Goal: Information Seeking & Learning: Find specific fact

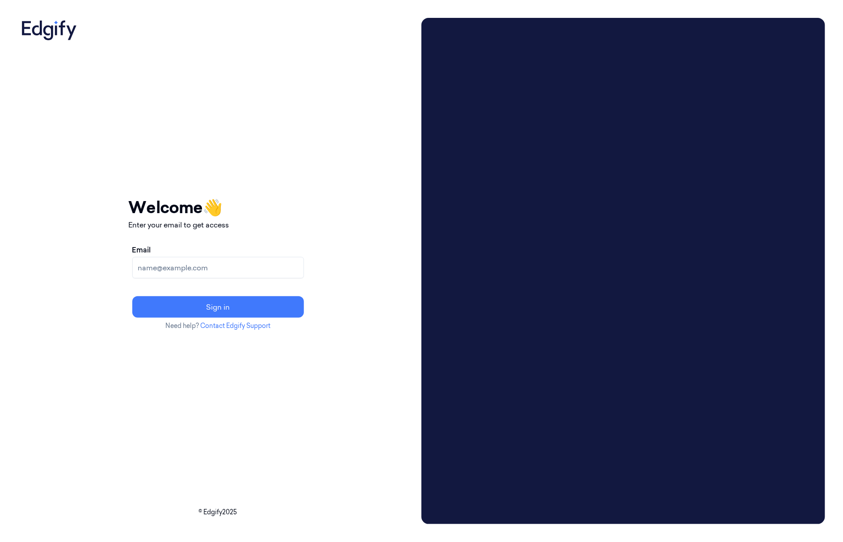
click at [203, 262] on input "Email" at bounding box center [218, 267] width 172 height 21
click at [132, 297] on button "Sign in" at bounding box center [218, 307] width 172 height 21
click at [199, 265] on input "ciarank@edgify,ai" at bounding box center [218, 267] width 172 height 21
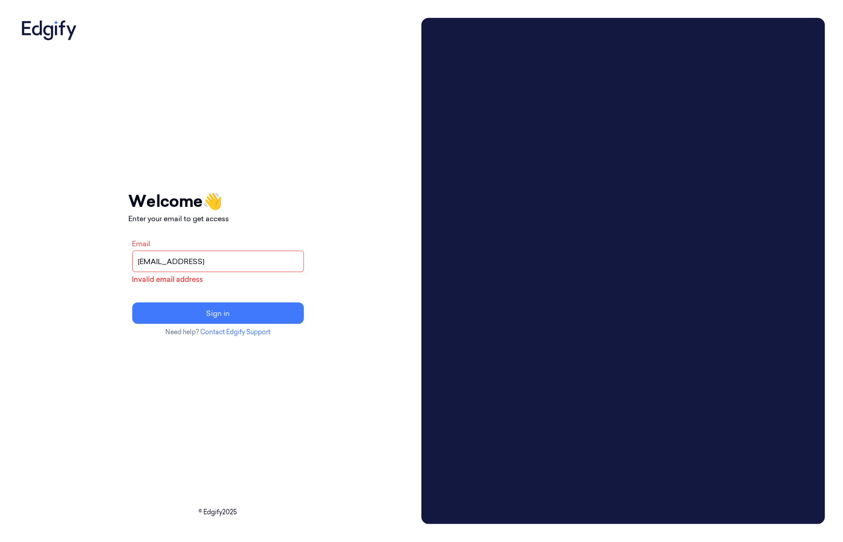
type input "ciarank@edgify.ai"
click at [132, 303] on button "Sign in" at bounding box center [218, 313] width 172 height 21
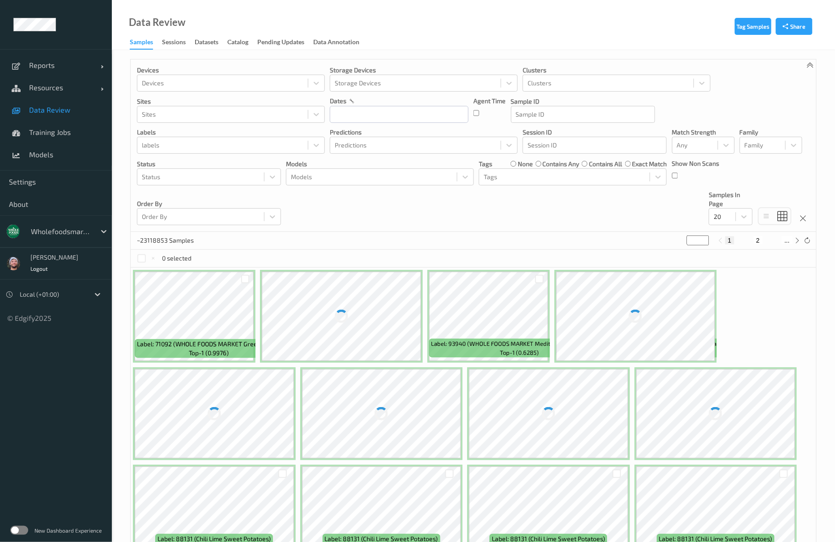
click at [226, 255] on div "0 selected" at bounding box center [473, 259] width 685 height 18
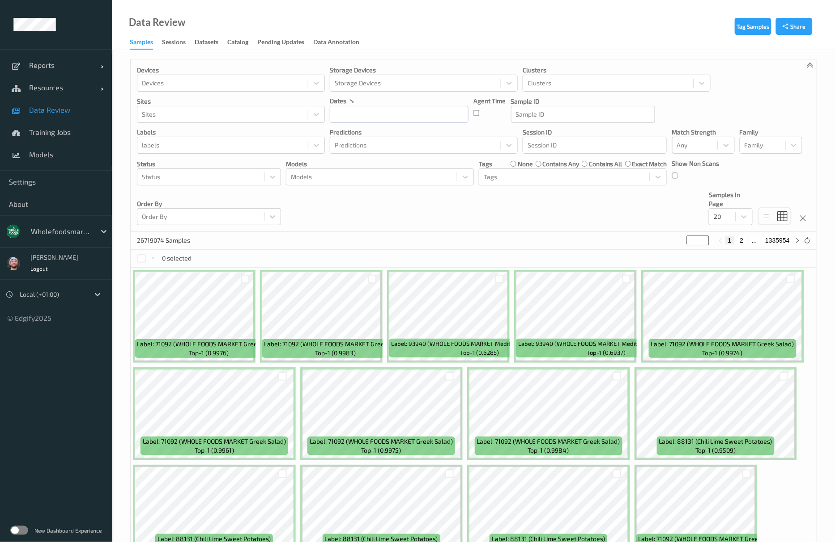
click at [575, 226] on div "Devices Devices Storage Devices Storage Devices Clusters Clusters Sites Sites d…" at bounding box center [473, 145] width 685 height 173
click at [578, 208] on div "Devices Devices Storage Devices Storage Devices Clusters Clusters Sites Sites d…" at bounding box center [473, 145] width 685 height 173
click at [48, 224] on div "wholefoodsmarket" at bounding box center [68, 231] width 85 height 17
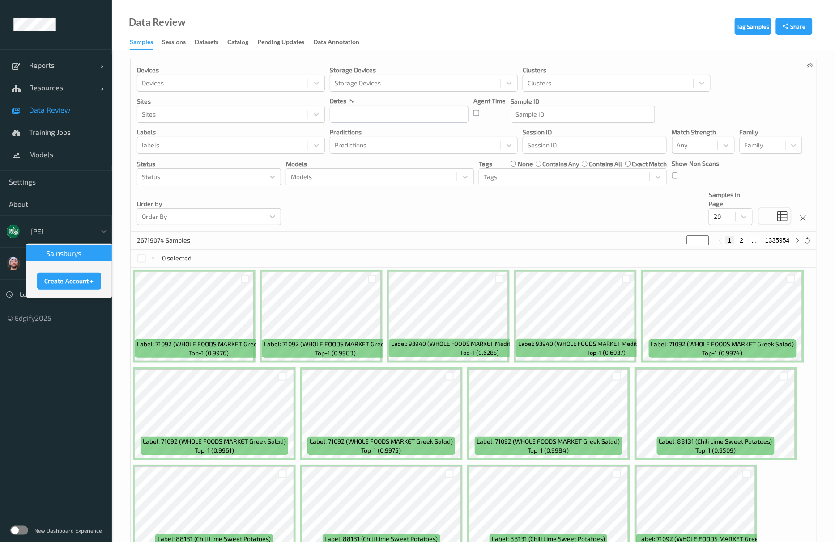
type input "sains"
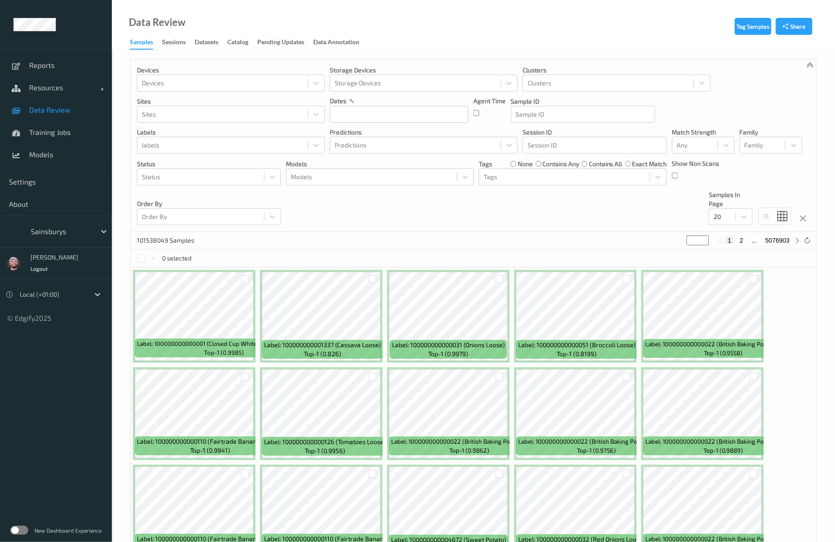
click at [265, 246] on div "101538049 Samples * 1 2 ... 5076903" at bounding box center [473, 241] width 685 height 18
click at [69, 153] on span "Models" at bounding box center [66, 154] width 74 height 9
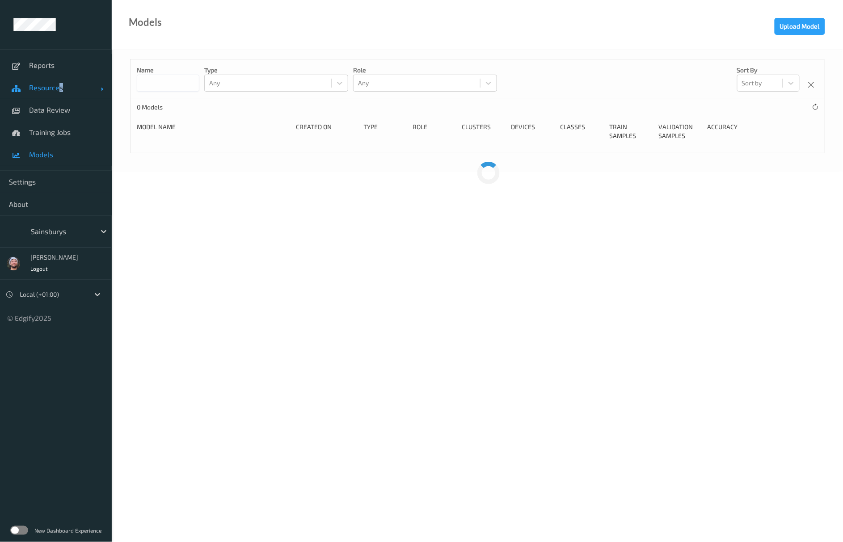
click at [61, 84] on span "Resources" at bounding box center [65, 87] width 72 height 9
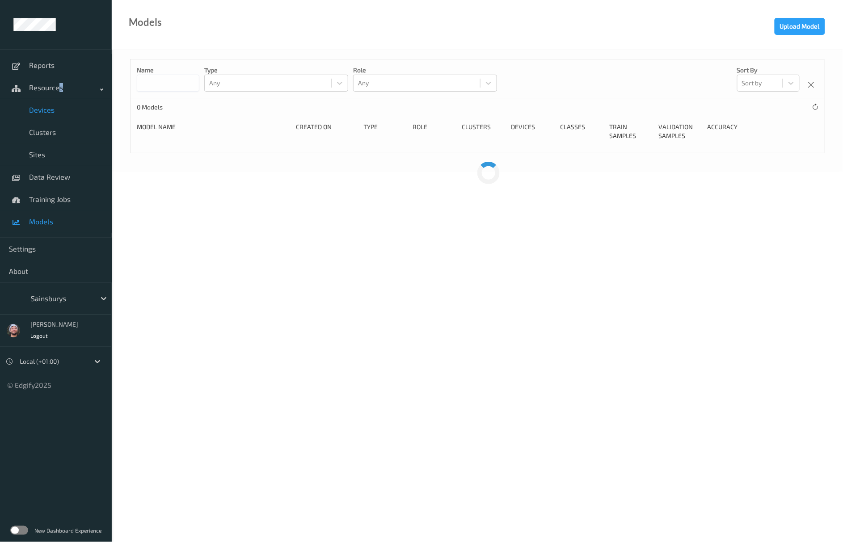
click at [45, 106] on span "Devices" at bounding box center [66, 110] width 74 height 9
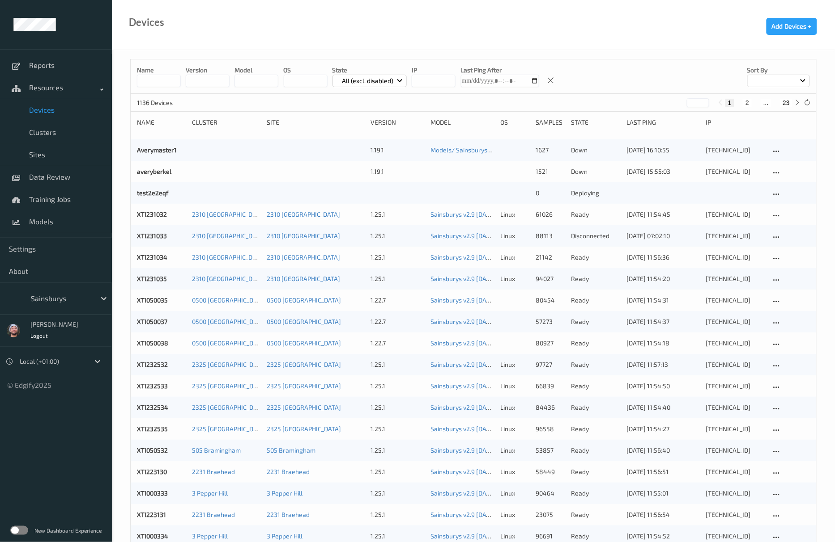
click at [254, 78] on input "string" at bounding box center [256, 81] width 44 height 13
type input "*"
click at [571, 65] on div "Name version model OS State All (excl. disabled) IP Last Ping After Sort by" at bounding box center [473, 76] width 685 height 34
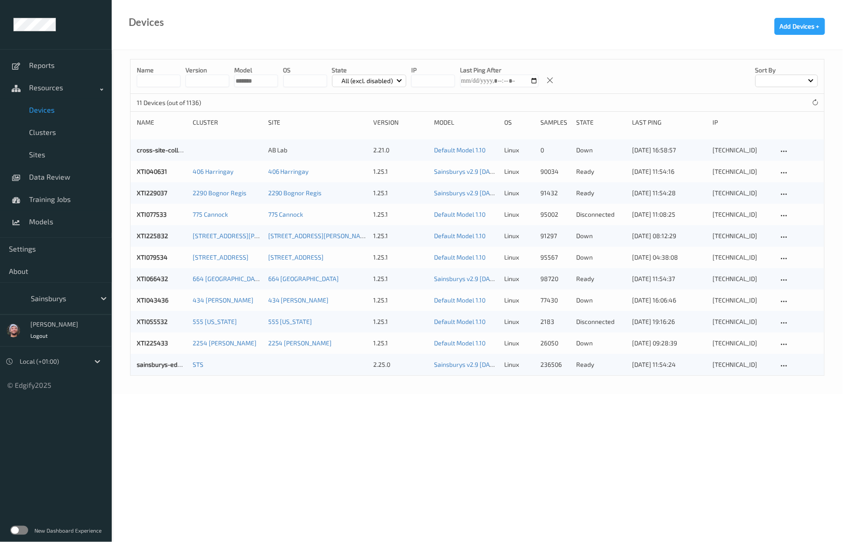
click at [251, 80] on input "string" at bounding box center [256, 81] width 44 height 13
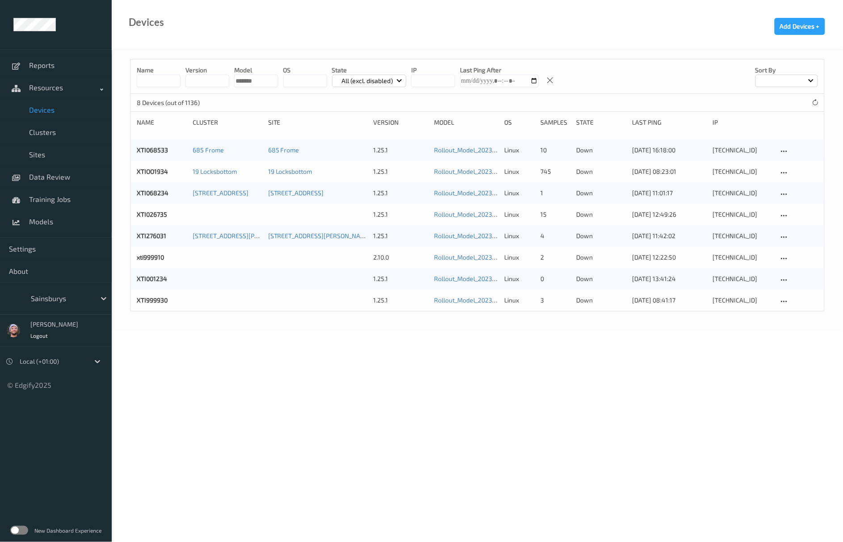
type input "*******"
click at [161, 88] on div "Name version model OS State All (excl. disabled) IP Last Ping After Sort by" at bounding box center [478, 76] width 694 height 34
click at [161, 85] on input at bounding box center [159, 81] width 44 height 13
type input "*"
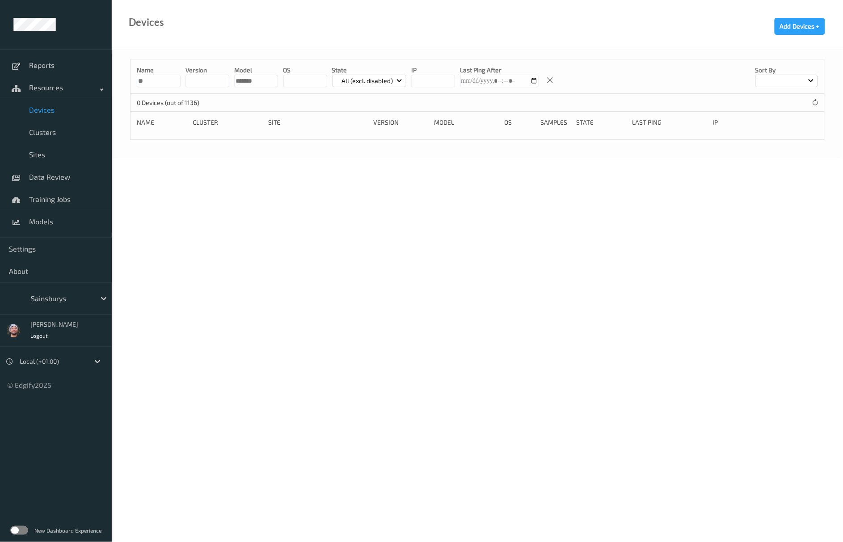
type input "*"
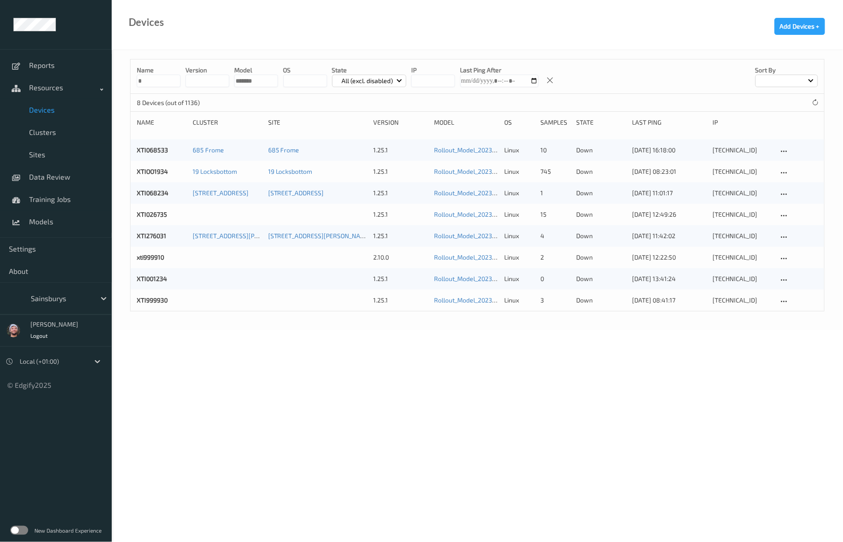
type input "*"
click at [535, 381] on body "Reports Resources Devices Clusters Sites Data Review Training Jobs Models Setti…" at bounding box center [421, 271] width 843 height 542
drag, startPoint x: 148, startPoint y: 82, endPoint x: 128, endPoint y: 82, distance: 19.7
click at [128, 82] on div "Name * version model OS State All (excl. disabled) IP Last Ping After Sort by 8…" at bounding box center [478, 190] width 732 height 280
click at [128, 420] on body "Reports Resources Devices Clusters Sites Data Review Training Jobs Models Setti…" at bounding box center [421, 271] width 843 height 542
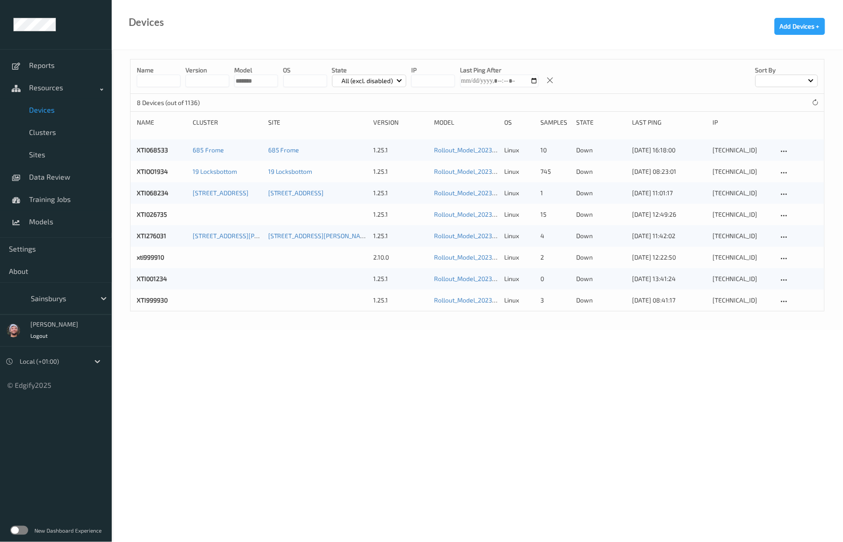
drag, startPoint x: 122, startPoint y: 352, endPoint x: 135, endPoint y: 346, distance: 14.5
click at [122, 352] on body "Reports Resources Devices Clusters Sites Data Review Training Jobs Models Setti…" at bounding box center [421, 271] width 843 height 542
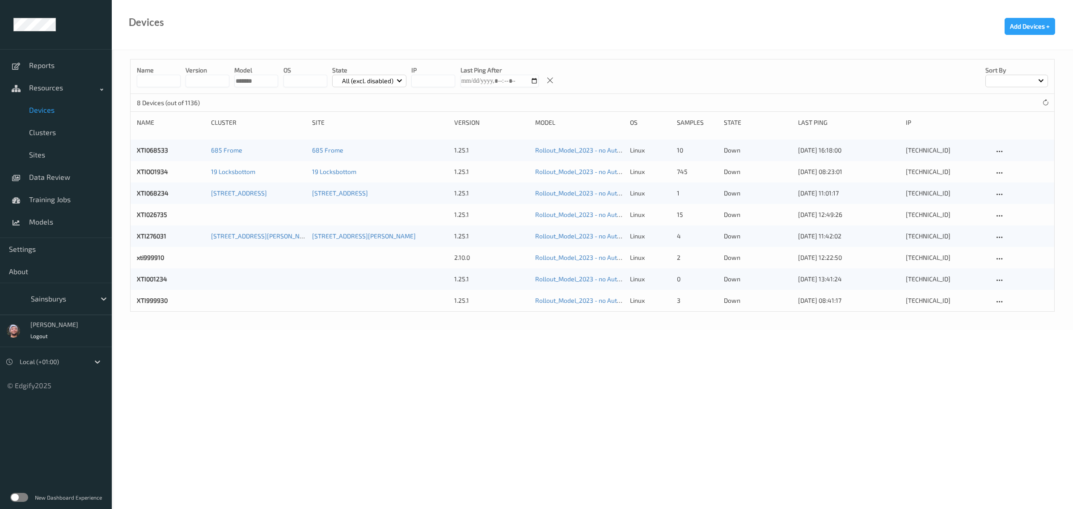
click at [229, 409] on body "Reports Resources Devices Clusters Sites Data Review Training Jobs Models Setti…" at bounding box center [536, 254] width 1073 height 509
click at [62, 297] on div at bounding box center [61, 298] width 60 height 11
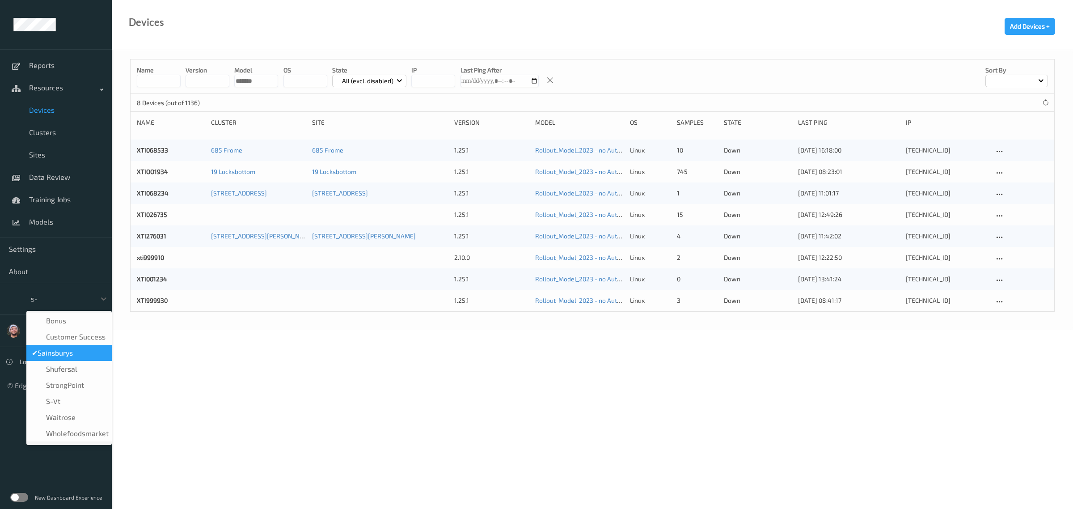
type input "s-v"
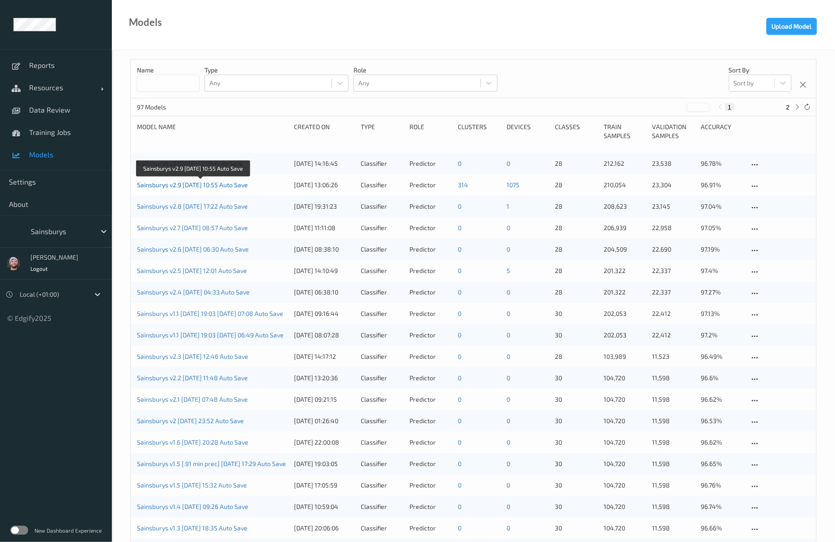
click at [197, 185] on link "Sainsburys v2.9 [DATE] 10:55 Auto Save" at bounding box center [192, 185] width 111 height 8
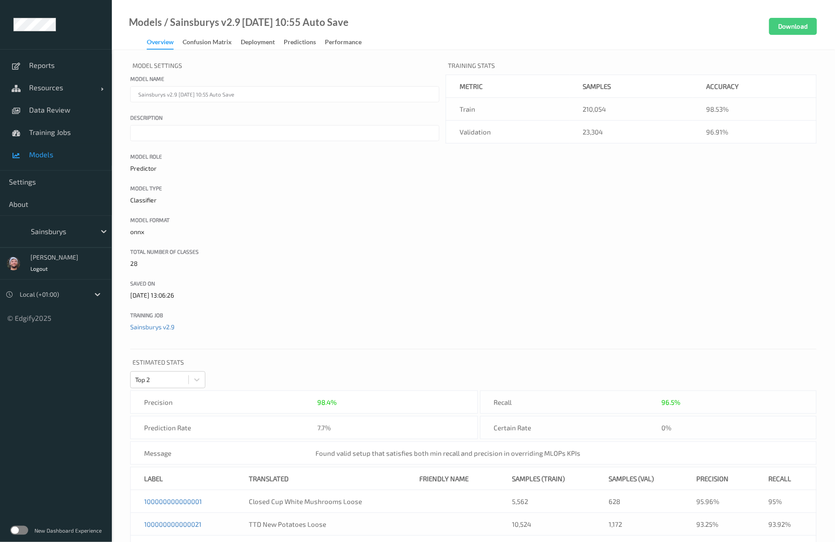
click at [239, 42] on link "Confusion matrix" at bounding box center [211, 42] width 58 height 13
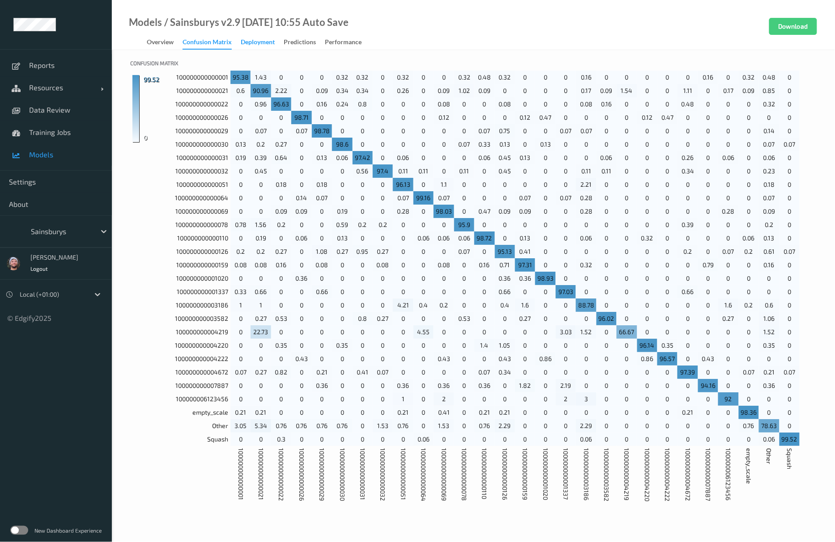
click at [242, 40] on div "Deployment" at bounding box center [258, 43] width 34 height 11
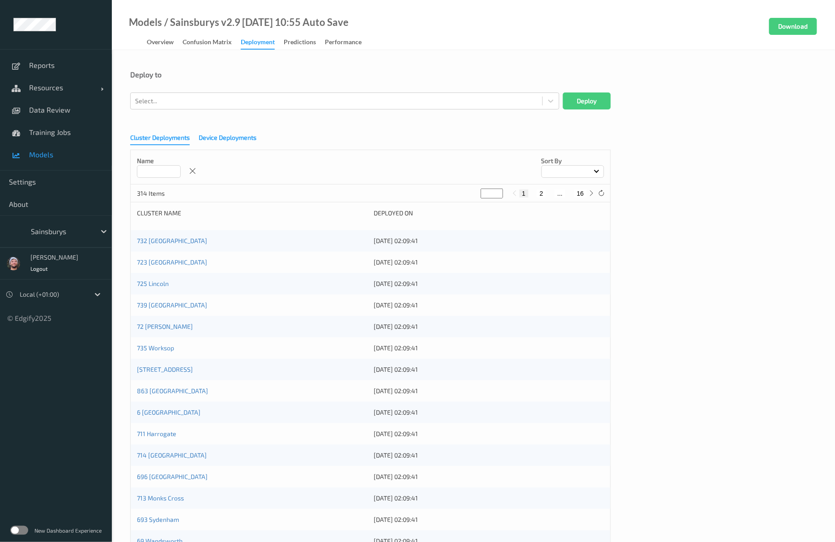
click at [214, 142] on div "Device Deployments" at bounding box center [228, 138] width 58 height 11
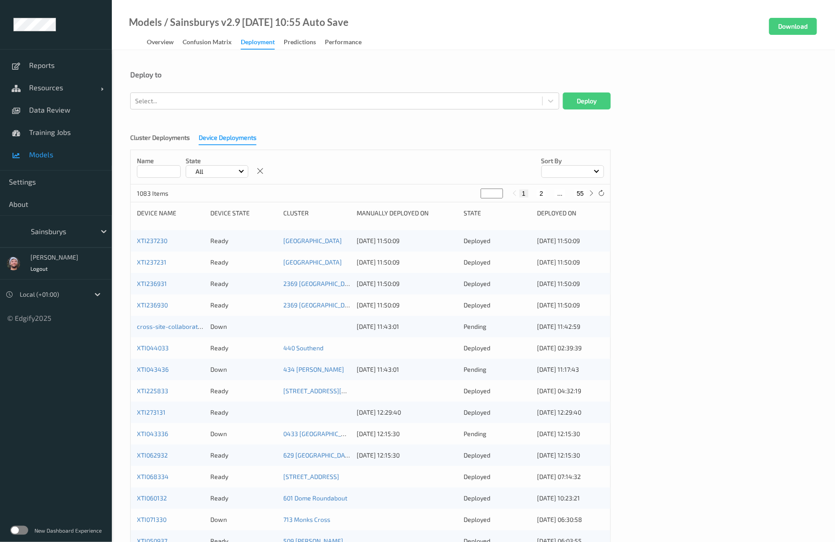
click at [162, 172] on input at bounding box center [159, 171] width 44 height 13
click at [394, 212] on div "Manually deployed on" at bounding box center [406, 213] width 101 height 9
click at [19, 528] on label at bounding box center [19, 530] width 18 height 9
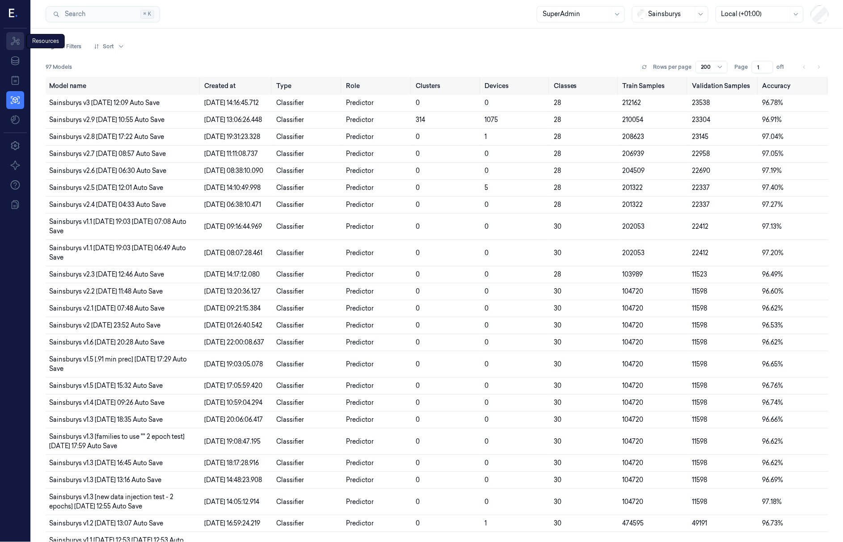
click at [20, 45] on icon at bounding box center [15, 41] width 11 height 11
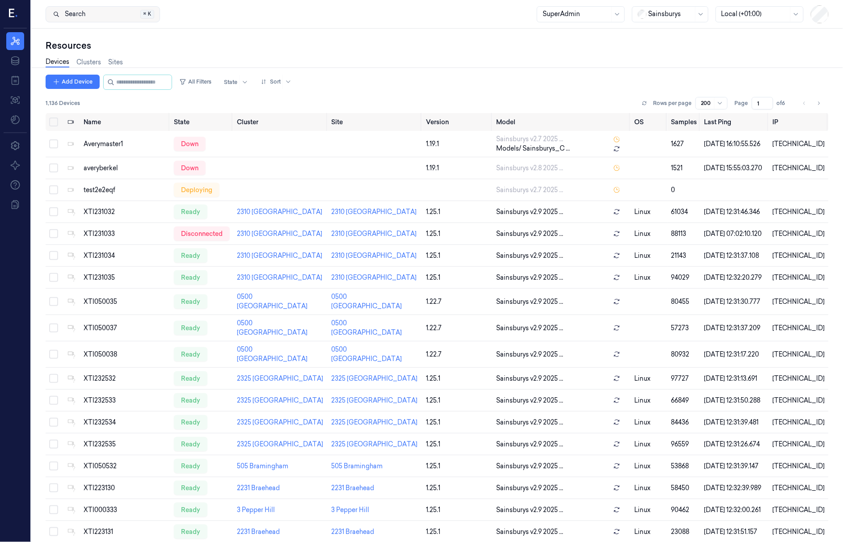
click at [90, 13] on button "Search Search... ⌘ K" at bounding box center [103, 14] width 114 height 16
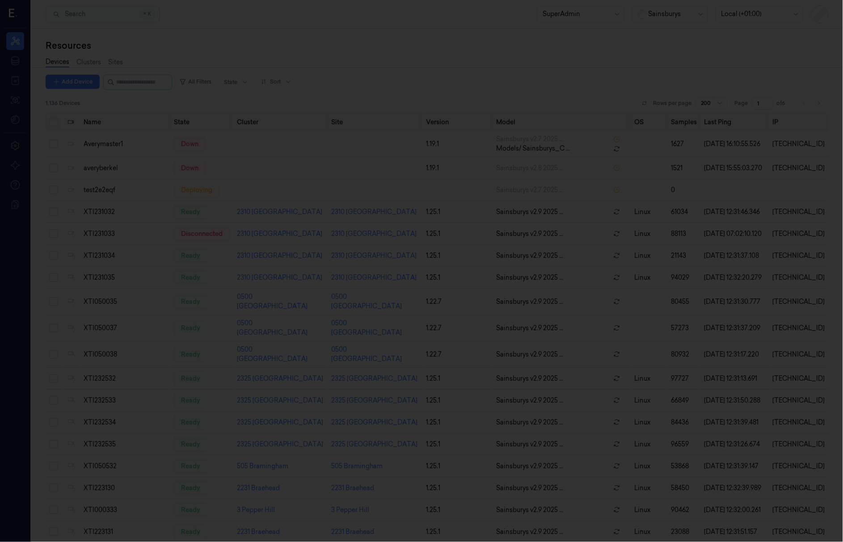
click at [96, 51] on div at bounding box center [421, 271] width 843 height 542
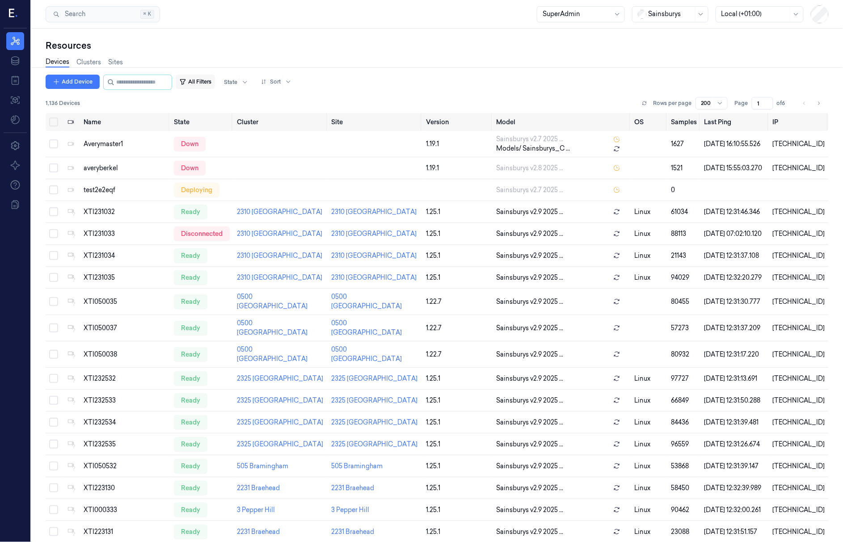
click at [205, 79] on button "All Filters" at bounding box center [195, 82] width 39 height 14
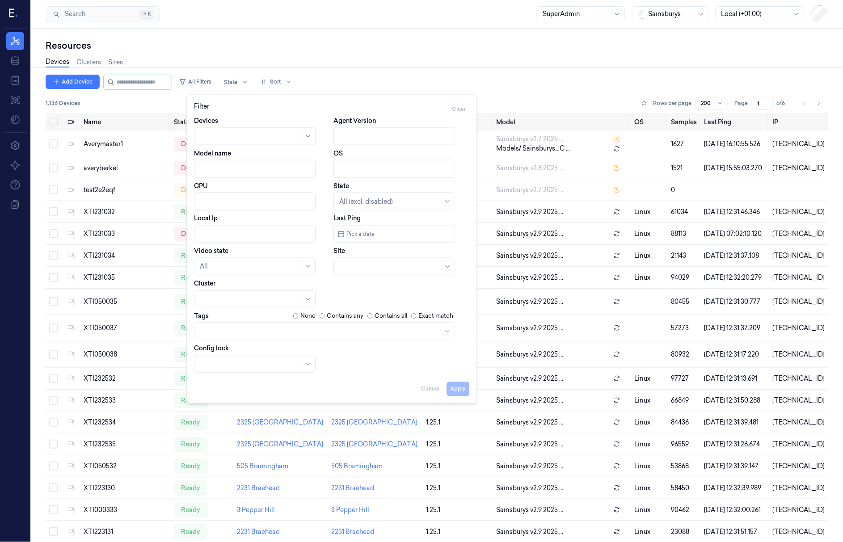
click at [245, 155] on div "Model name" at bounding box center [262, 163] width 136 height 29
click at [241, 170] on input "Model name" at bounding box center [255, 169] width 122 height 18
click at [288, 56] on div "Devices Clusters Sites" at bounding box center [438, 63] width 784 height 23
type input "default"
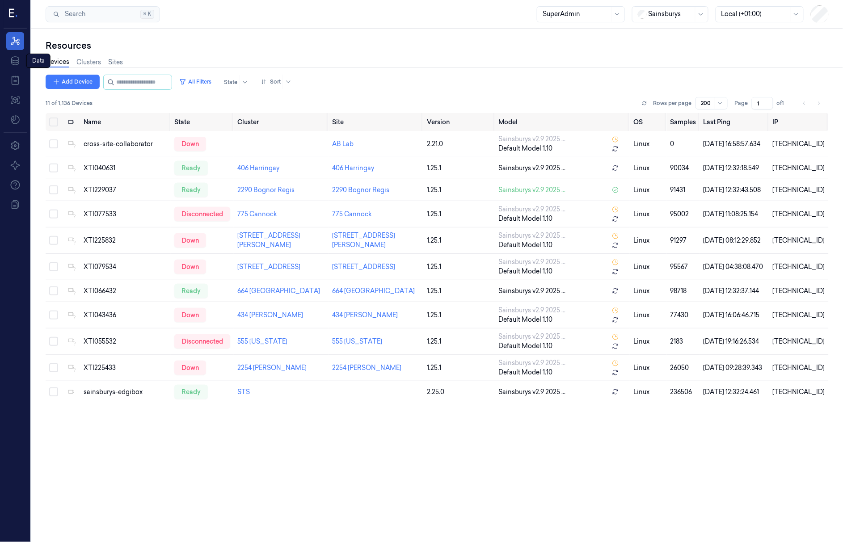
click at [17, 46] on link "Resources" at bounding box center [15, 41] width 18 height 18
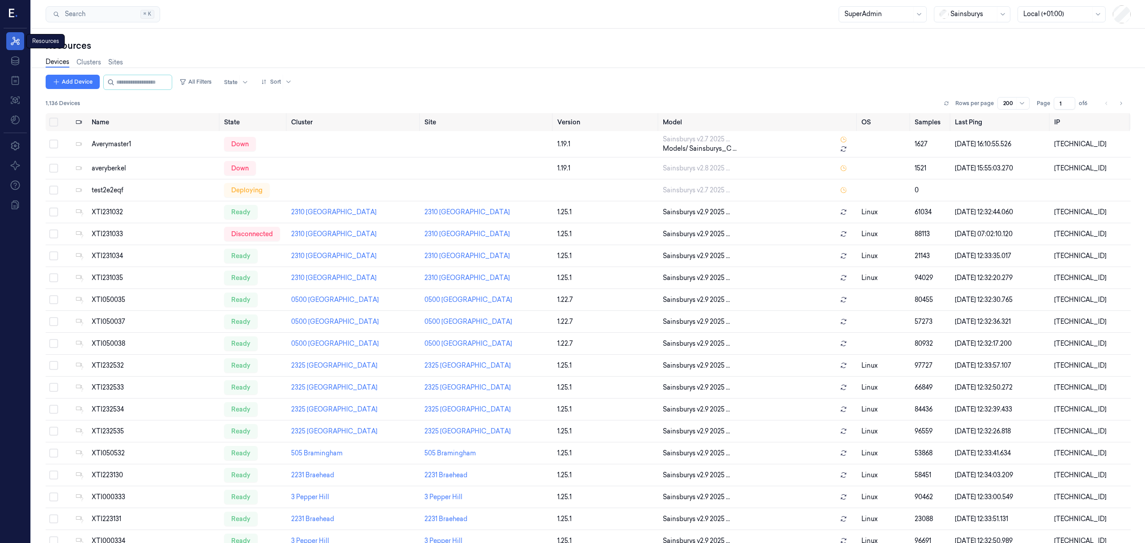
click at [19, 43] on icon at bounding box center [15, 41] width 9 height 8
click at [20, 17] on div at bounding box center [15, 14] width 23 height 29
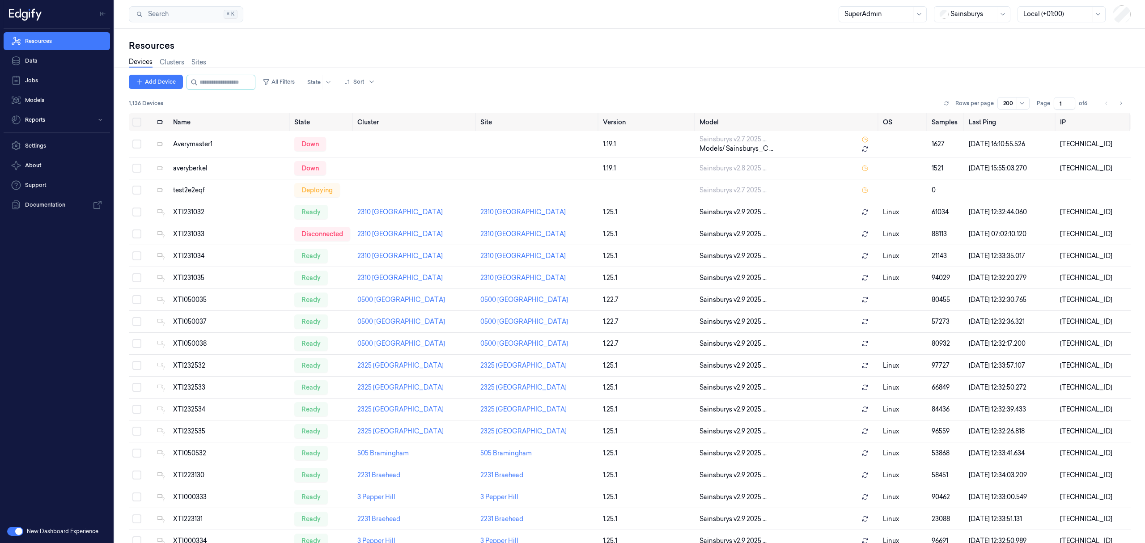
click at [18, 529] on button "button" at bounding box center [15, 531] width 16 height 9
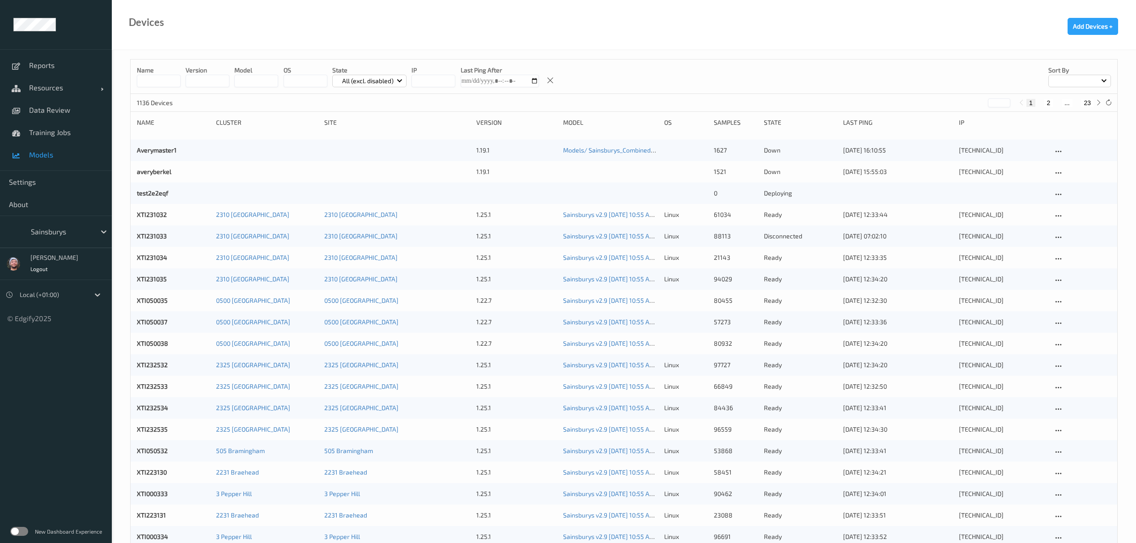
click at [69, 149] on link "Models" at bounding box center [56, 155] width 112 height 22
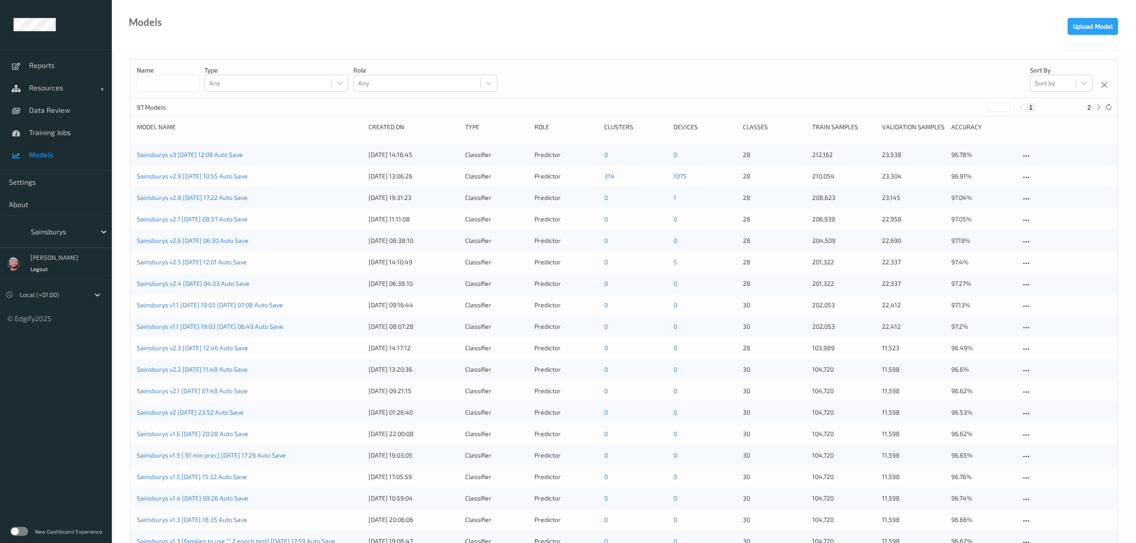
click at [176, 88] on input at bounding box center [168, 83] width 63 height 17
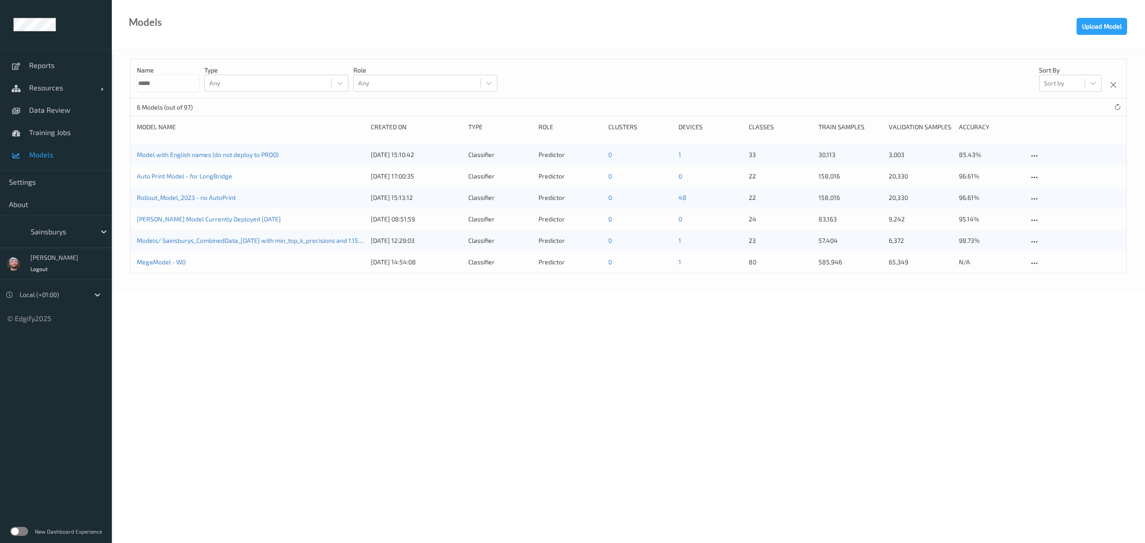
type input "*****"
click at [284, 290] on div "Name ***** Type Any Role Any Sort by Sort by 6 Models (out of 97) Model Name Cr…" at bounding box center [628, 171] width 1033 height 242
click at [36, 230] on div at bounding box center [61, 231] width 60 height 11
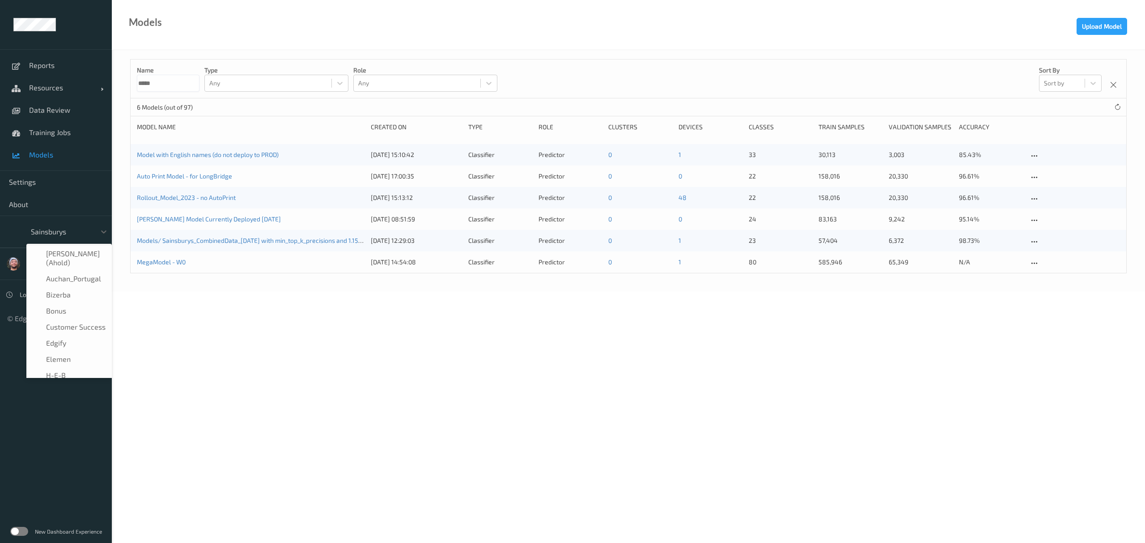
scroll to position [107, 0]
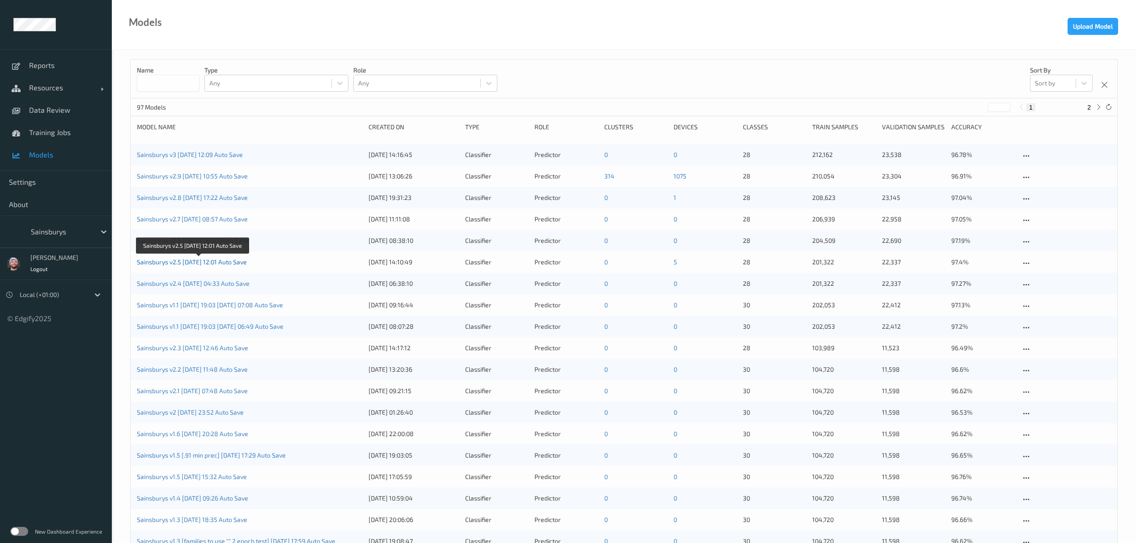
click at [185, 262] on link "Sainsburys v2.5 [DATE] 12:01 Auto Save" at bounding box center [192, 262] width 110 height 8
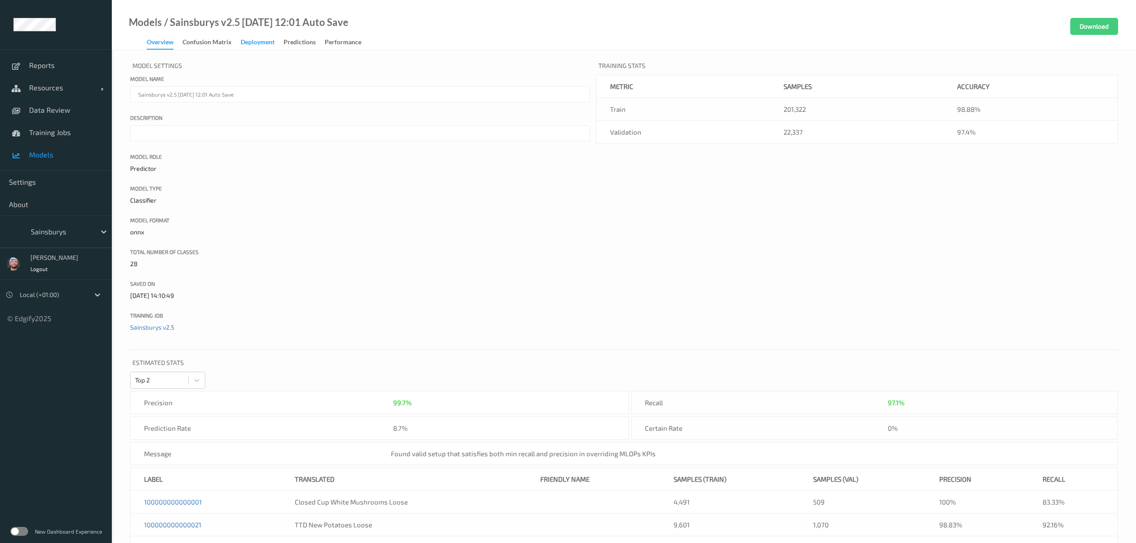
click at [275, 47] on div "Deployment" at bounding box center [258, 43] width 34 height 11
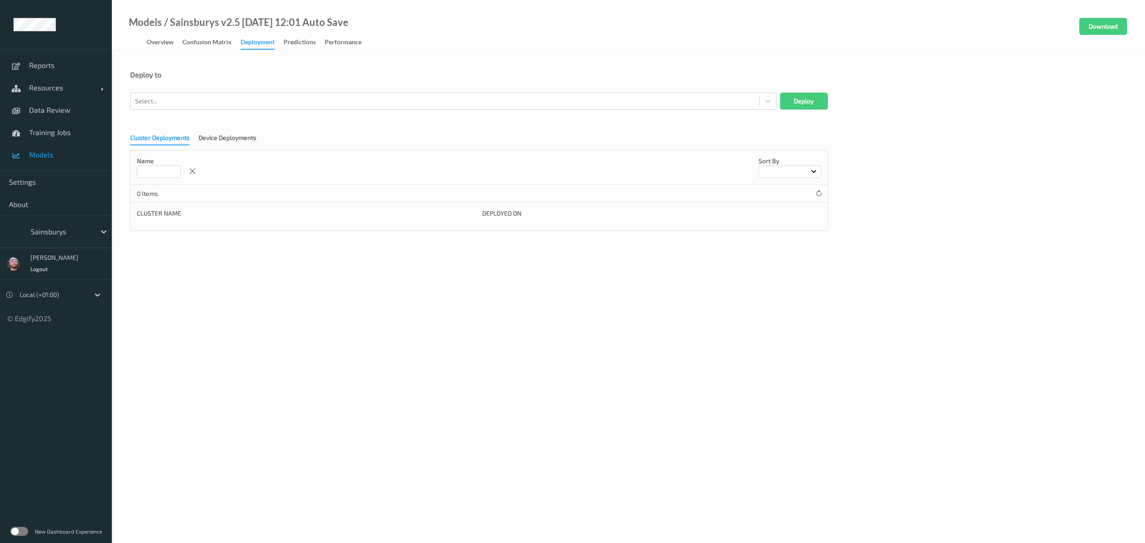
click at [208, 147] on div "Cluster Deployments Device Deployments Name Sort by 0 Items Cluster Name Deploy…" at bounding box center [628, 178] width 996 height 103
click at [212, 140] on div "Device Deployments" at bounding box center [228, 138] width 58 height 11
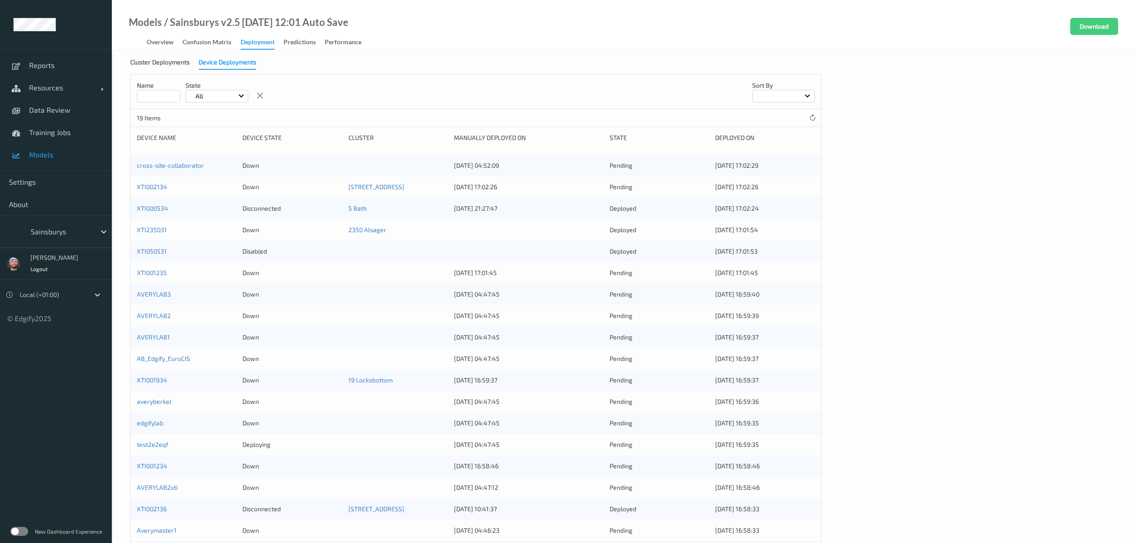
scroll to position [55, 0]
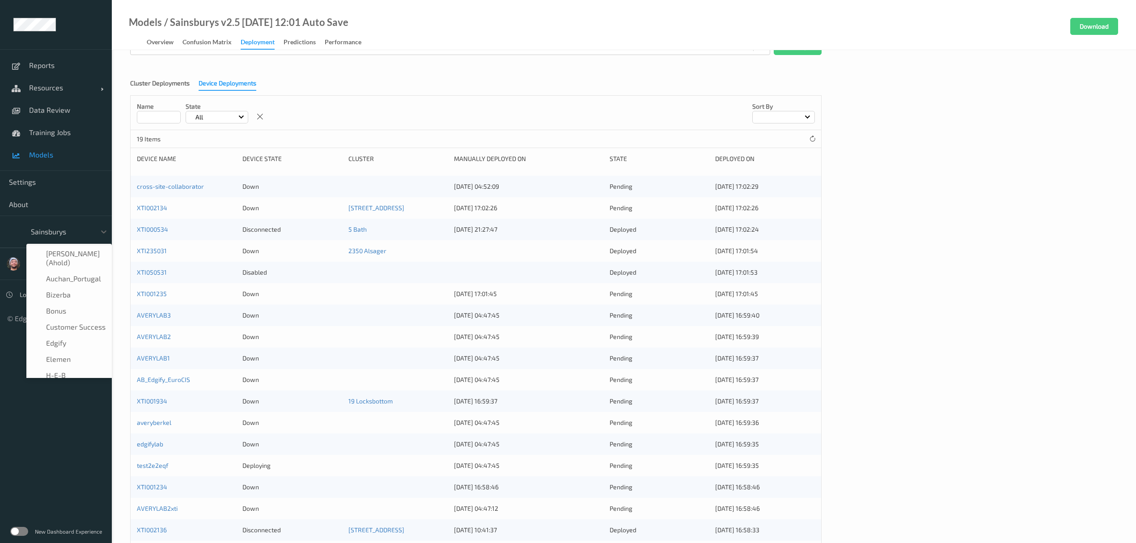
click at [59, 230] on div at bounding box center [61, 231] width 60 height 11
click at [27, 527] on div "New Dashboard Experience" at bounding box center [56, 531] width 112 height 23
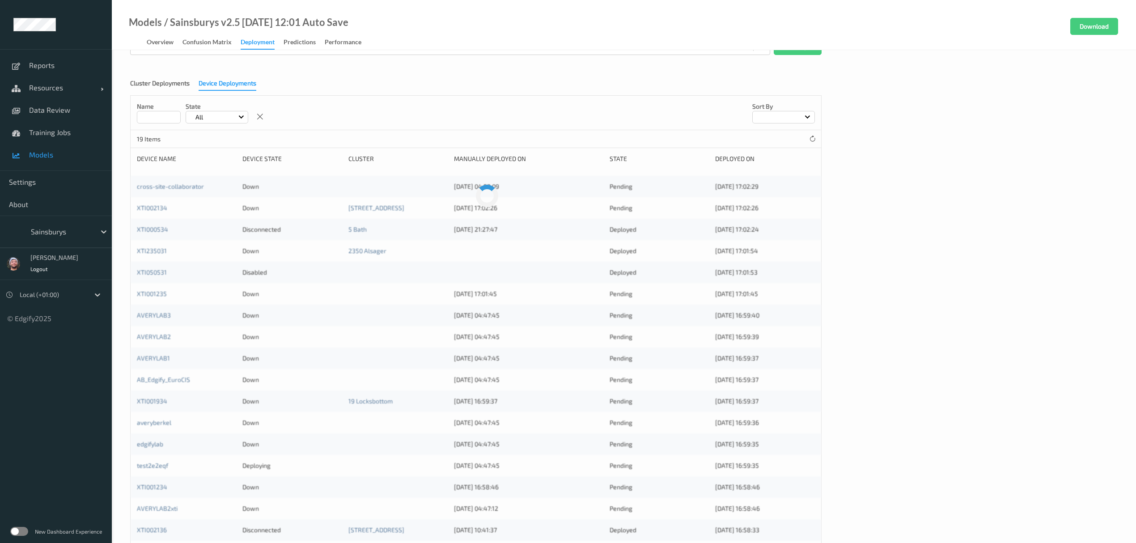
click at [31, 531] on div "New Dashboard Experience" at bounding box center [56, 531] width 112 height 23
click at [29, 530] on div "New Dashboard Experience" at bounding box center [56, 531] width 112 height 23
click at [25, 530] on label at bounding box center [19, 531] width 18 height 9
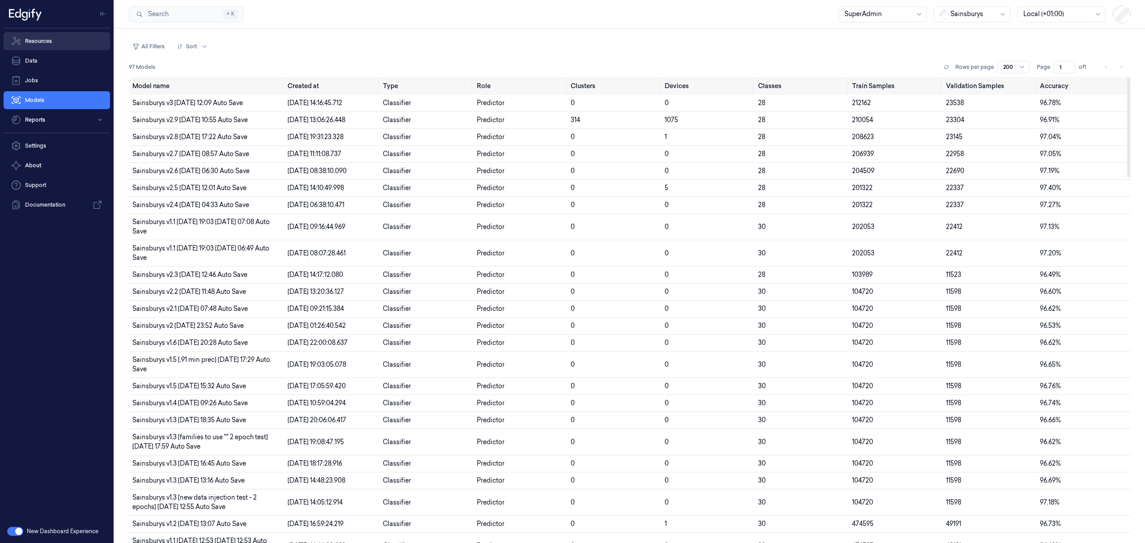
click at [40, 49] on link "Resources" at bounding box center [57, 41] width 106 height 18
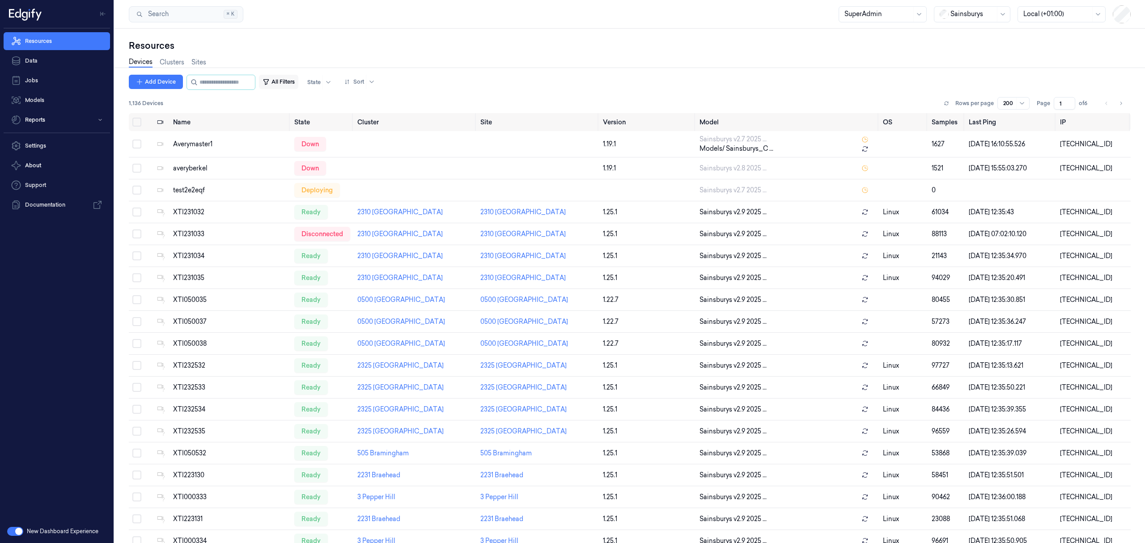
click at [292, 85] on button "All Filters" at bounding box center [278, 82] width 39 height 14
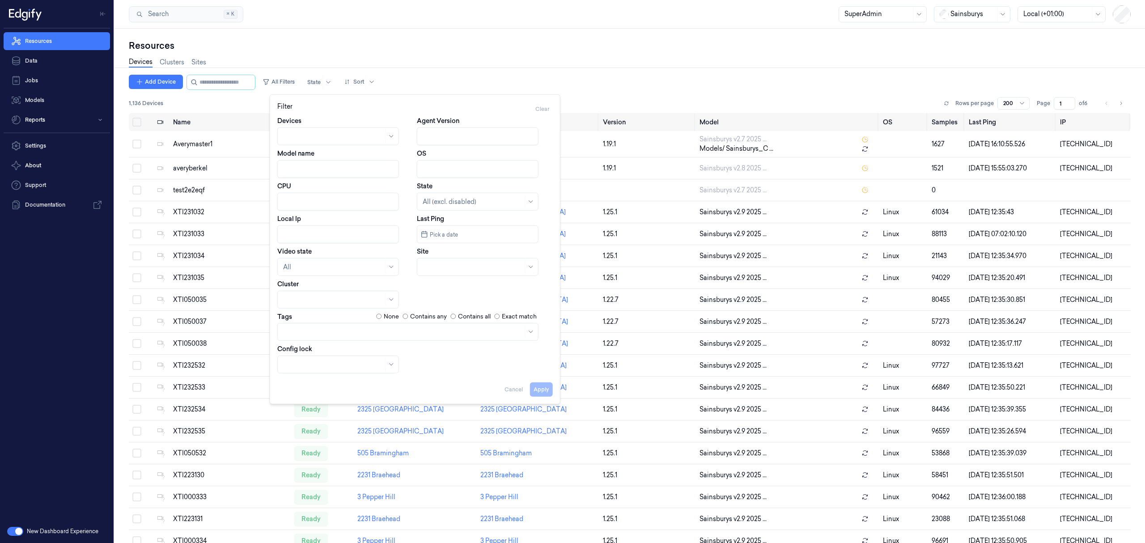
click at [304, 170] on input "Model name" at bounding box center [338, 169] width 122 height 18
click at [541, 383] on button "Apply" at bounding box center [541, 389] width 23 height 14
type input "v2.5"
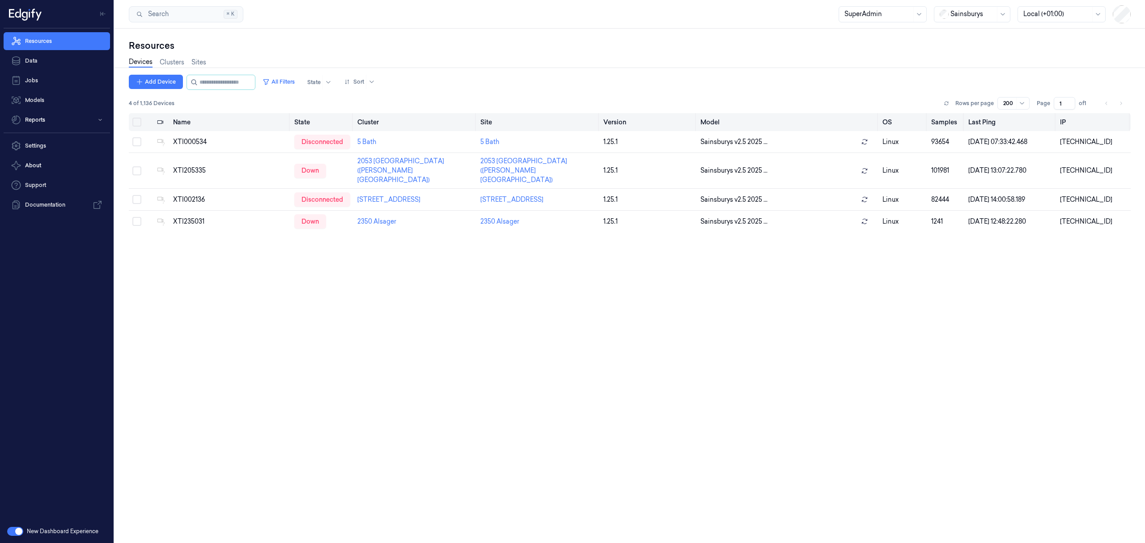
click at [135, 118] on button "Select all" at bounding box center [136, 122] width 9 height 9
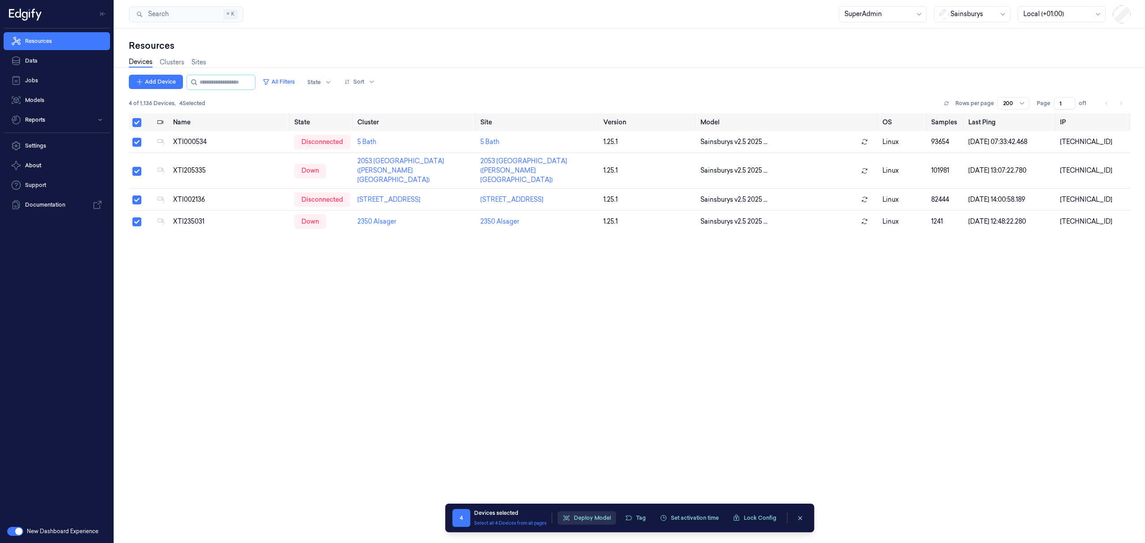
click at [579, 520] on button "Deploy Model" at bounding box center [587, 517] width 59 height 13
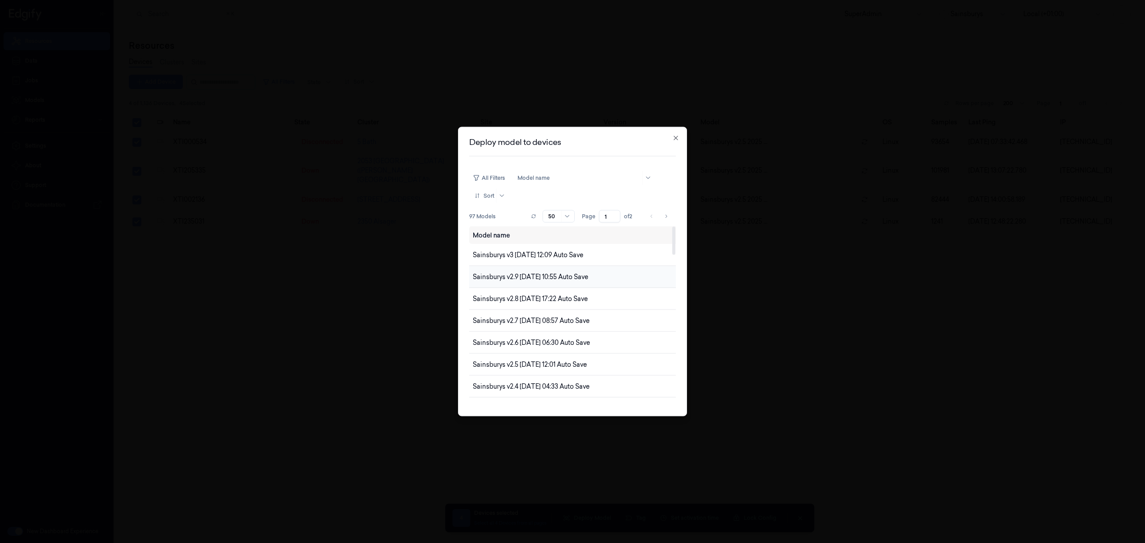
drag, startPoint x: 636, startPoint y: 272, endPoint x: 630, endPoint y: 275, distance: 6.8
click at [630, 275] on td "Sainsburys v2.9 2025-08-04 10:55 Auto Save" at bounding box center [585, 277] width 233 height 22
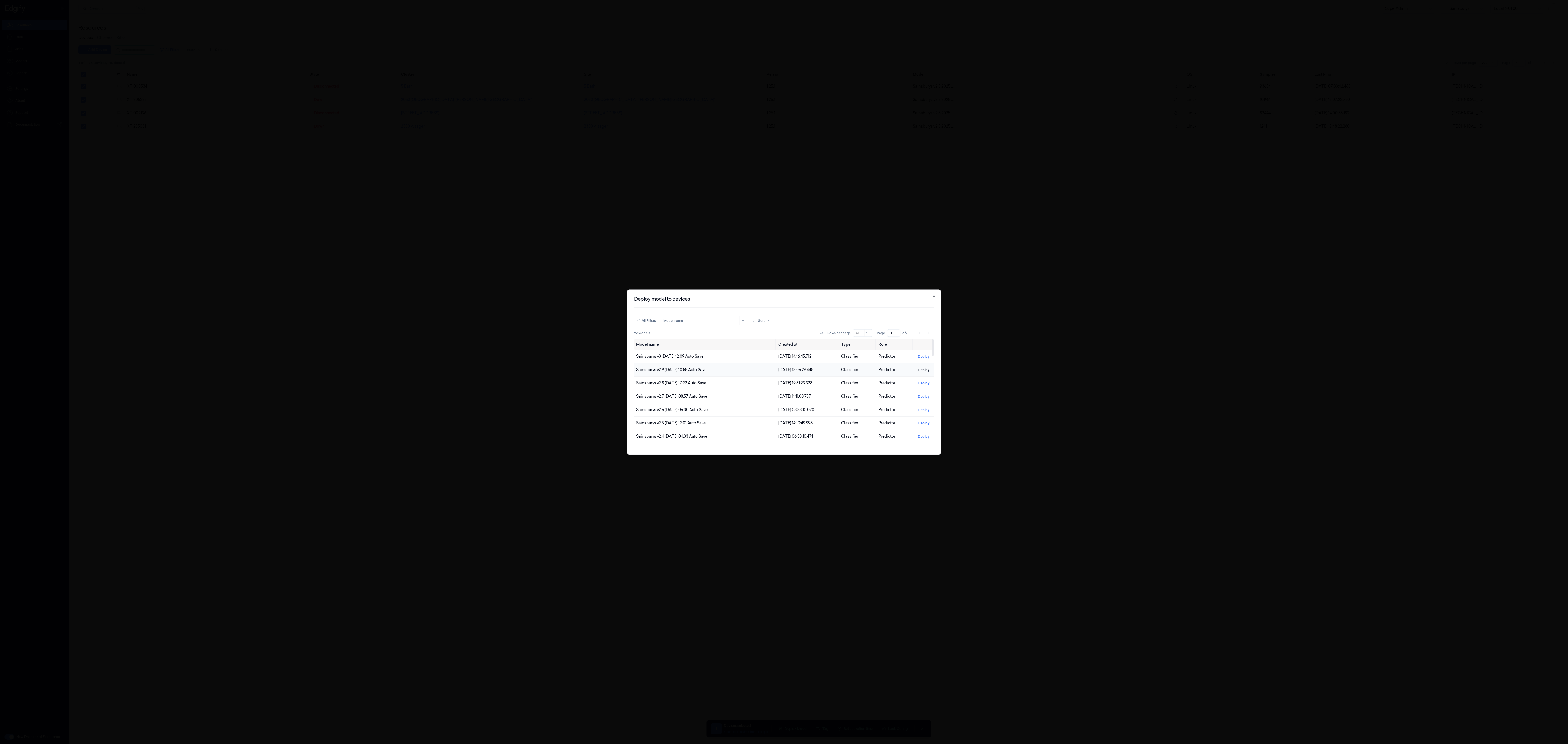
click at [696, 330] on button "Deploy" at bounding box center [923, 370] width 16 height 9
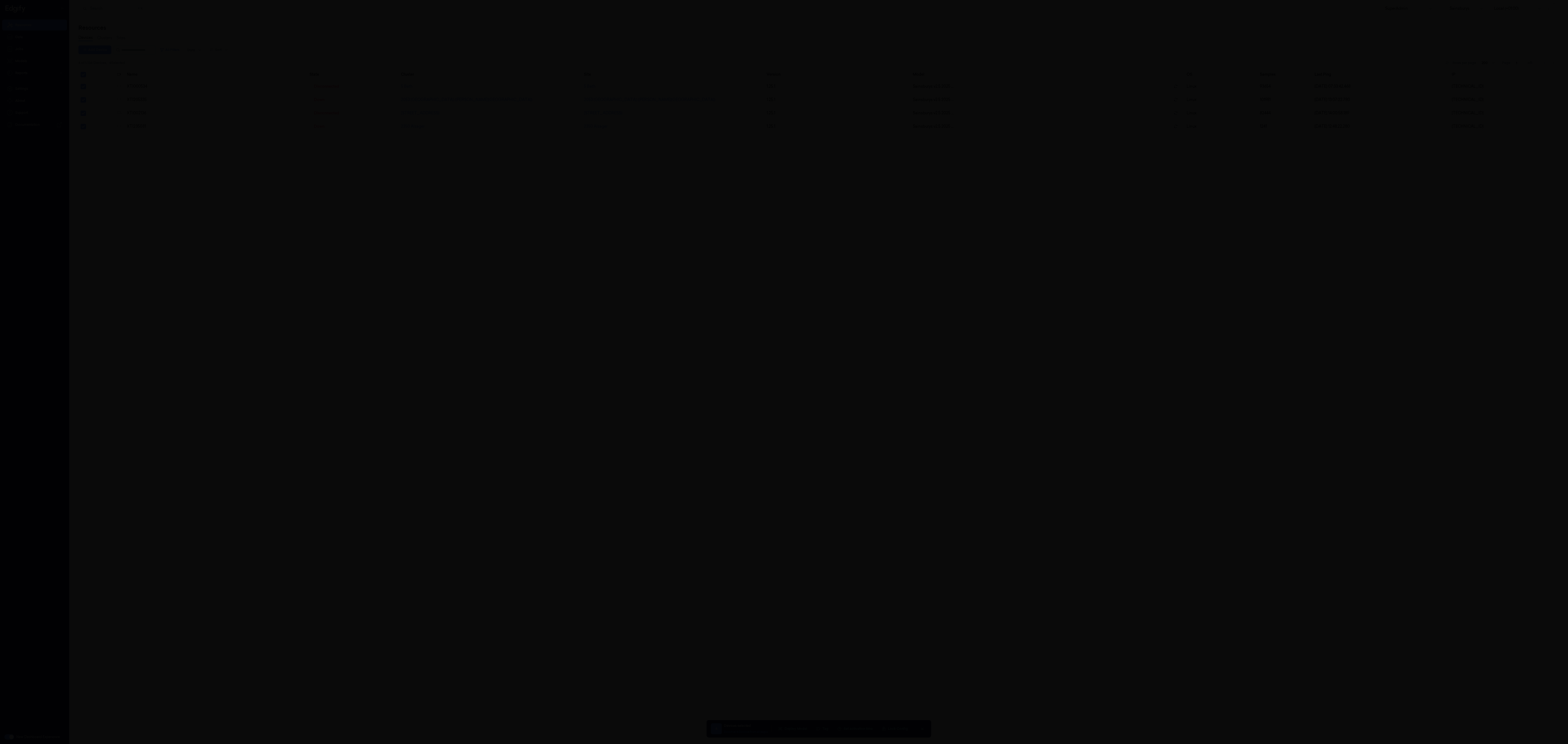
click at [569, 330] on div at bounding box center [784, 372] width 1568 height 744
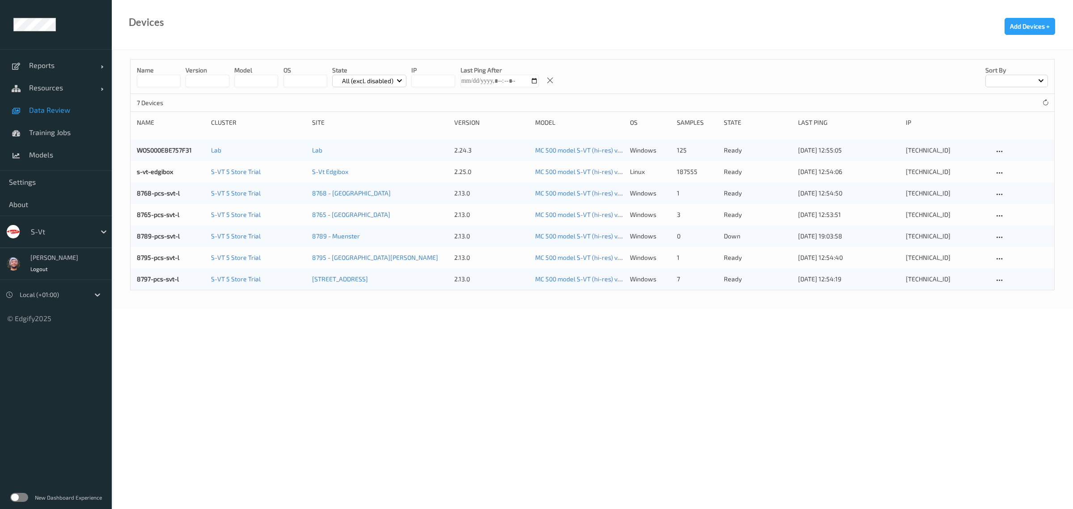
click at [30, 110] on span "Data Review" at bounding box center [66, 110] width 74 height 9
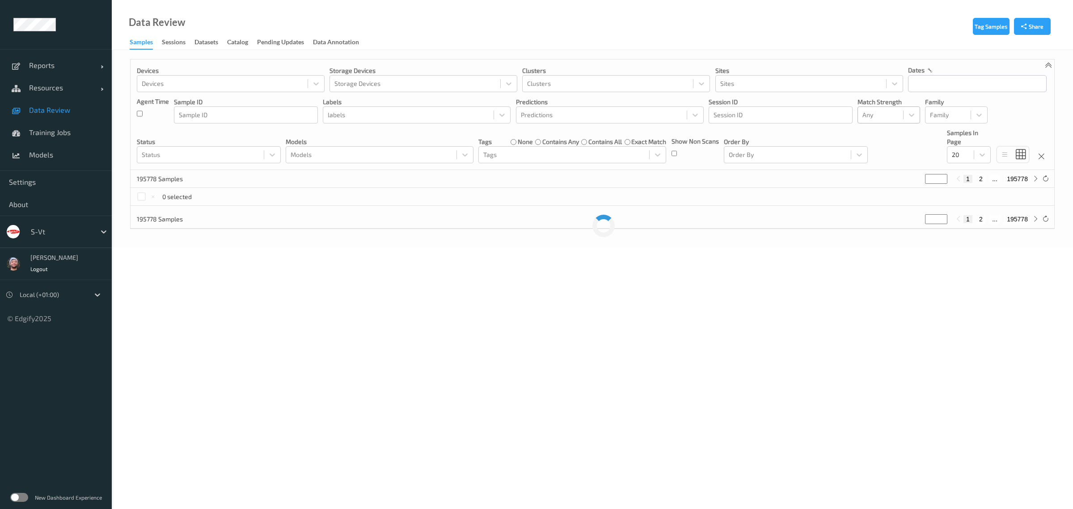
click at [879, 115] on div at bounding box center [881, 115] width 36 height 11
click at [941, 88] on input "text" at bounding box center [977, 83] width 139 height 17
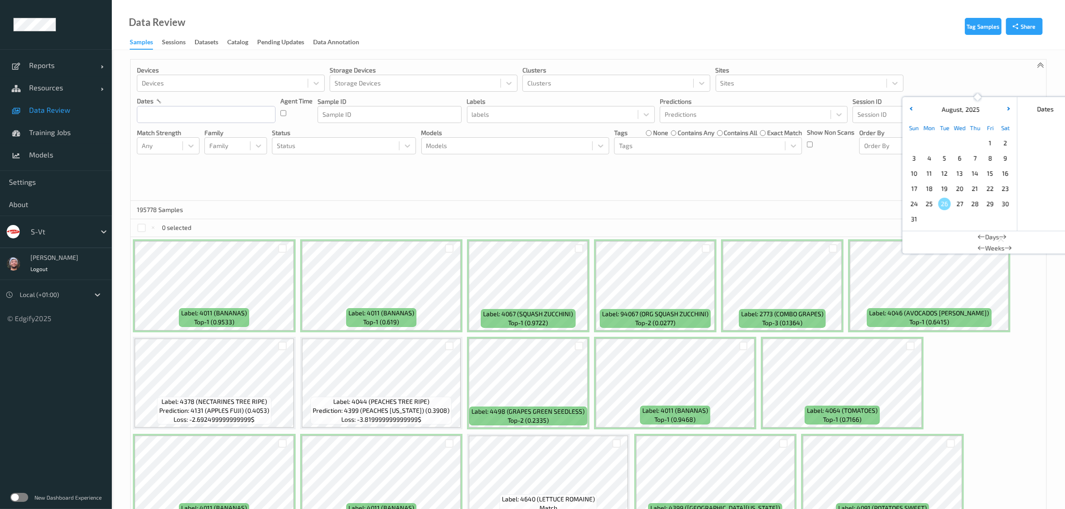
click at [940, 193] on span "19" at bounding box center [944, 188] width 13 height 13
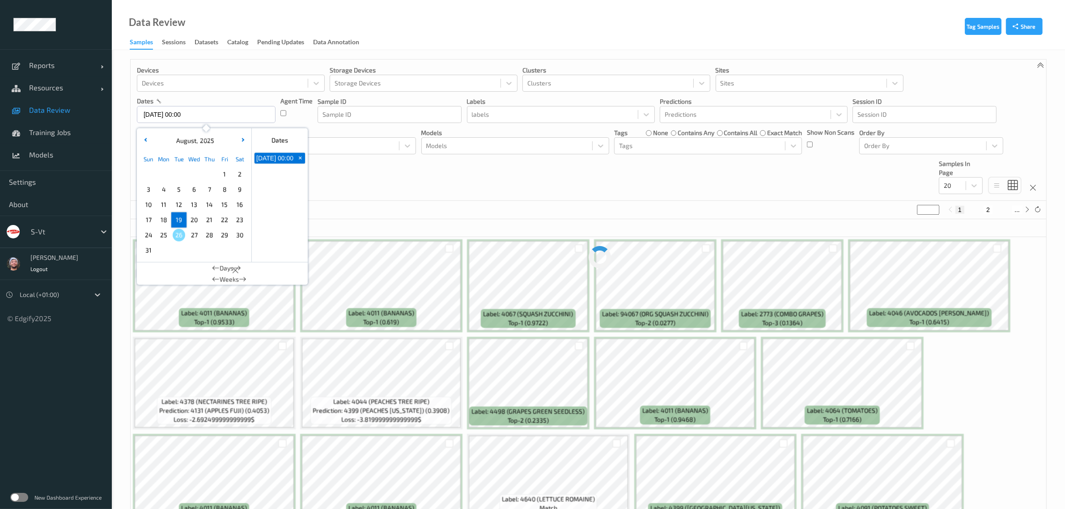
click at [931, 198] on div "Devices Devices Storage Devices Storage Devices Clusters Clusters Sites Sites d…" at bounding box center [588, 129] width 915 height 141
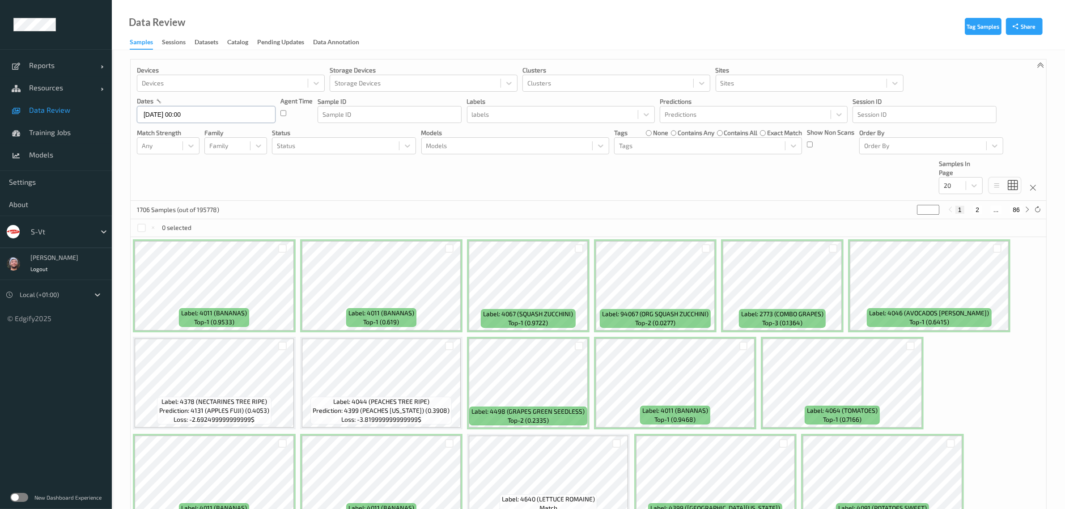
click at [204, 119] on input "19/08/2025 00:00" at bounding box center [206, 114] width 139 height 17
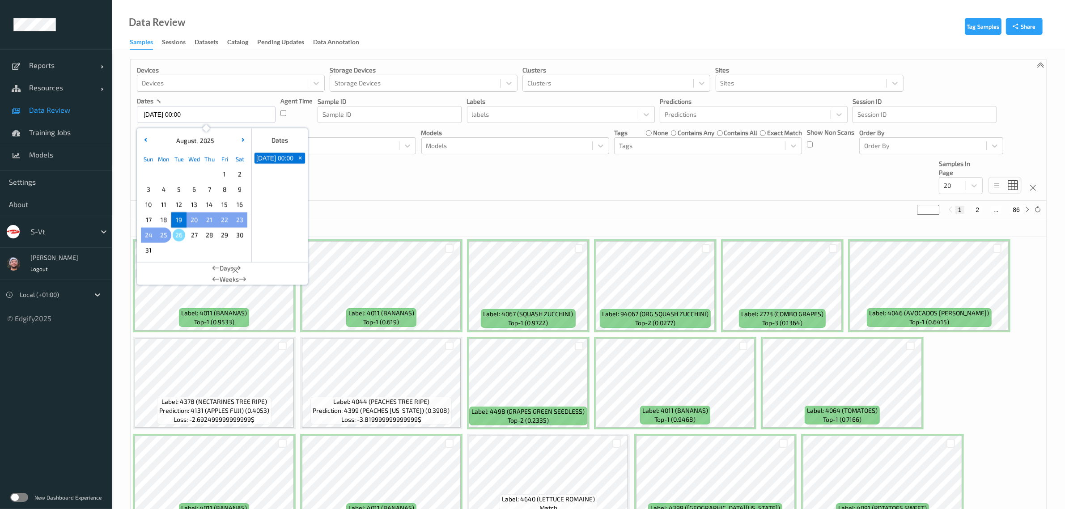
click at [158, 234] on span "25" at bounding box center [163, 235] width 13 height 13
type input "19/08/2025 00:00 -> 25/08/2025 23:59"
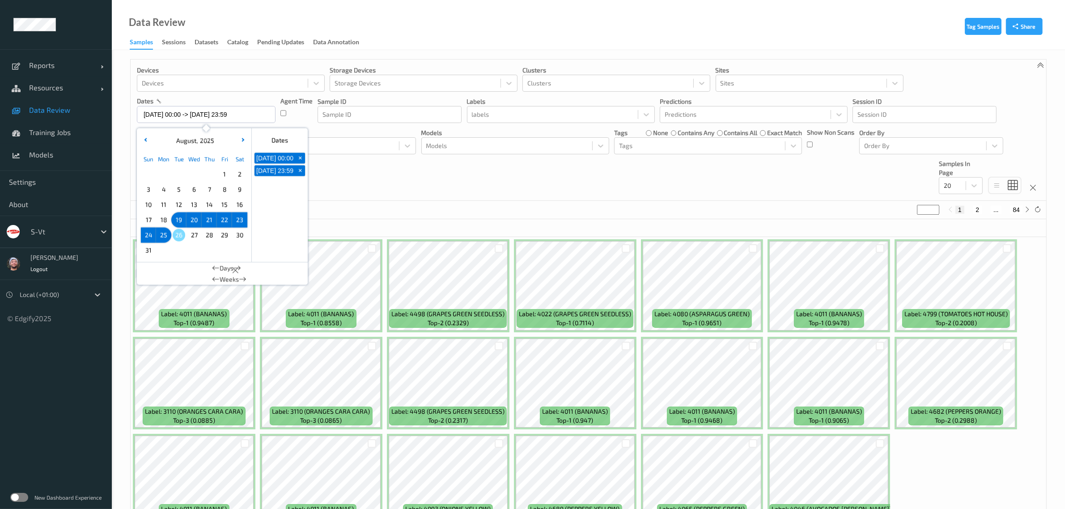
click at [515, 205] on div "1672 Samples (out of 195778) * 1 2 ... 84" at bounding box center [588, 210] width 915 height 18
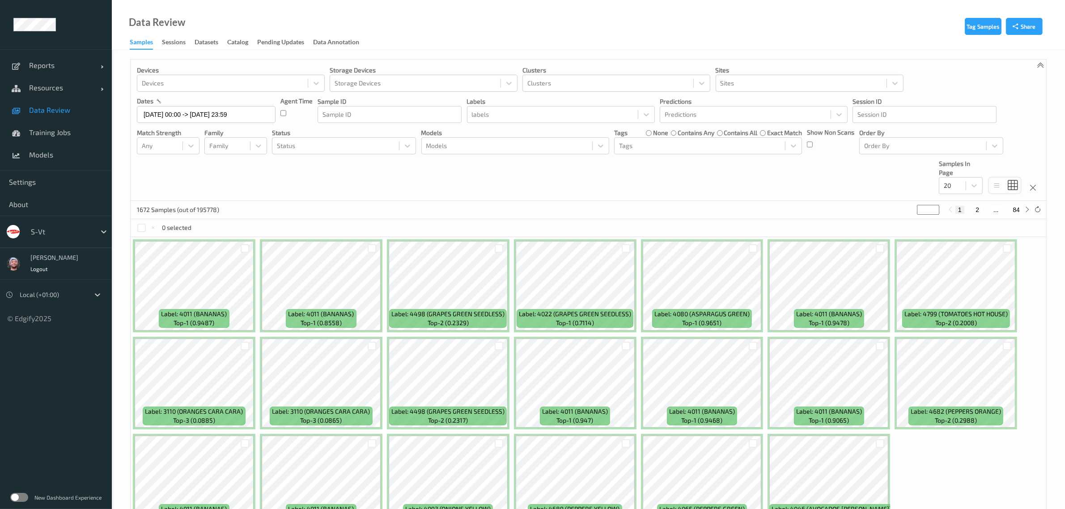
click at [159, 144] on div at bounding box center [160, 145] width 36 height 11
click at [162, 182] on span "Alert non-match" at bounding box center [174, 188] width 39 height 18
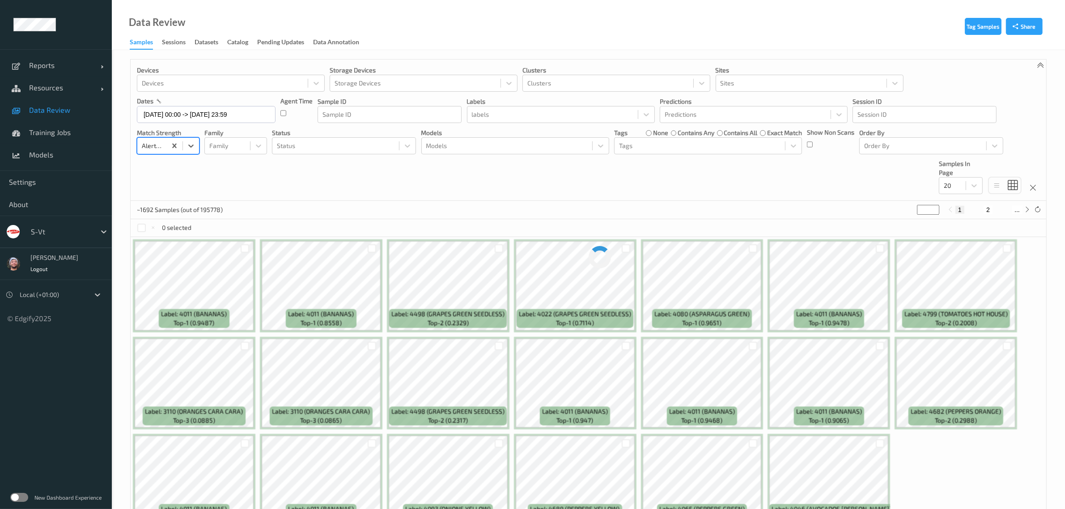
drag, startPoint x: 592, startPoint y: 190, endPoint x: 715, endPoint y: 170, distance: 124.6
click at [593, 190] on div "Devices Devices Storage Devices Storage Devices Clusters Clusters Sites Sites d…" at bounding box center [588, 129] width 915 height 141
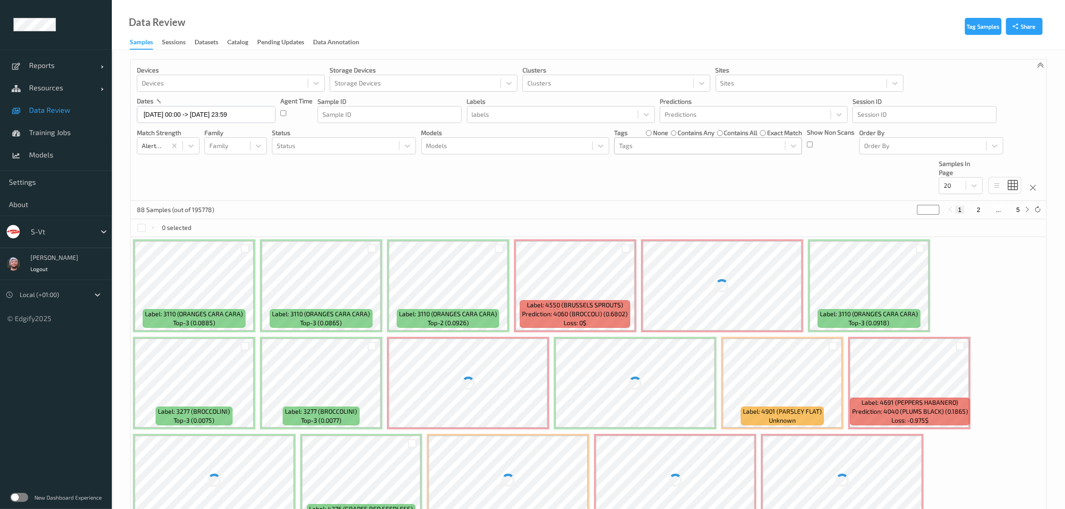
click at [706, 151] on div at bounding box center [699, 145] width 161 height 11
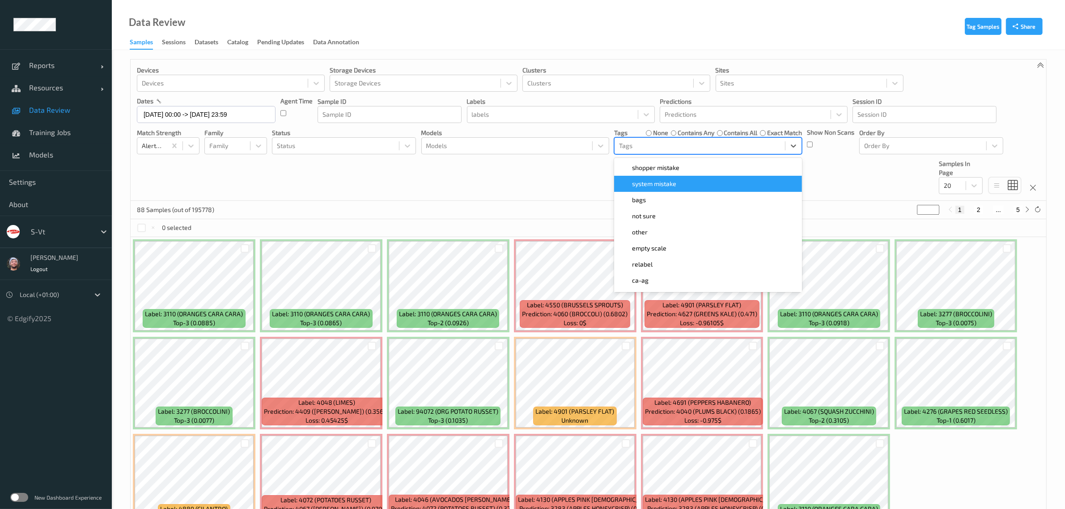
click at [662, 167] on span "shopper mistake" at bounding box center [655, 167] width 47 height 9
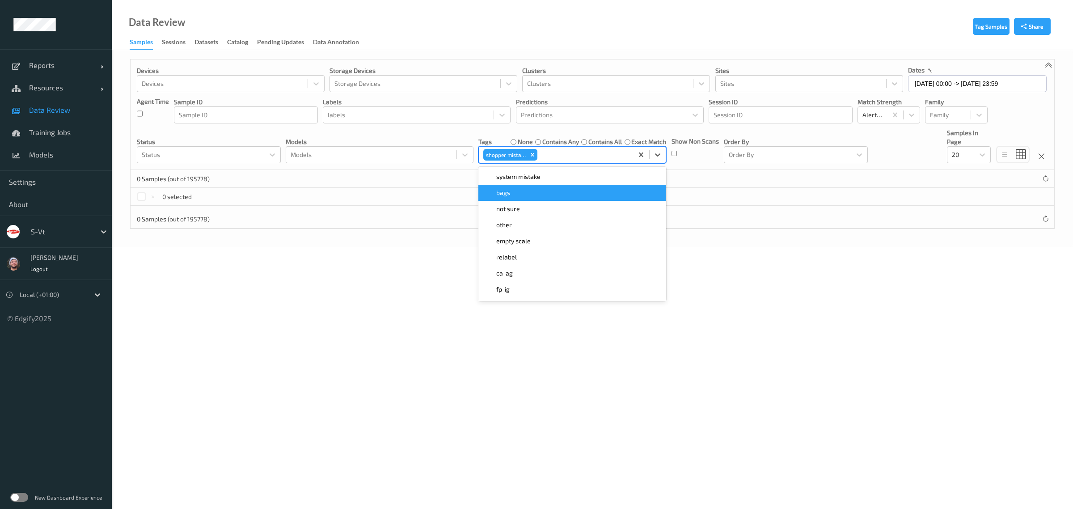
click at [484, 198] on div "bags" at bounding box center [573, 193] width 188 height 16
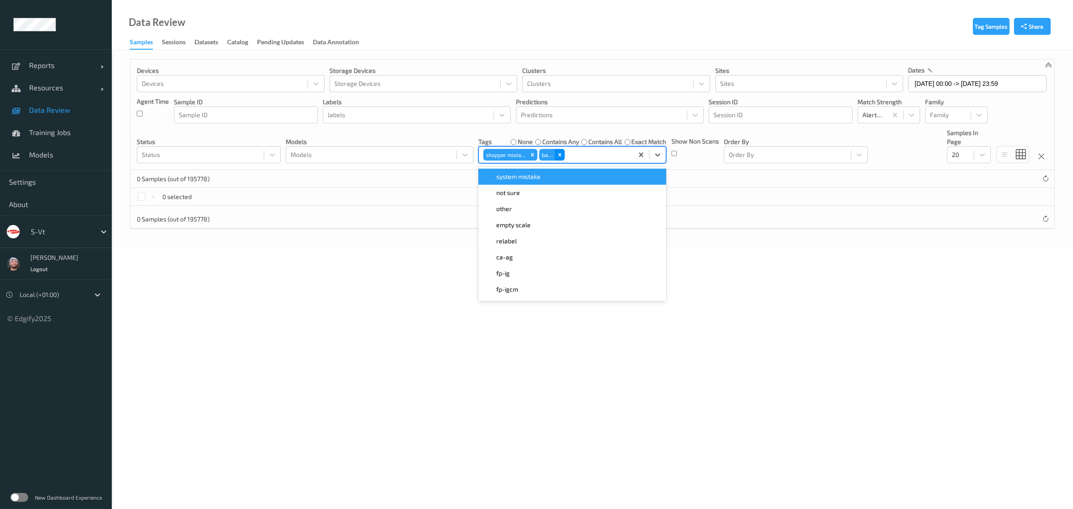
click at [563, 157] on icon "Remove bags" at bounding box center [560, 155] width 6 height 6
click at [533, 156] on icon "Remove shopper mistake" at bounding box center [533, 155] width 6 height 6
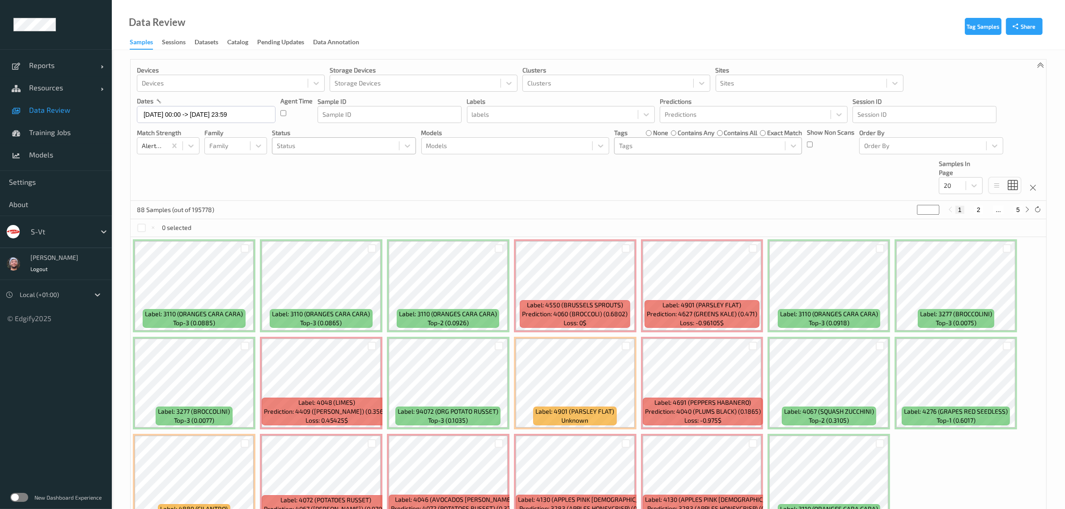
click at [305, 141] on div at bounding box center [336, 145] width 118 height 11
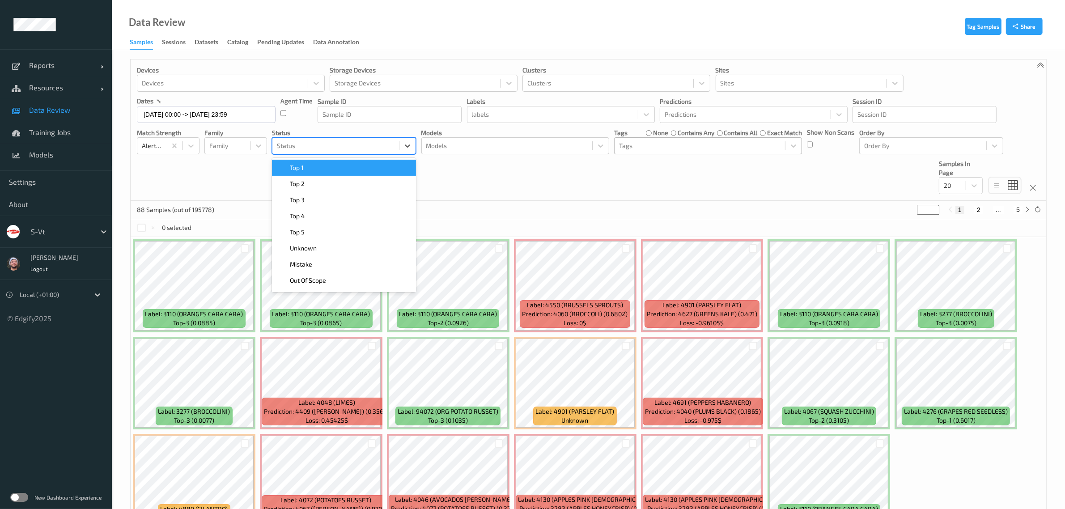
click at [298, 168] on span "Top 1" at bounding box center [297, 167] width 14 height 9
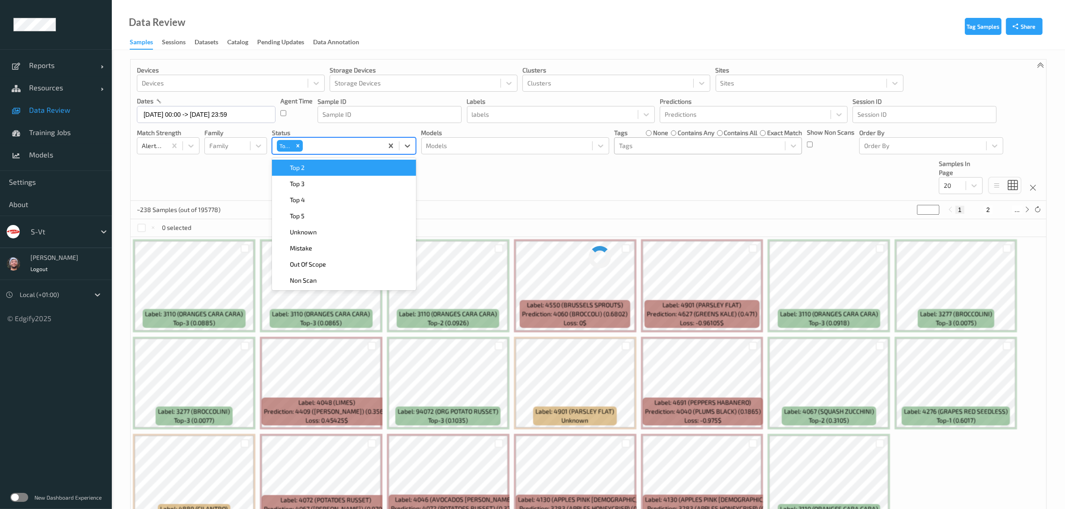
click at [298, 168] on div "Devices Devices Storage Devices Storage Devices Clusters Clusters Sites Sites d…" at bounding box center [588, 129] width 915 height 141
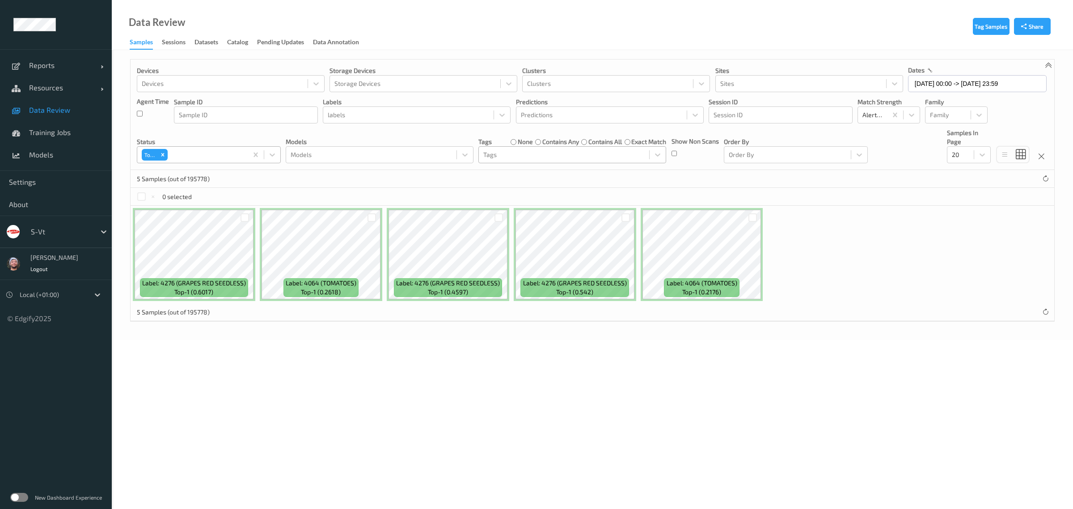
click at [229, 157] on div at bounding box center [206, 154] width 74 height 11
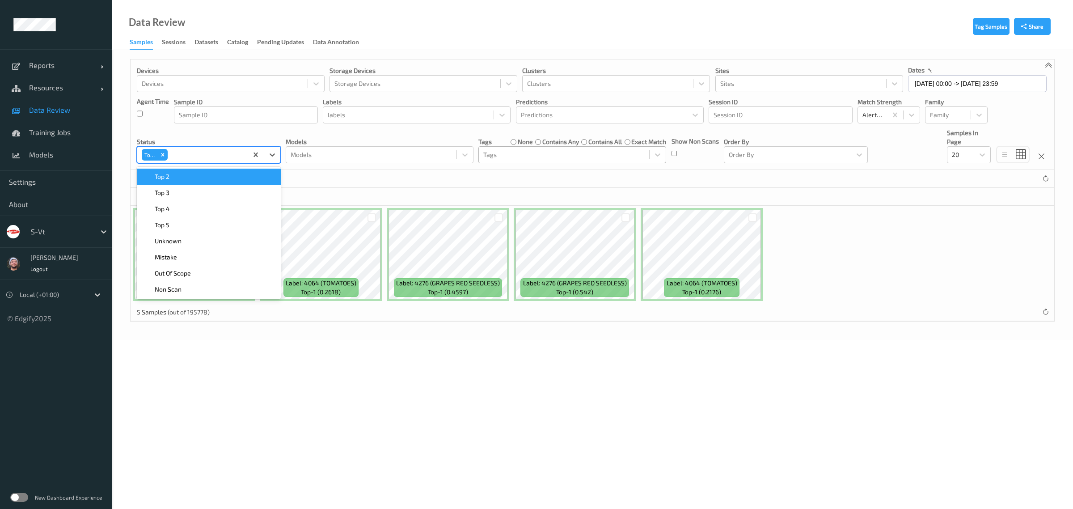
click at [182, 180] on div "Top 2" at bounding box center [208, 176] width 133 height 9
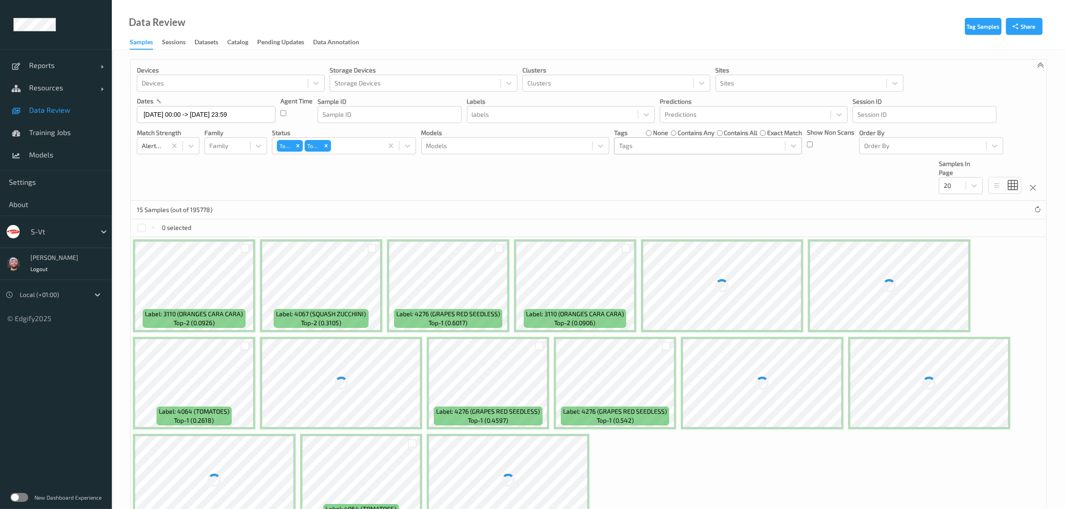
click at [182, 180] on div "Devices Devices Storage Devices Storage Devices Clusters Clusters Sites Sites d…" at bounding box center [588, 129] width 915 height 141
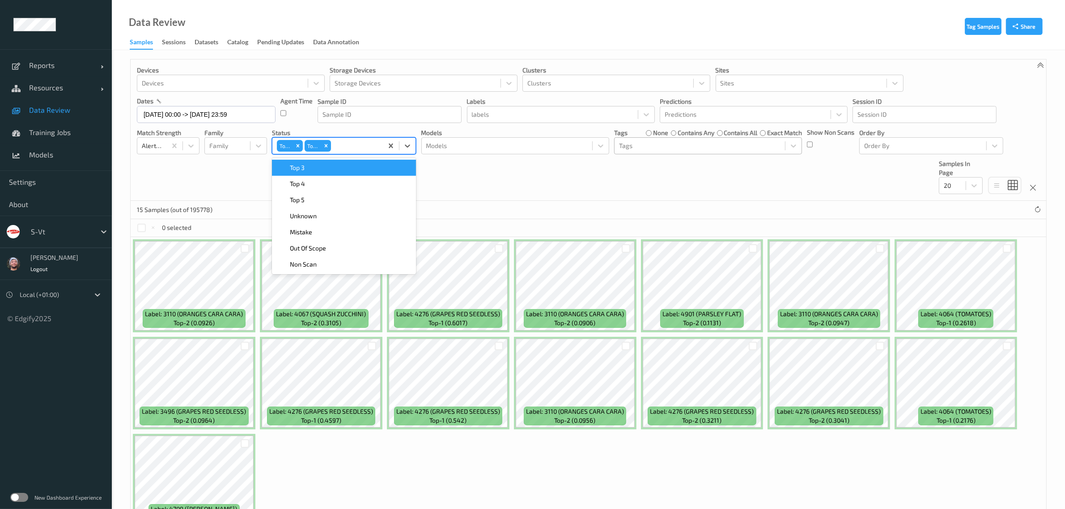
click at [340, 144] on div at bounding box center [356, 145] width 46 height 11
click at [318, 173] on div "Top 3" at bounding box center [344, 168] width 144 height 16
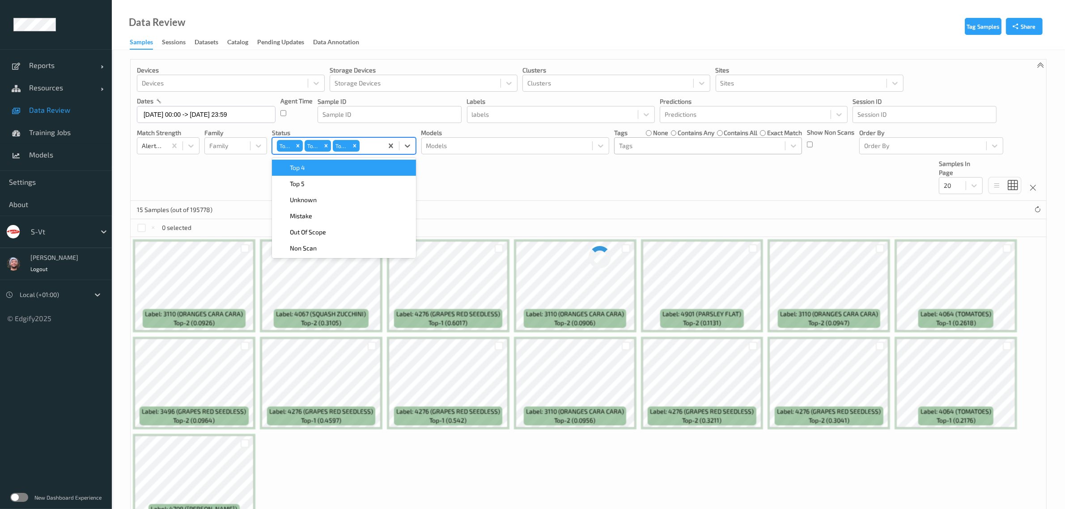
click at [318, 173] on div "Top 4" at bounding box center [344, 168] width 144 height 16
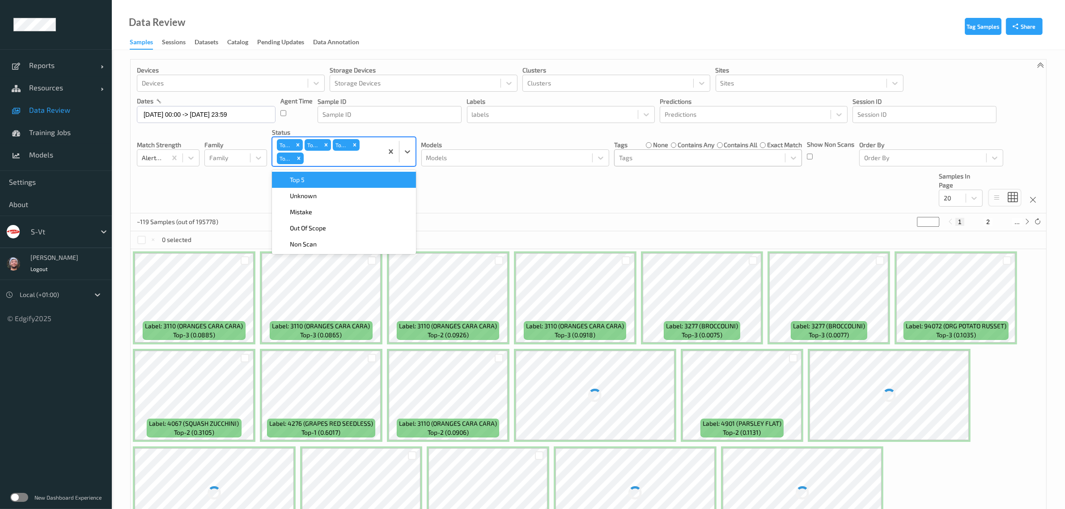
click at [315, 176] on div "Top 5" at bounding box center [343, 179] width 133 height 9
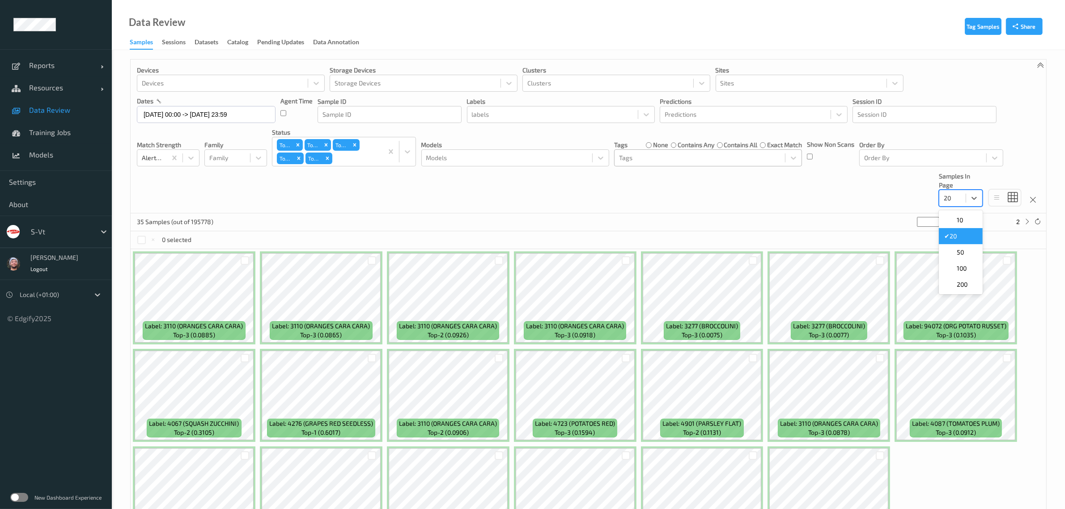
click at [953, 195] on div at bounding box center [952, 198] width 17 height 11
click at [864, 191] on div "Devices Devices Storage Devices Storage Devices Clusters Clusters Sites Sites d…" at bounding box center [588, 136] width 915 height 154
click at [942, 195] on div "20" at bounding box center [952, 198] width 26 height 14
click at [955, 264] on span at bounding box center [950, 268] width 13 height 9
click at [577, 211] on div "Devices Devices Storage Devices Storage Devices Clusters Clusters Sites Sites d…" at bounding box center [588, 136] width 915 height 154
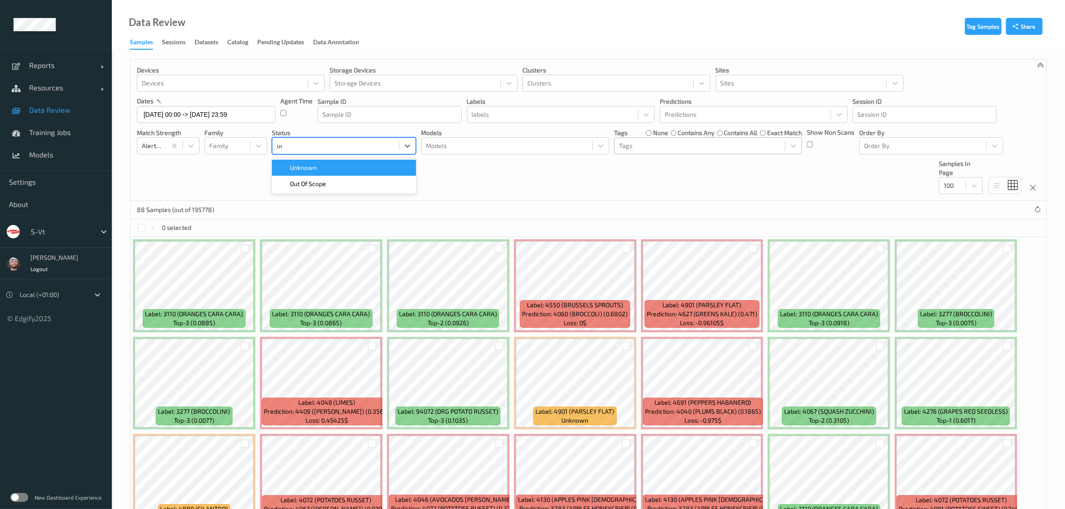
type input "unkn"
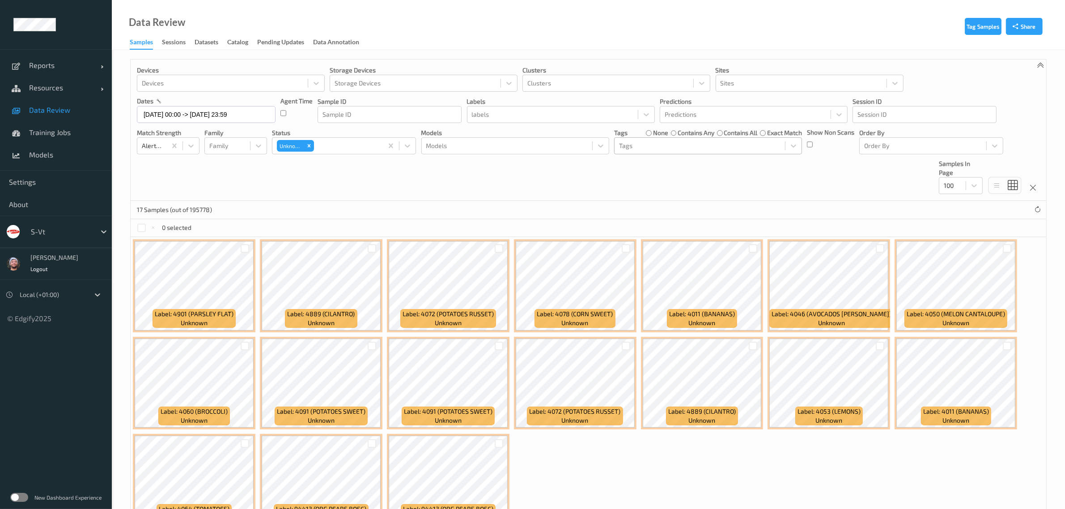
drag, startPoint x: 695, startPoint y: 220, endPoint x: 707, endPoint y: 222, distance: 12.8
click at [695, 220] on div "0 selected" at bounding box center [588, 228] width 915 height 18
click at [749, 244] on div at bounding box center [752, 248] width 17 height 15
click at [755, 249] on div at bounding box center [753, 248] width 8 height 8
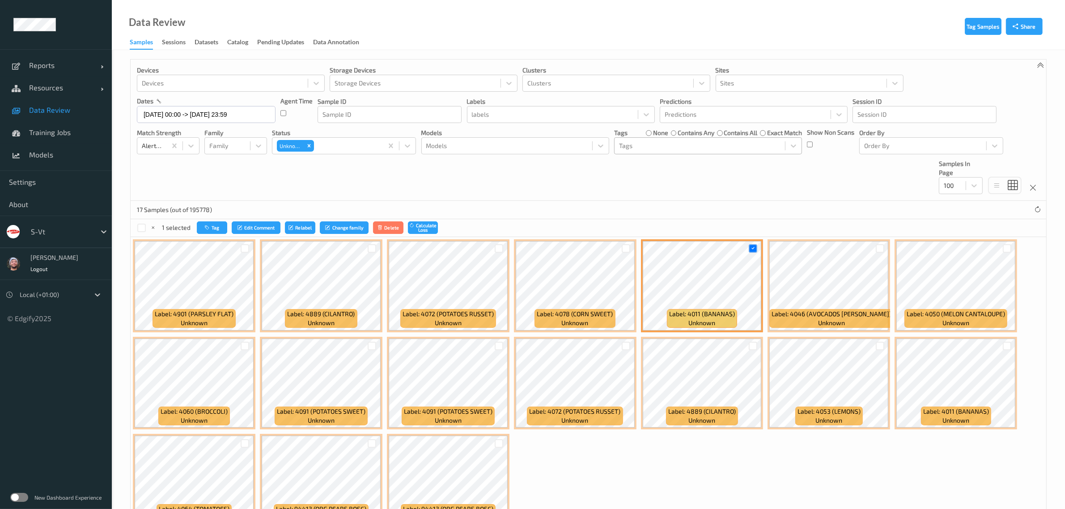
scroll to position [56, 0]
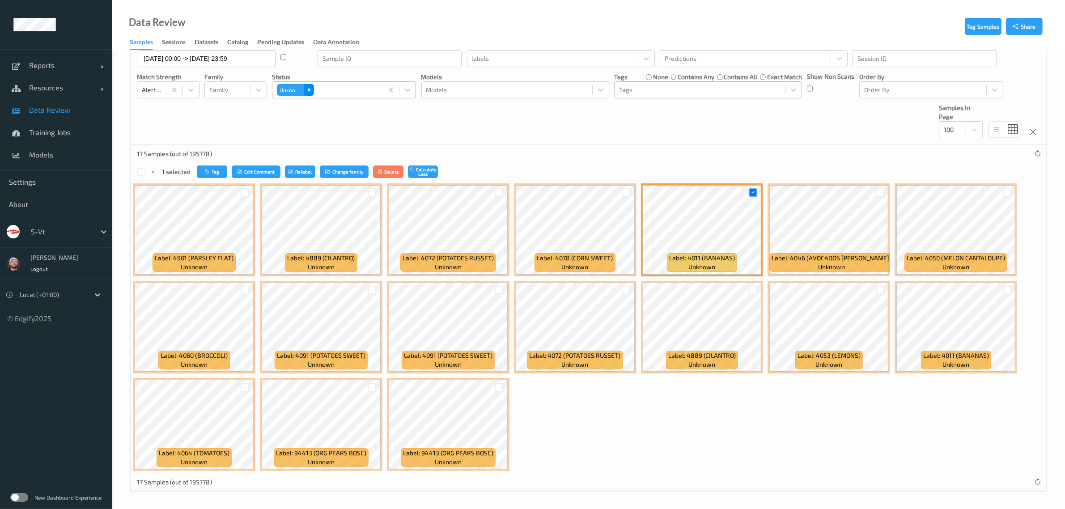
click at [312, 88] on div "Remove Unknown" at bounding box center [309, 90] width 10 height 12
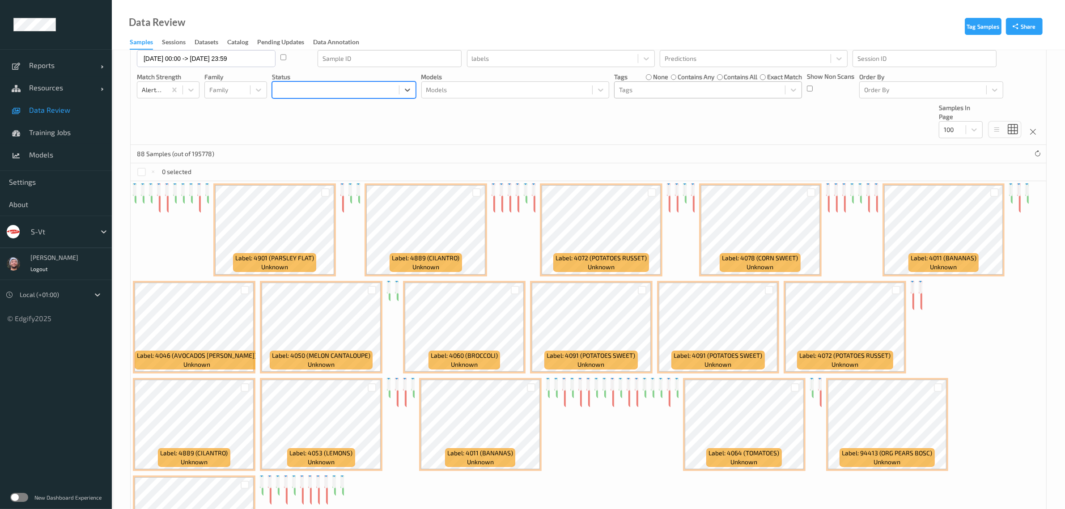
click at [320, 87] on div at bounding box center [336, 90] width 118 height 11
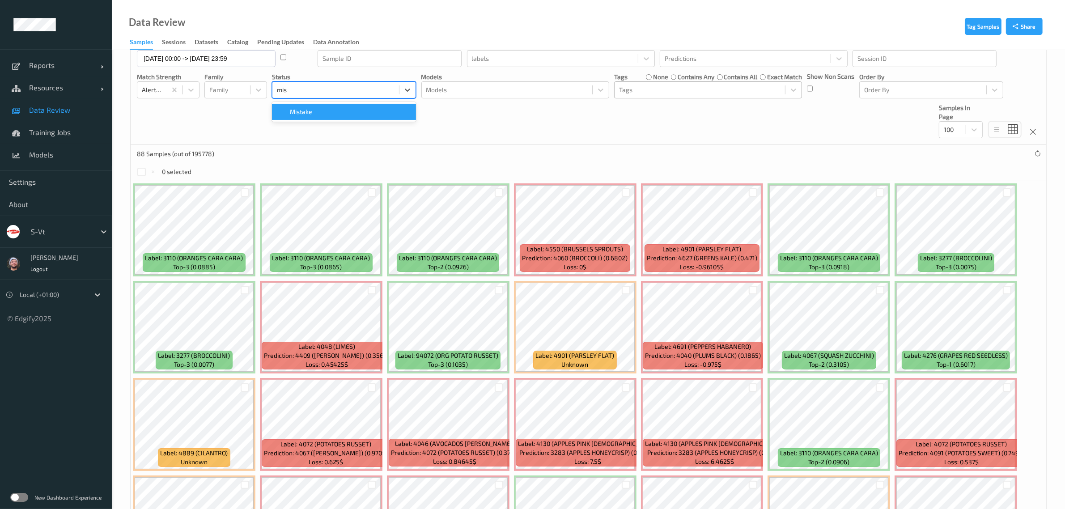
type input "mist"
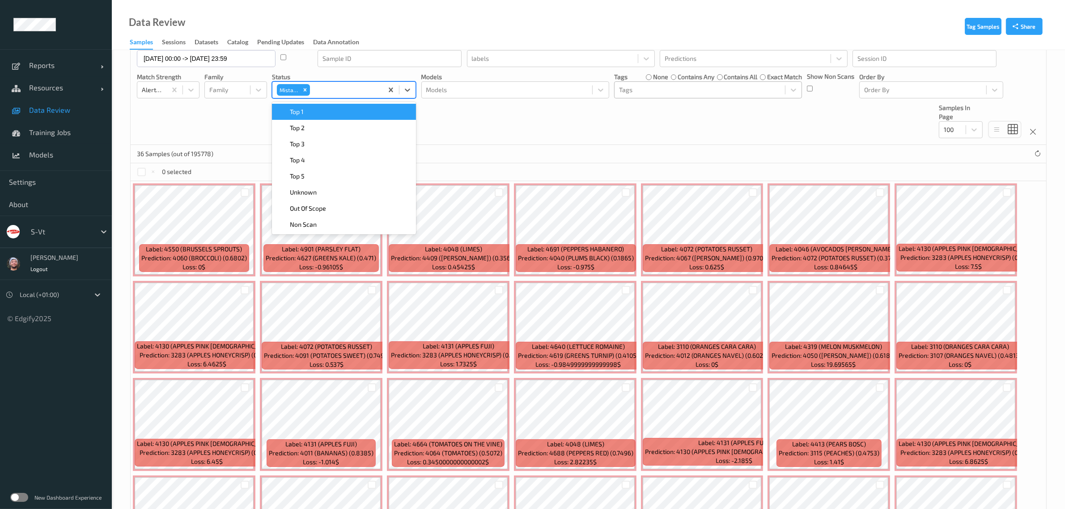
click at [520, 173] on div "0 selected" at bounding box center [588, 172] width 915 height 18
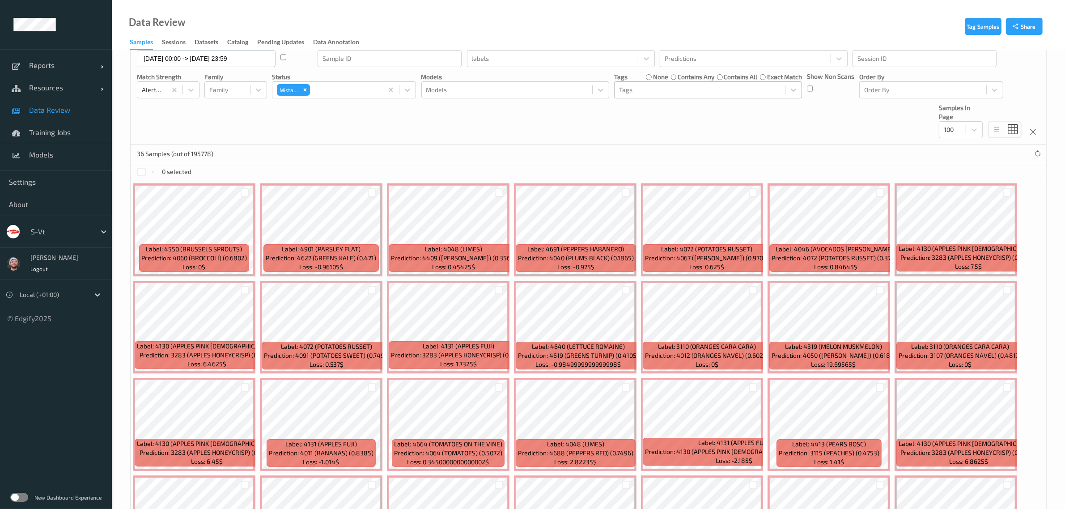
click at [82, 407] on ul "Reports Default Report Customized Report Resources Devices Clusters Sites Data …" at bounding box center [56, 254] width 112 height 509
click at [122, 439] on div "Tag Samples Share Devices Devices Storage Devices Storage Devices Clusters Clus…" at bounding box center [588, 398] width 953 height 808
click at [271, 121] on div "Devices Devices Storage Devices Storage Devices Clusters Clusters Sites Sites d…" at bounding box center [588, 74] width 915 height 141
click at [119, 302] on div "Tag Samples Share Devices Devices Storage Devices Storage Devices Clusters Clus…" at bounding box center [588, 398] width 953 height 808
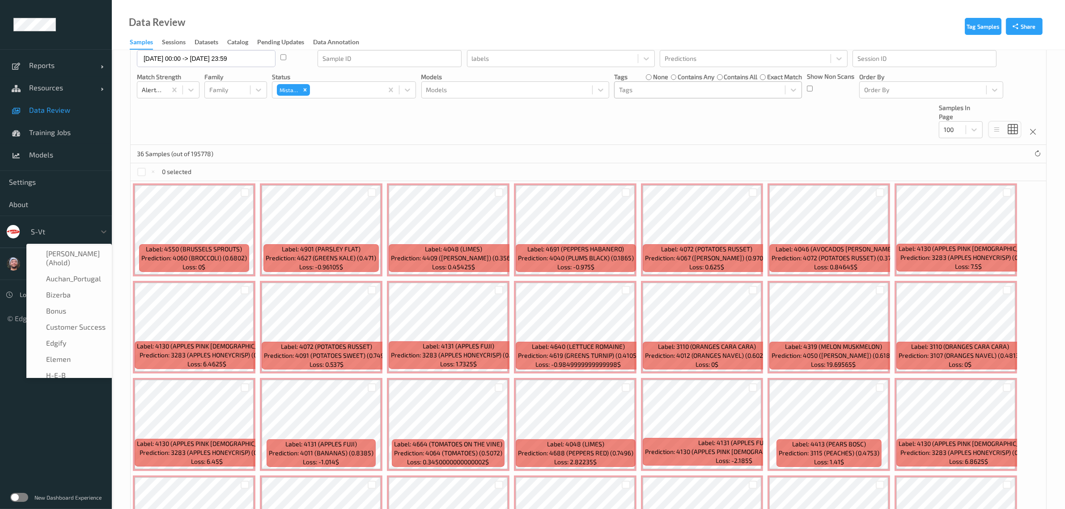
click at [66, 234] on div at bounding box center [61, 231] width 60 height 11
click at [62, 306] on span "Bonus" at bounding box center [56, 310] width 20 height 9
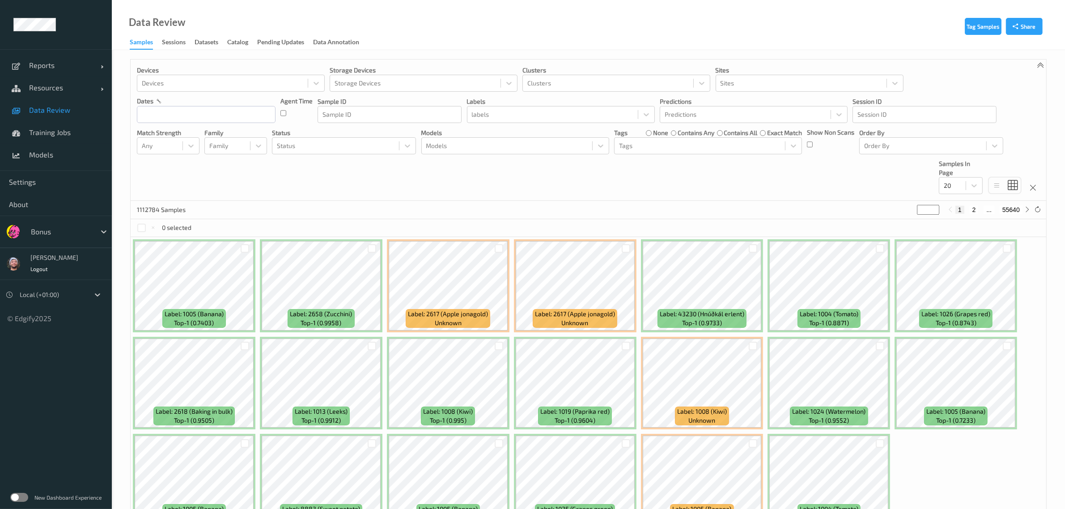
click at [330, 193] on div "Devices Devices Storage Devices Storage Devices Clusters Clusters Sites Sites d…" at bounding box center [588, 129] width 915 height 141
click at [237, 175] on div "Devices Devices Storage Devices Storage Devices Clusters Clusters Sites Sites d…" at bounding box center [588, 129] width 915 height 141
click at [218, 197] on div "Devices Devices Storage Devices Storage Devices Clusters Clusters Sites Sites d…" at bounding box center [588, 129] width 915 height 141
click at [74, 130] on span "Training Jobs" at bounding box center [66, 132] width 74 height 9
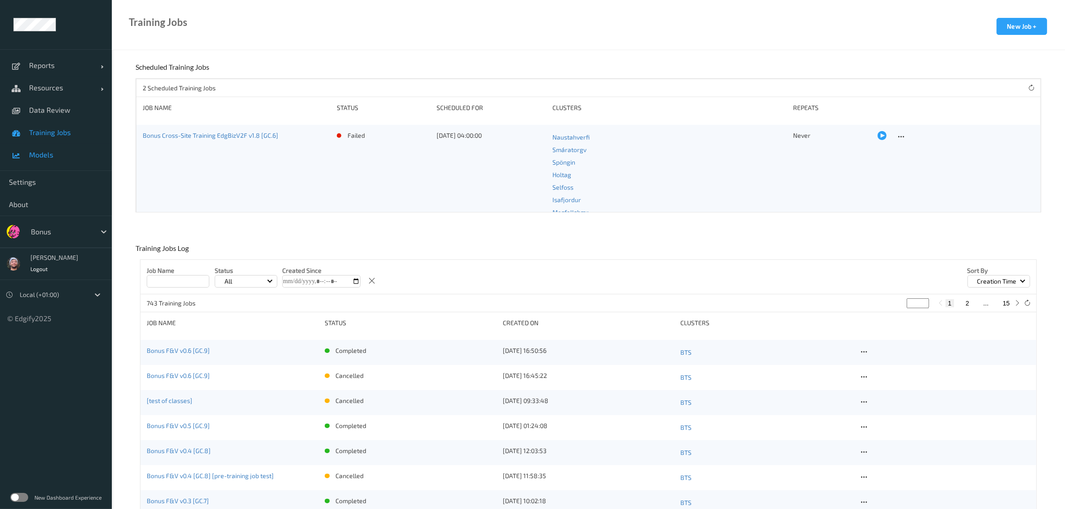
click at [55, 156] on span "Models" at bounding box center [66, 154] width 74 height 9
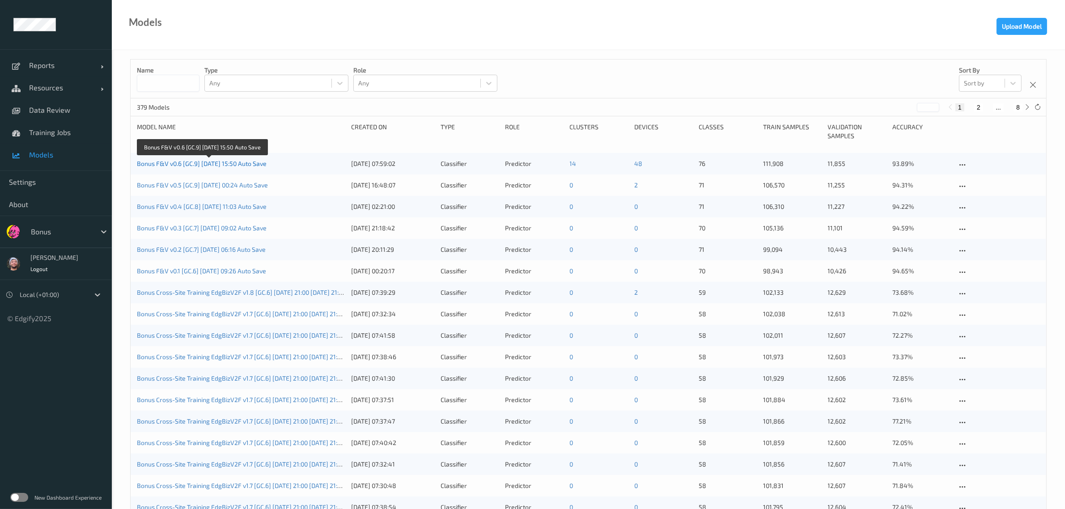
click at [189, 163] on link "Bonus F&V v0.6 [GC.9] [DATE] 15:50 Auto Save" at bounding box center [202, 164] width 130 height 8
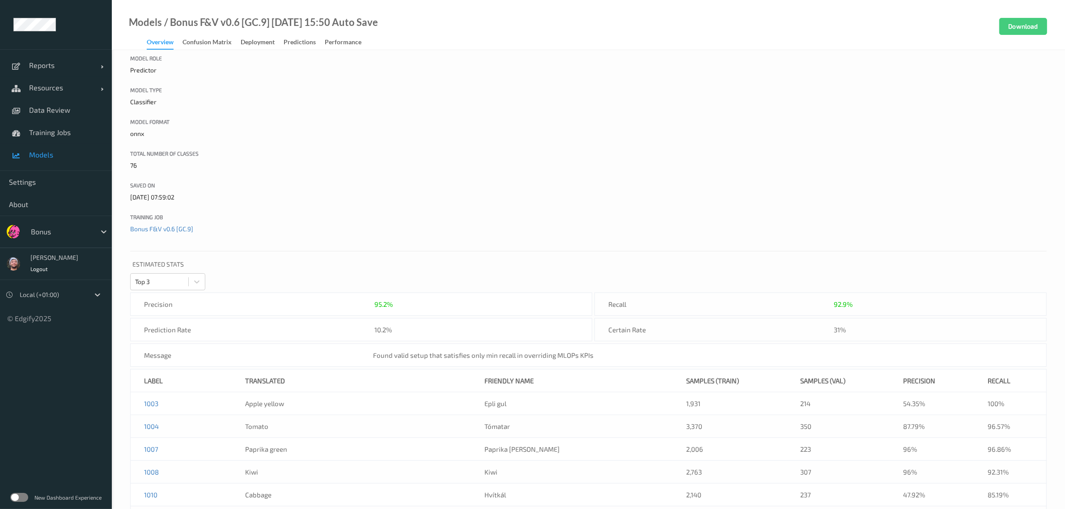
scroll to position [224, 0]
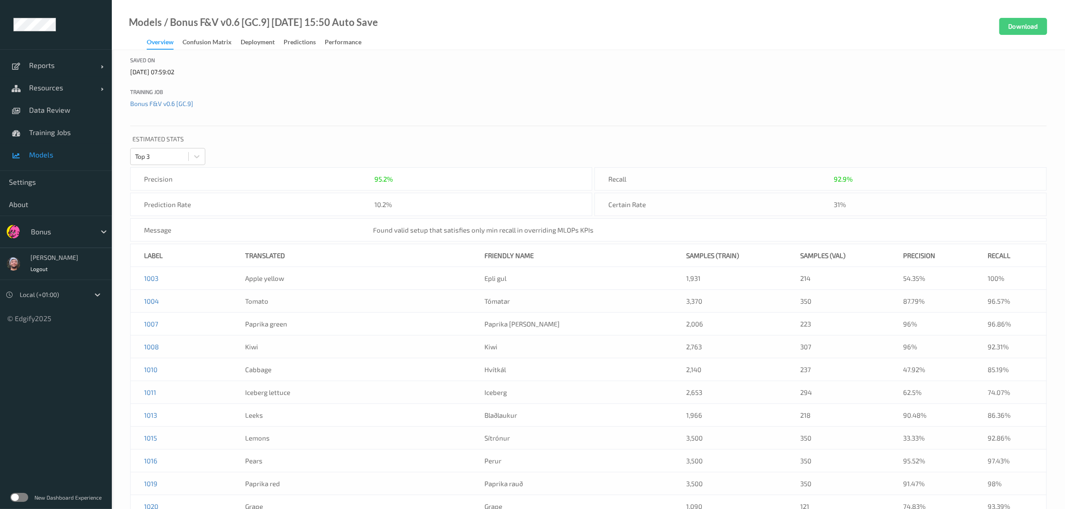
click at [47, 155] on span "Models" at bounding box center [66, 154] width 74 height 9
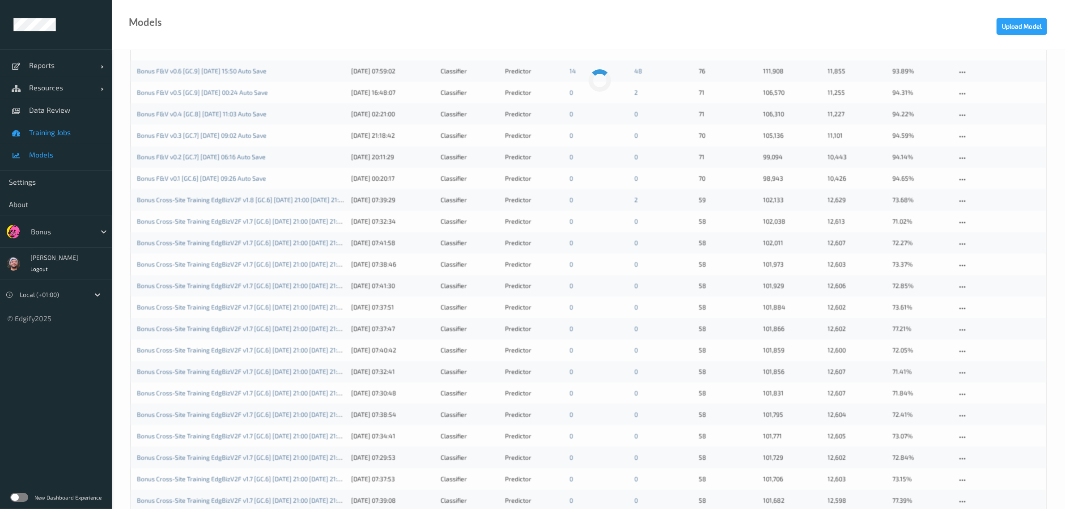
scroll to position [4, 0]
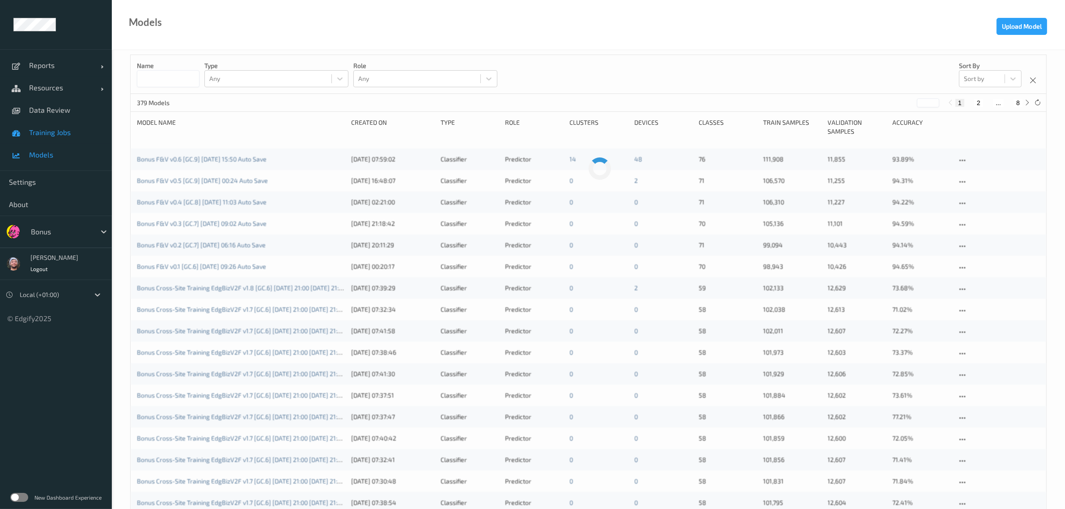
click at [57, 133] on span "Training Jobs" at bounding box center [66, 132] width 74 height 9
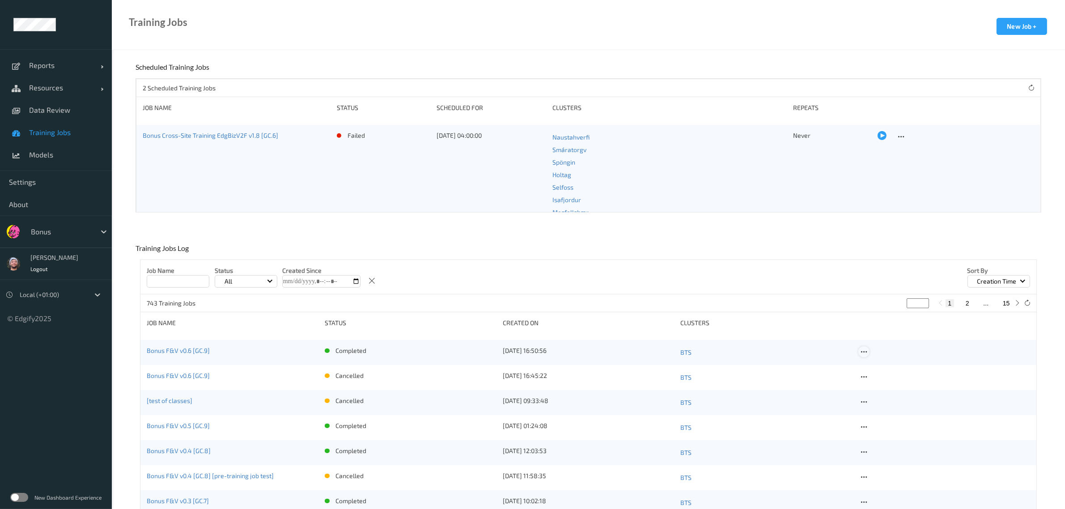
click at [861, 351] on icon at bounding box center [864, 352] width 8 height 8
click at [875, 384] on div "Copy Job" at bounding box center [884, 382] width 21 height 8
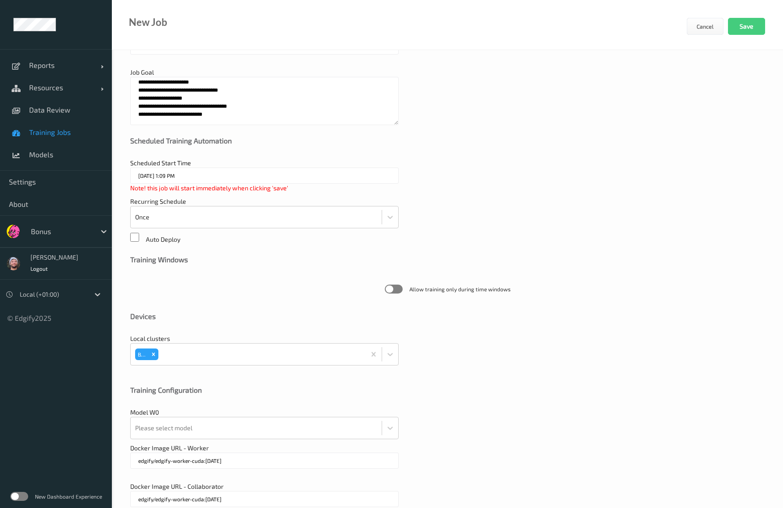
scroll to position [108, 0]
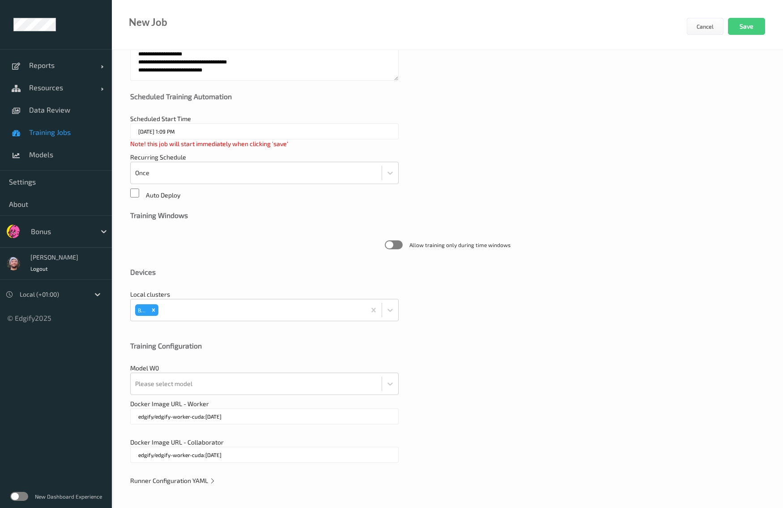
click at [169, 484] on div "Runner Configuration YAML" at bounding box center [447, 481] width 634 height 9
click at [184, 479] on span "Runner Configuration YAML" at bounding box center [172, 481] width 85 height 8
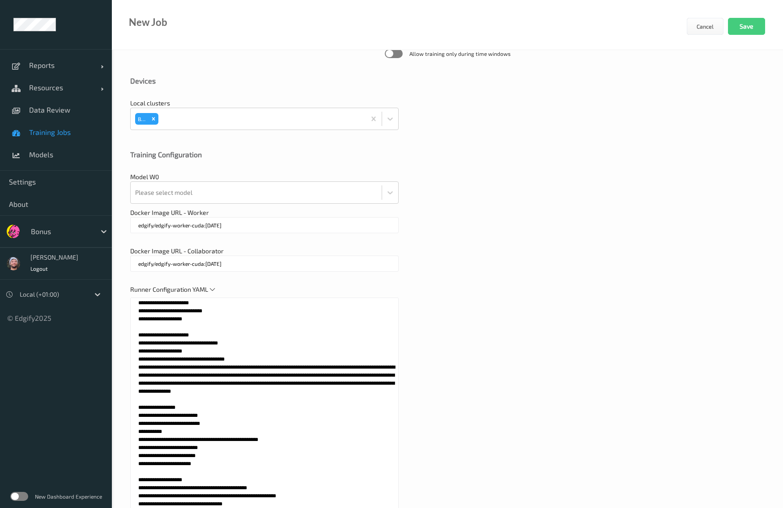
scroll to position [331, 0]
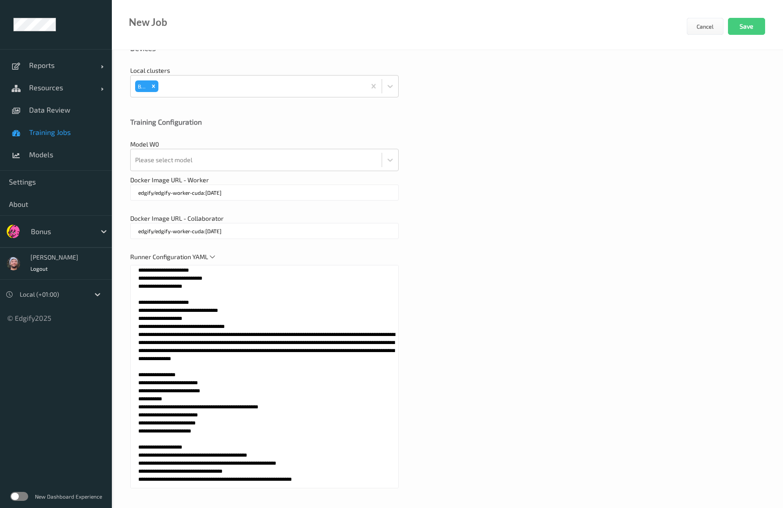
click at [239, 322] on textarea at bounding box center [264, 377] width 268 height 224
click at [249, 349] on textarea at bounding box center [264, 377] width 268 height 224
click at [34, 344] on ul "Reports Default Report Customized Report Resources Devices Clusters Sites Data …" at bounding box center [56, 254] width 112 height 508
click at [235, 316] on textarea at bounding box center [264, 377] width 268 height 224
click at [502, 364] on div "Runner Configuration YAML" at bounding box center [447, 375] width 634 height 245
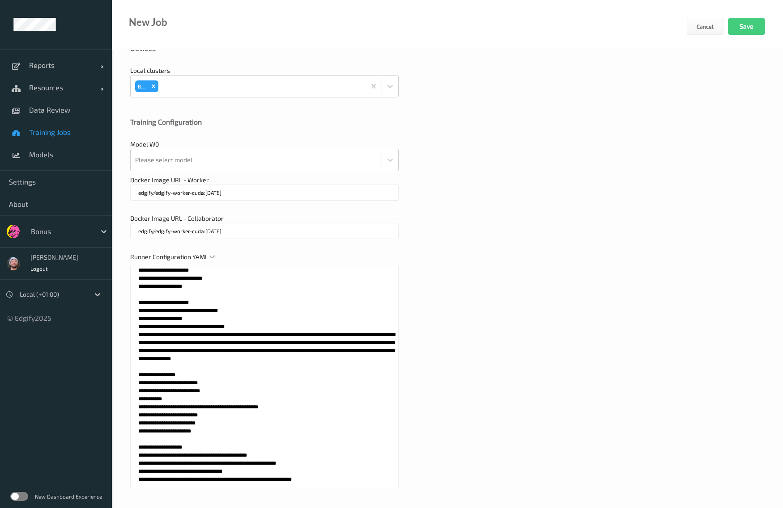
click at [278, 249] on div "**********" at bounding box center [447, 120] width 671 height 802
click at [559, 289] on div "Runner Configuration YAML" at bounding box center [447, 375] width 634 height 245
click at [442, 293] on div "Runner Configuration YAML" at bounding box center [447, 375] width 634 height 245
click at [295, 386] on textarea at bounding box center [264, 377] width 268 height 224
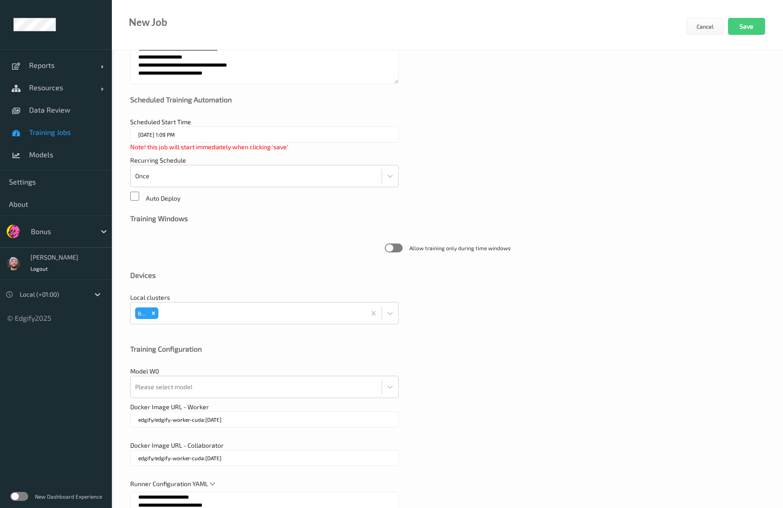
scroll to position [0, 0]
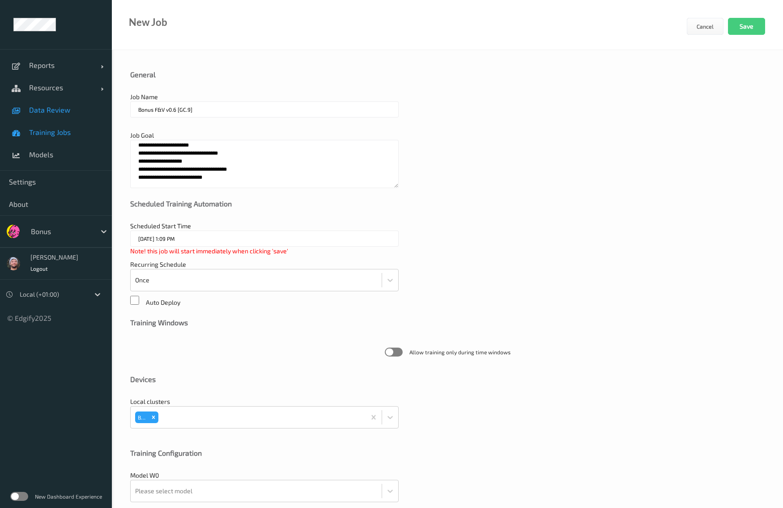
click at [49, 121] on link "Data Review" at bounding box center [56, 110] width 112 height 22
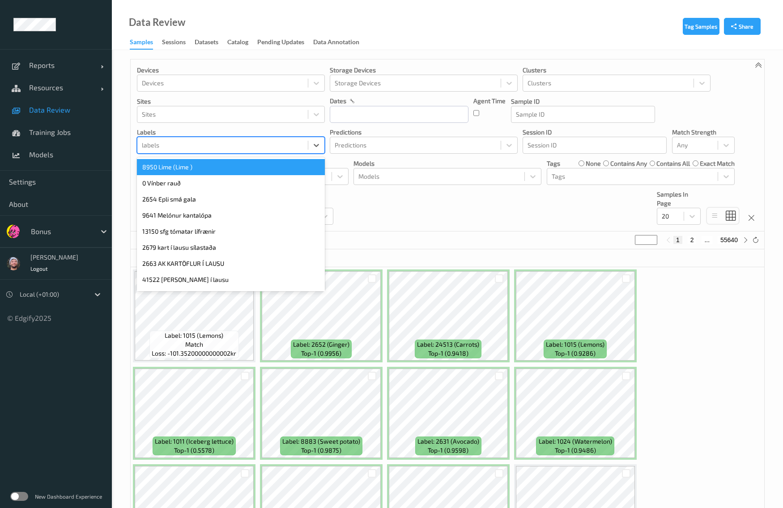
click at [212, 144] on div at bounding box center [222, 145] width 161 height 11
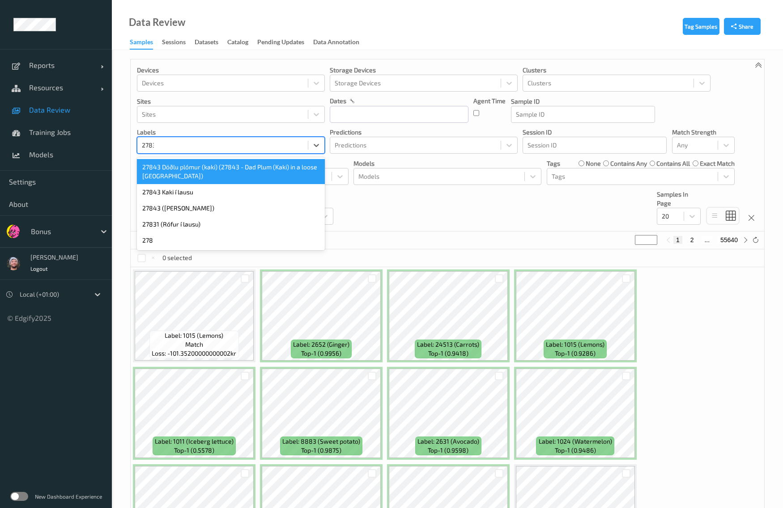
type input "27831"
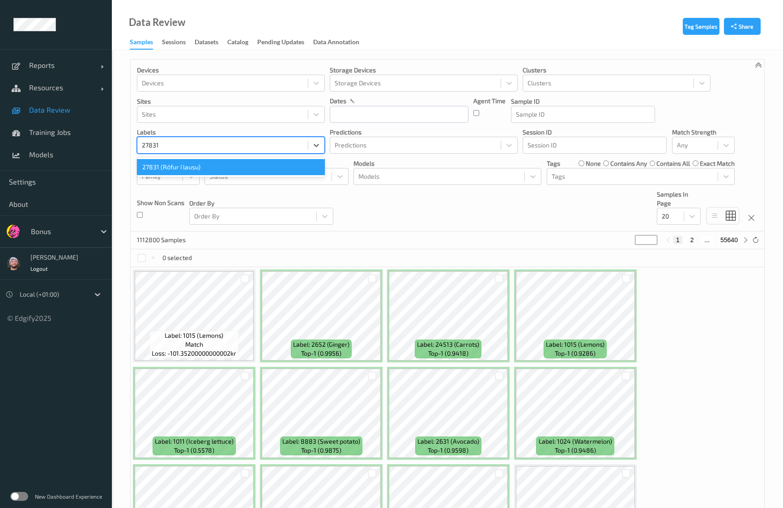
click at [198, 165] on div "27831 (Rófur í lausu)" at bounding box center [231, 167] width 188 height 16
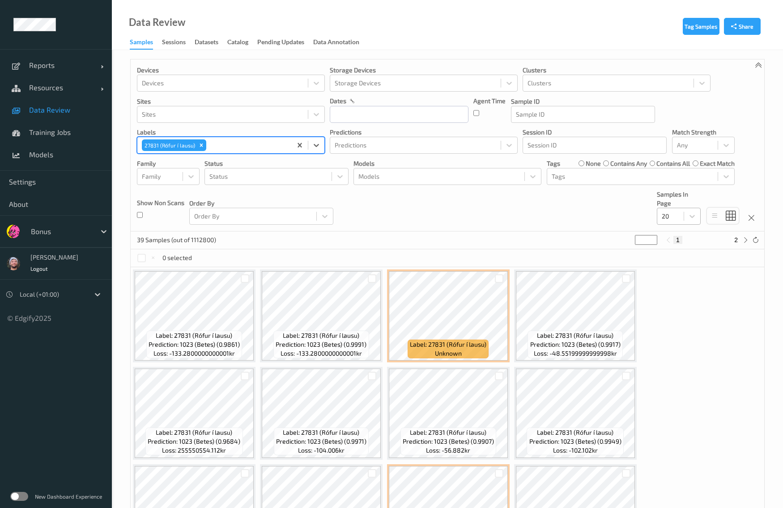
click at [671, 220] on div at bounding box center [669, 216] width 17 height 11
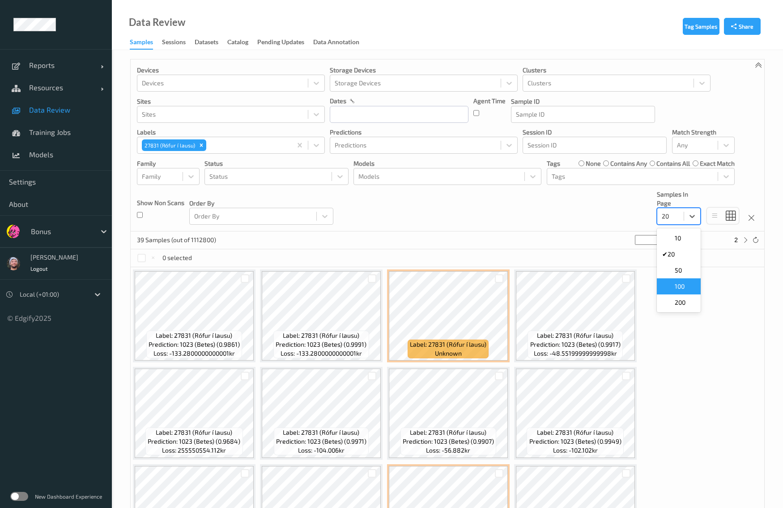
click at [680, 291] on span "100" at bounding box center [679, 286] width 10 height 9
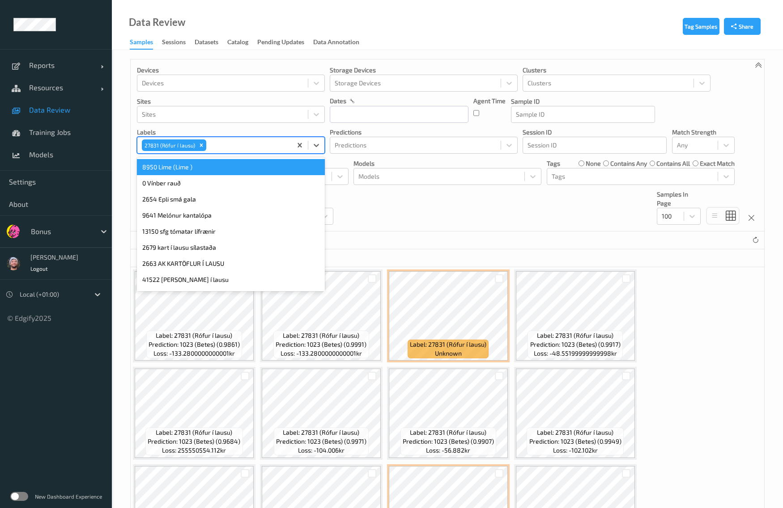
click at [224, 144] on div at bounding box center [247, 145] width 79 height 11
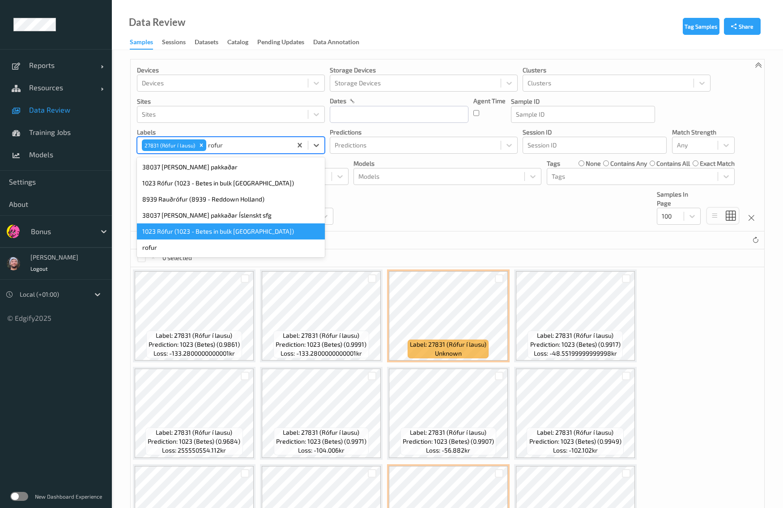
type input "rofur"
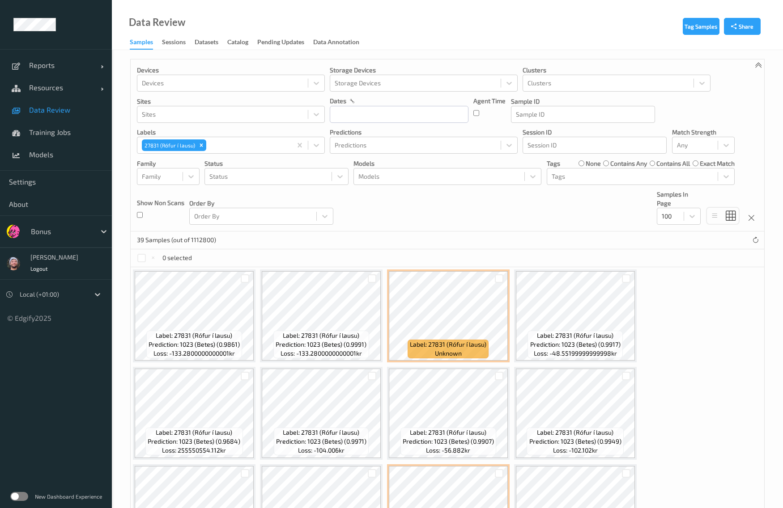
click at [470, 224] on div "Devices Devices Storage Devices Storage Devices Clusters Clusters Sites Sites d…" at bounding box center [447, 145] width 633 height 172
copy span "27831"
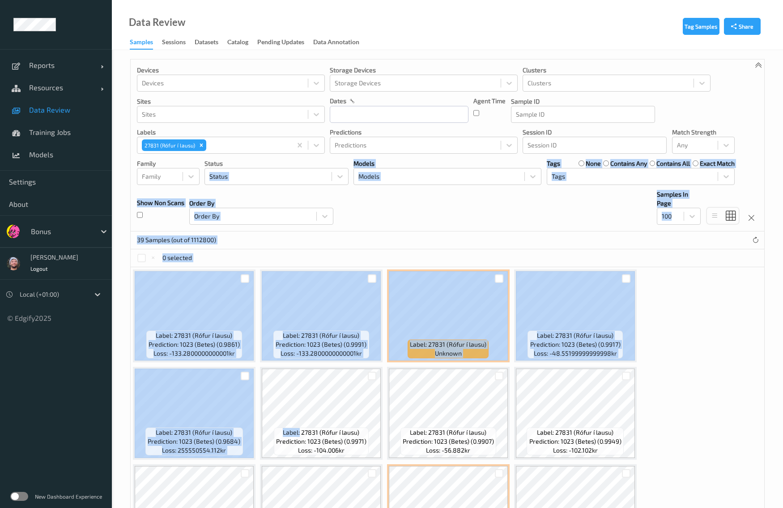
drag, startPoint x: 300, startPoint y: 435, endPoint x: 363, endPoint y: 215, distance: 228.5
click at [386, 205] on div "Devices Devices Storage Devices Storage Devices Clusters Clusters Sites Sites d…" at bounding box center [447, 145] width 633 height 172
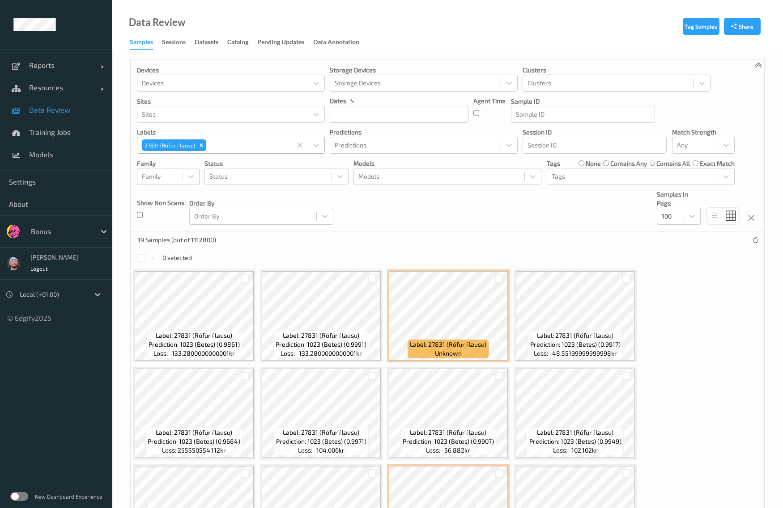
click at [248, 142] on div at bounding box center [247, 145] width 79 height 11
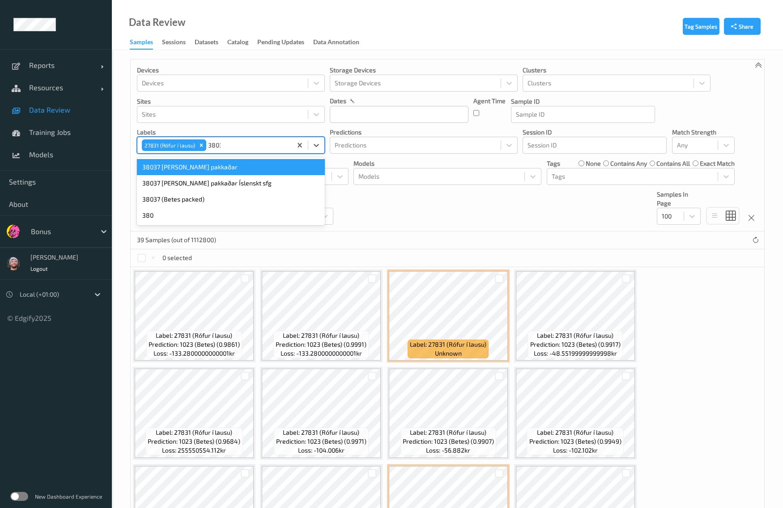
type input "38037"
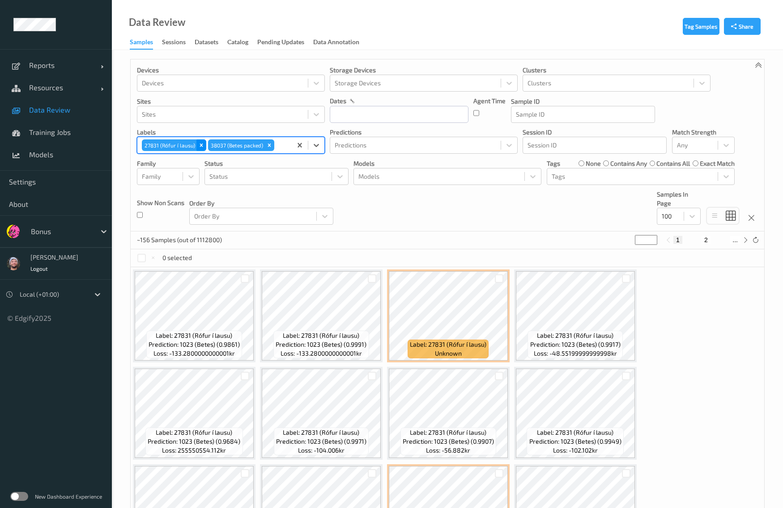
click at [199, 148] on icon "Remove 27831 (Rófur í lausu)" at bounding box center [201, 145] width 6 height 6
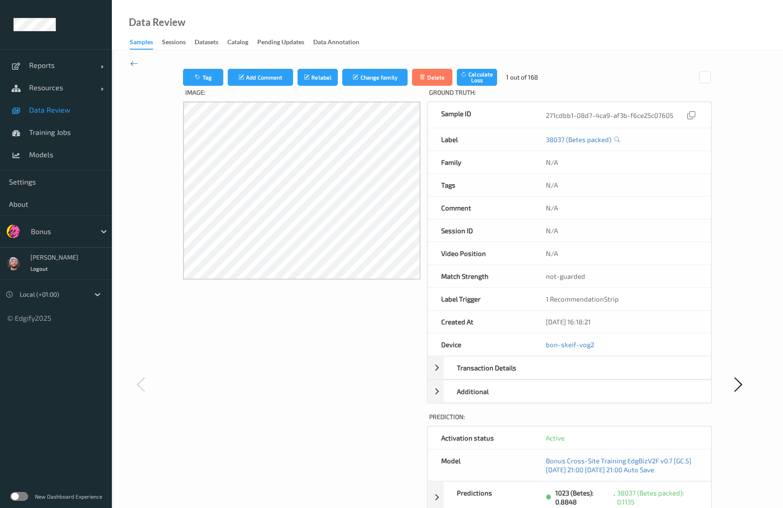
click at [132, 63] on icon at bounding box center [134, 64] width 8 height 10
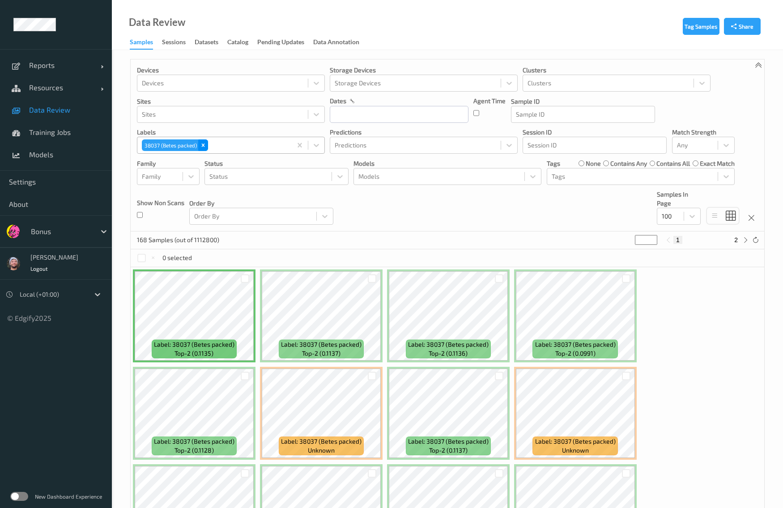
click at [206, 144] on icon "Remove 38037 (Betes packed)" at bounding box center [203, 145] width 6 height 6
paste input "27831"
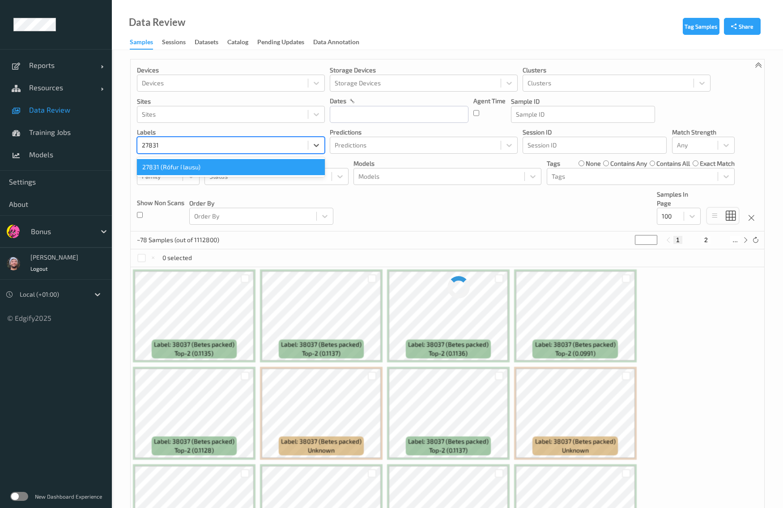
type input "27831"
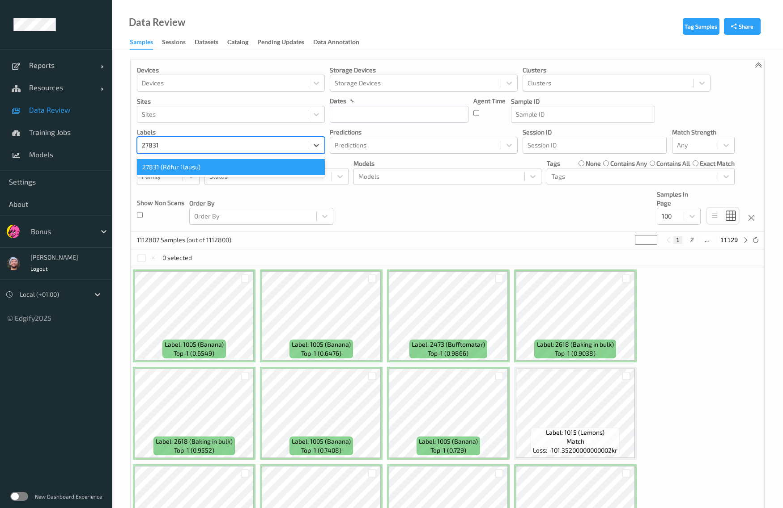
click at [198, 171] on div "27831 (Rófur í lausu)" at bounding box center [231, 167] width 188 height 16
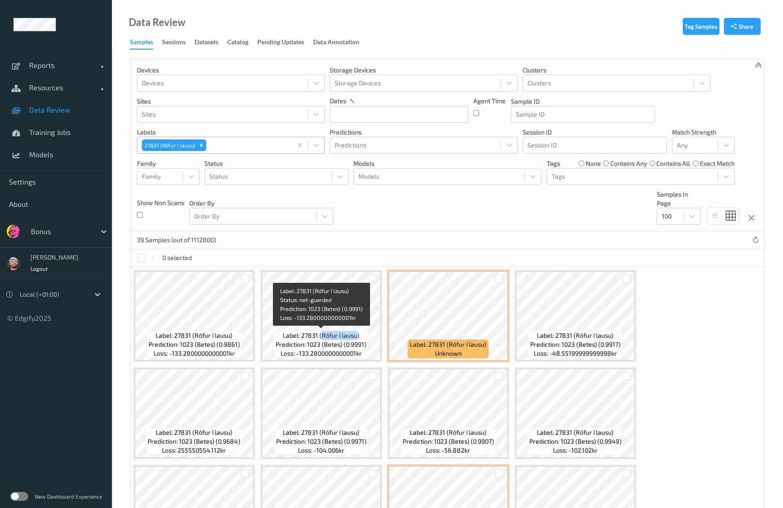
copy span "Rófur í lausu"
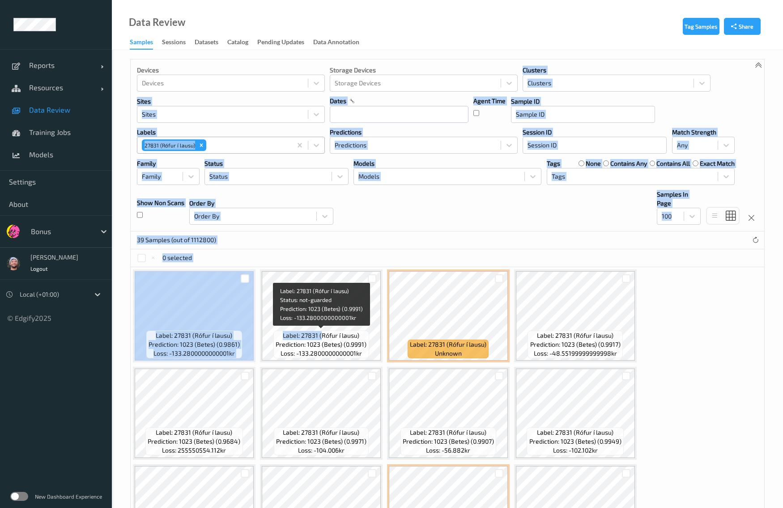
drag, startPoint x: 321, startPoint y: 339, endPoint x: 406, endPoint y: 33, distance: 318.0
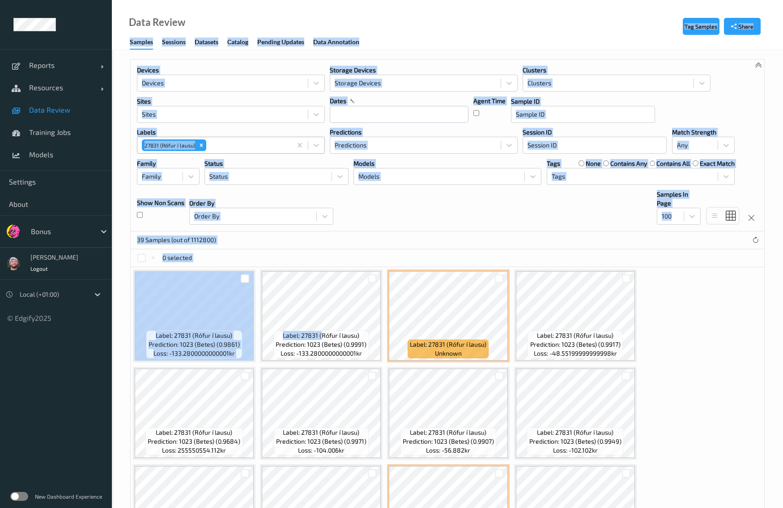
click at [211, 128] on p "labels" at bounding box center [231, 132] width 188 height 9
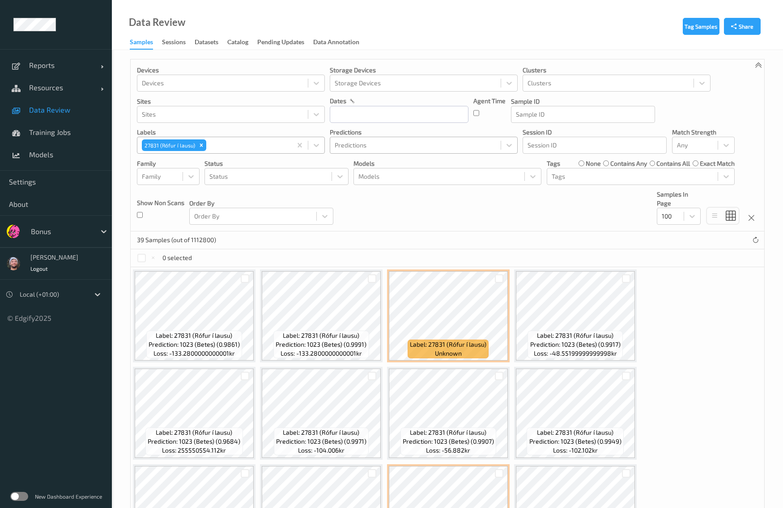
click at [387, 145] on div at bounding box center [415, 145] width 161 height 11
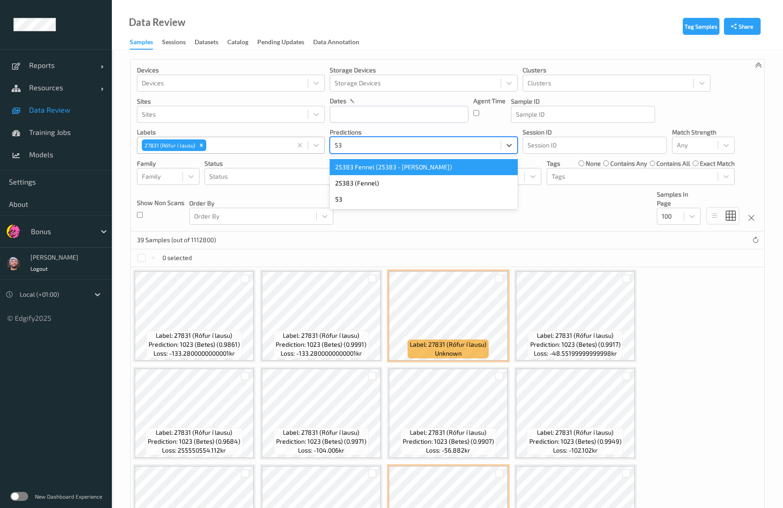
type input "5"
type input "3534"
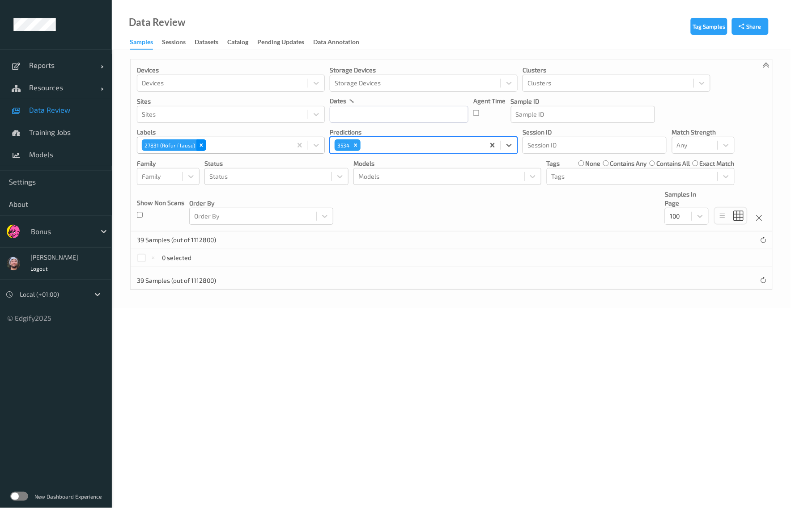
click at [200, 144] on icon "Remove 27831 (Rófur í lausu)" at bounding box center [201, 145] width 6 height 6
click at [372, 203] on div "Devices Devices Storage Devices Storage Devices Clusters Clusters Sites Sites d…" at bounding box center [451, 145] width 641 height 172
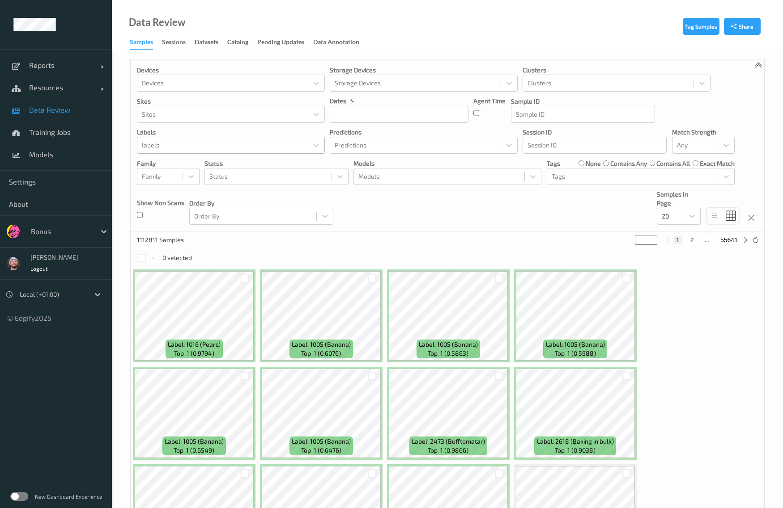
click at [197, 147] on div at bounding box center [222, 145] width 161 height 11
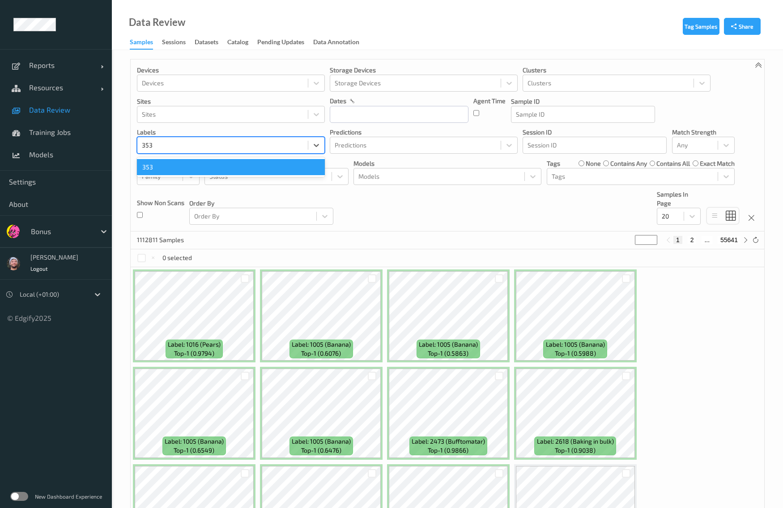
type input "3534"
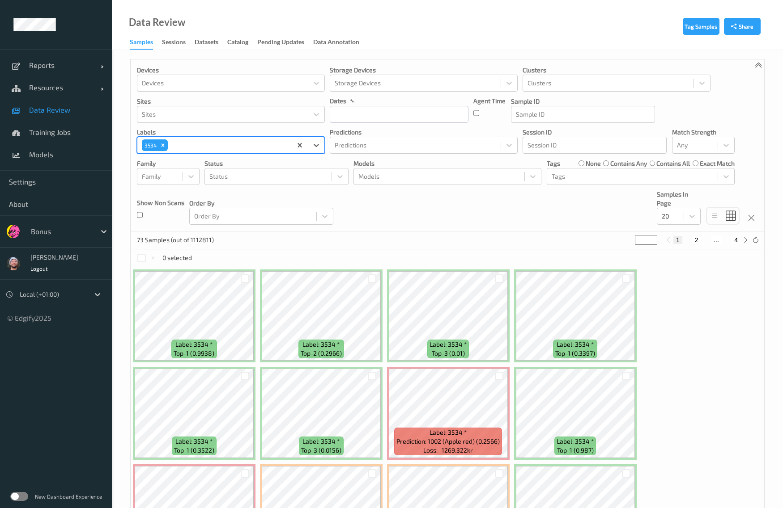
scroll to position [224, 0]
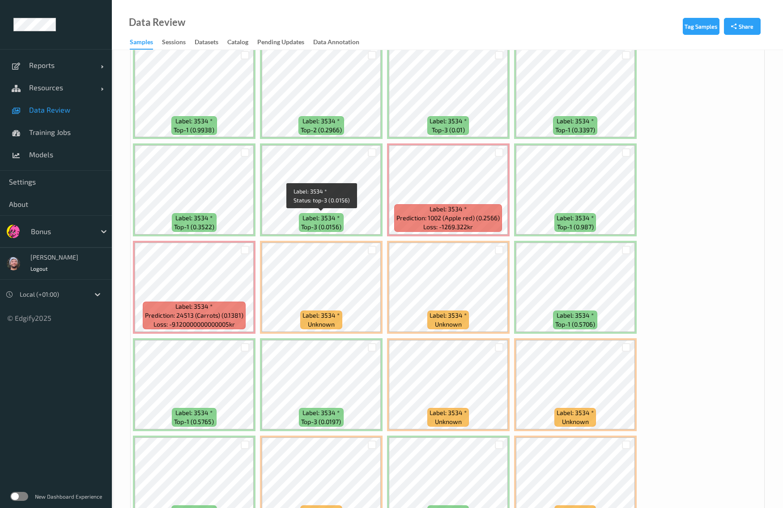
click at [333, 223] on span "Label: 3534 *" at bounding box center [320, 218] width 37 height 9
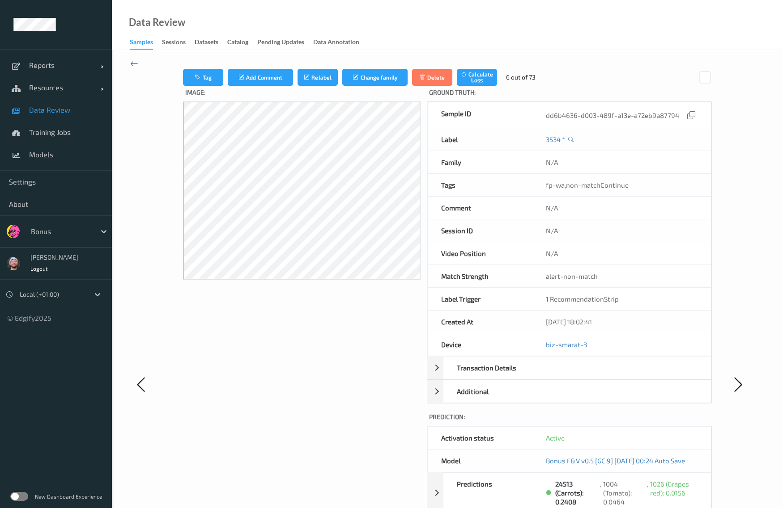
click at [136, 59] on icon at bounding box center [134, 64] width 8 height 10
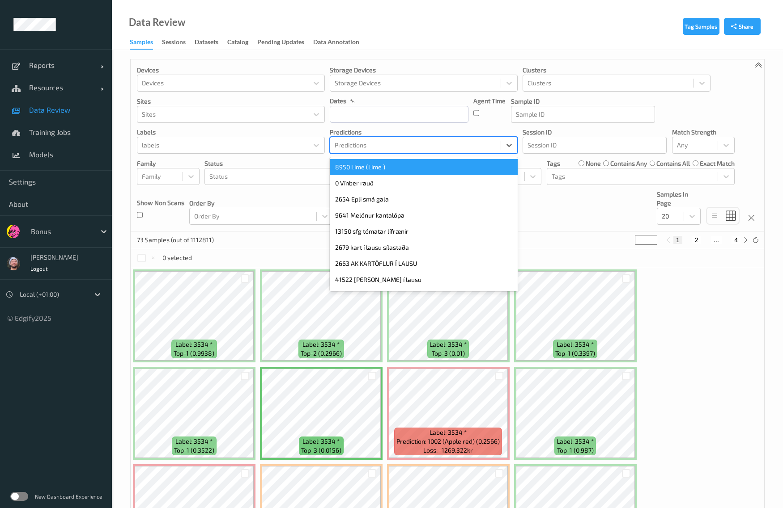
click at [365, 142] on div at bounding box center [415, 145] width 161 height 11
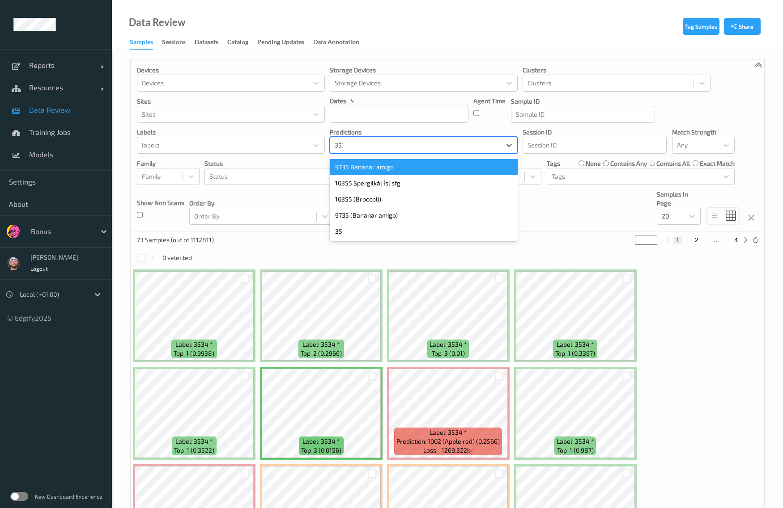
type input "3534"
click at [360, 164] on div "3534" at bounding box center [424, 167] width 188 height 16
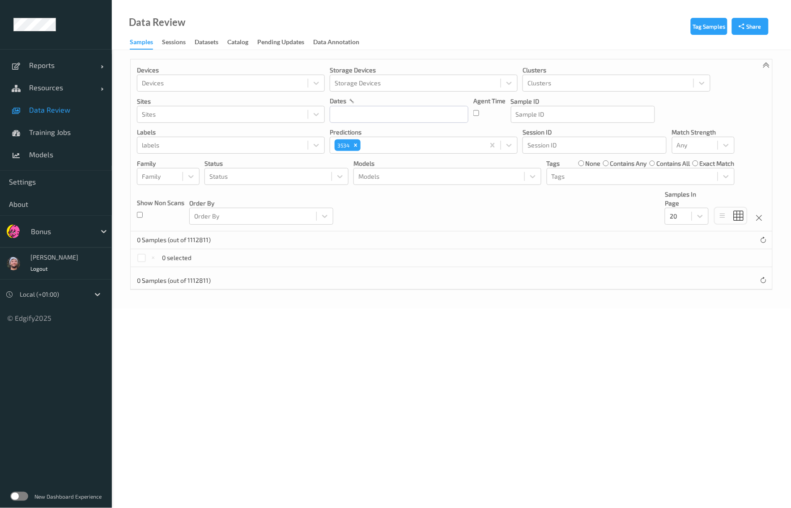
click at [359, 233] on div "0 Samples (out of 1112811)" at bounding box center [451, 241] width 641 height 18
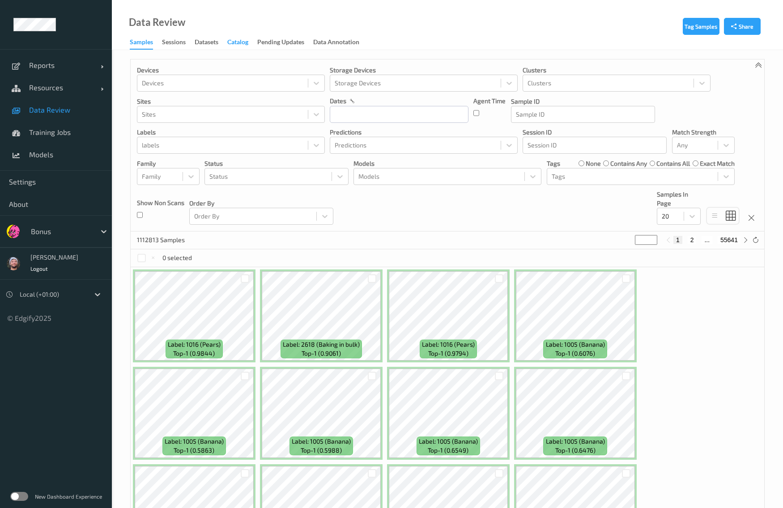
click at [238, 43] on div "Catalog" at bounding box center [237, 43] width 21 height 11
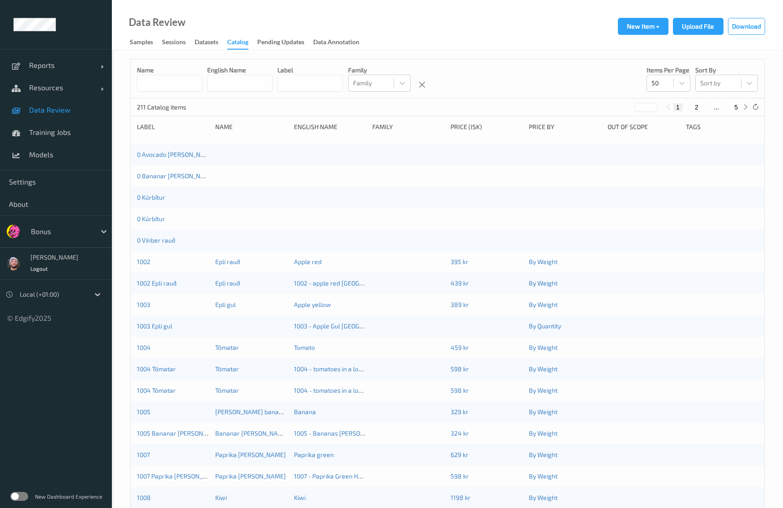
click at [325, 85] on input at bounding box center [309, 83] width 65 height 17
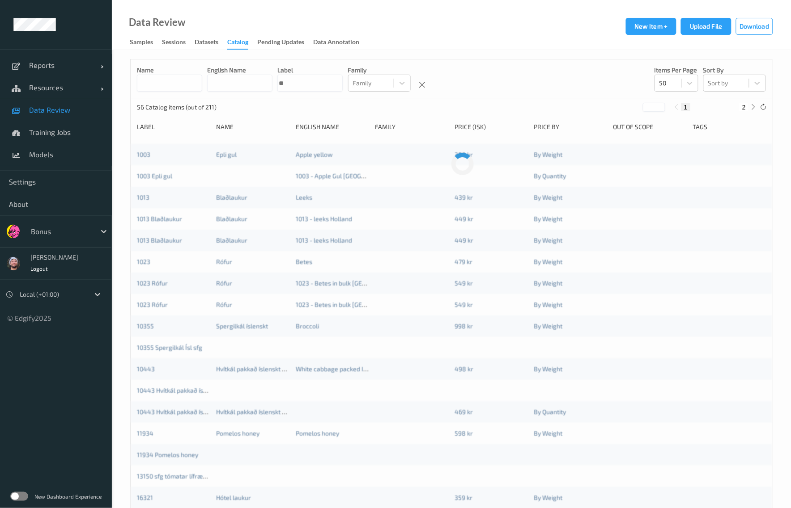
type input "*"
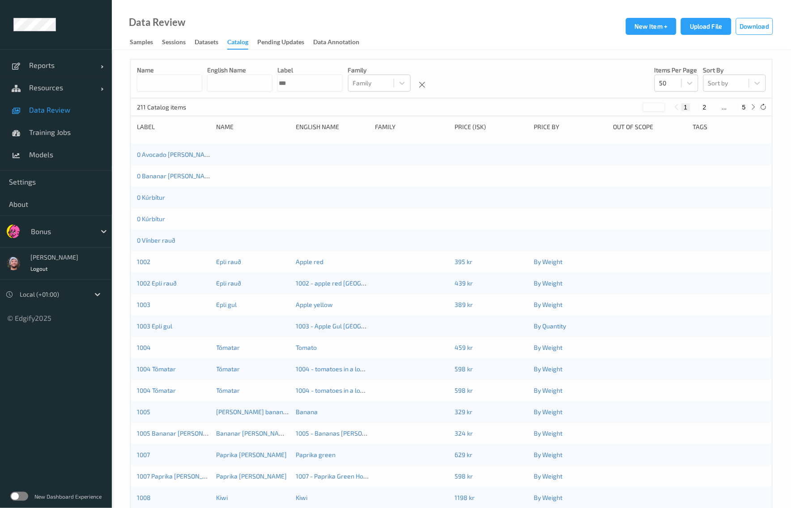
type input "****"
click at [265, 89] on input at bounding box center [239, 83] width 65 height 17
type input "*****"
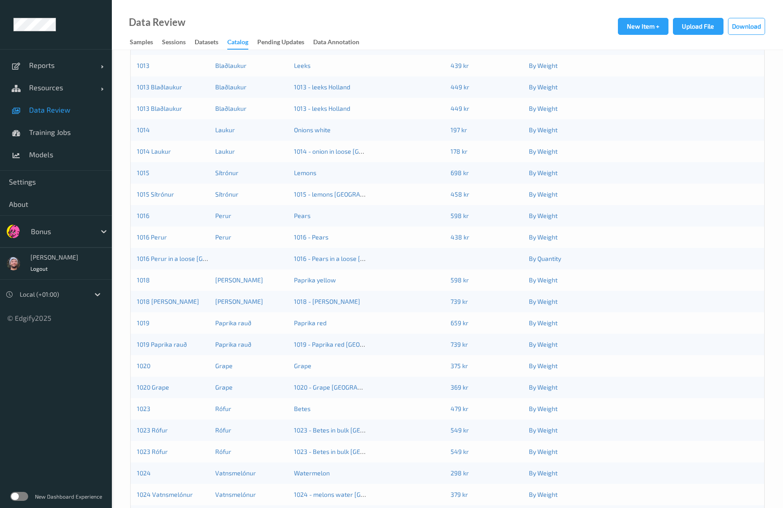
scroll to position [727, 0]
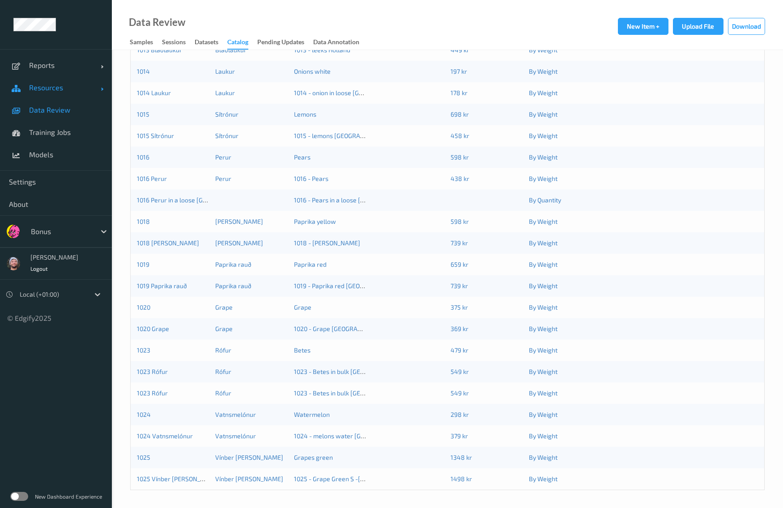
click at [62, 89] on span "Resources" at bounding box center [65, 87] width 72 height 9
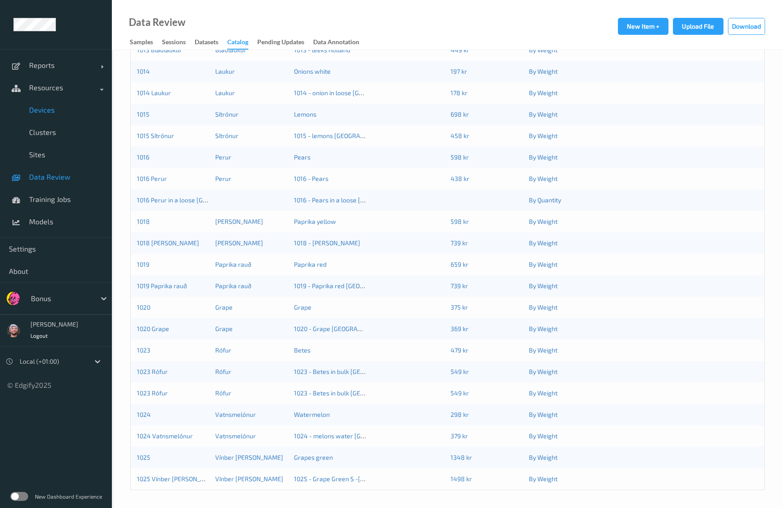
click at [57, 110] on span "Devices" at bounding box center [66, 110] width 74 height 9
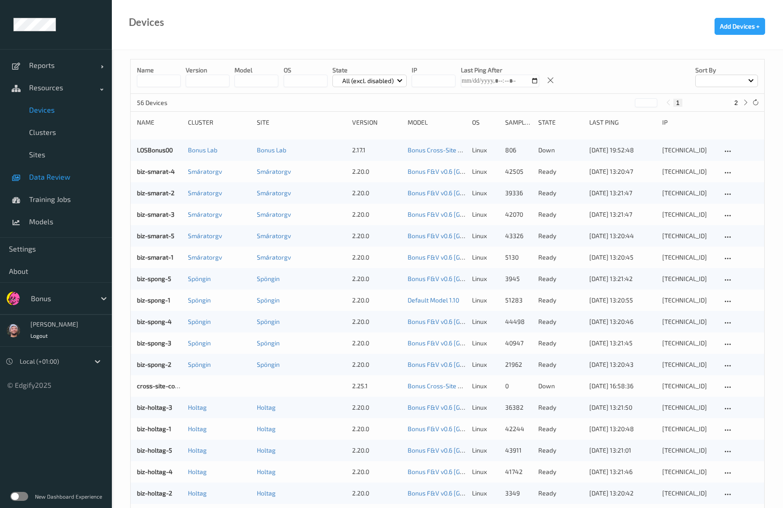
click at [66, 178] on span "Data Review" at bounding box center [66, 177] width 74 height 9
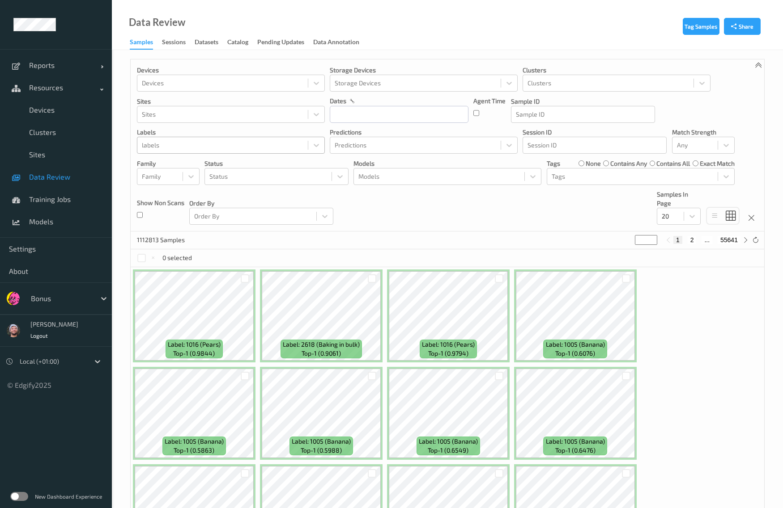
click at [262, 145] on div at bounding box center [222, 145] width 161 height 11
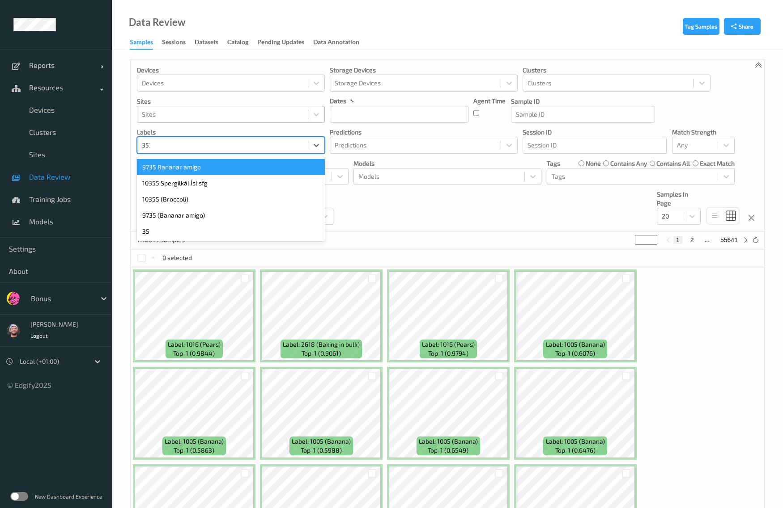
type input "3534"
click at [246, 164] on div "3534" at bounding box center [231, 167] width 188 height 16
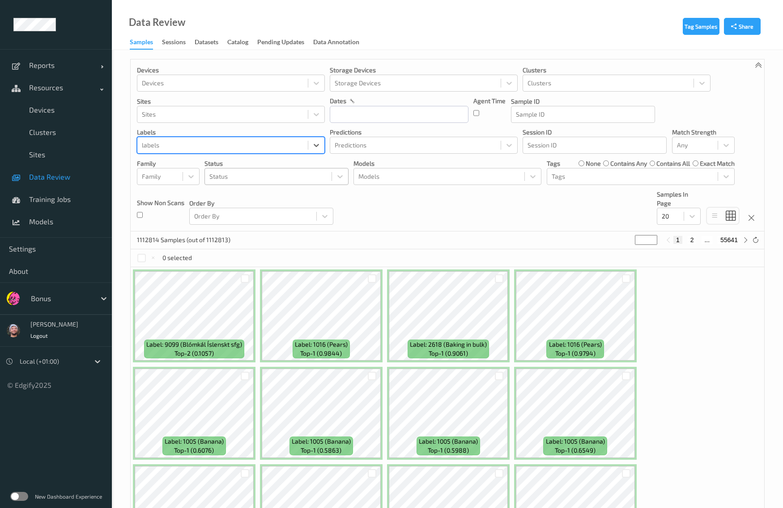
click at [224, 177] on div at bounding box center [268, 176] width 118 height 11
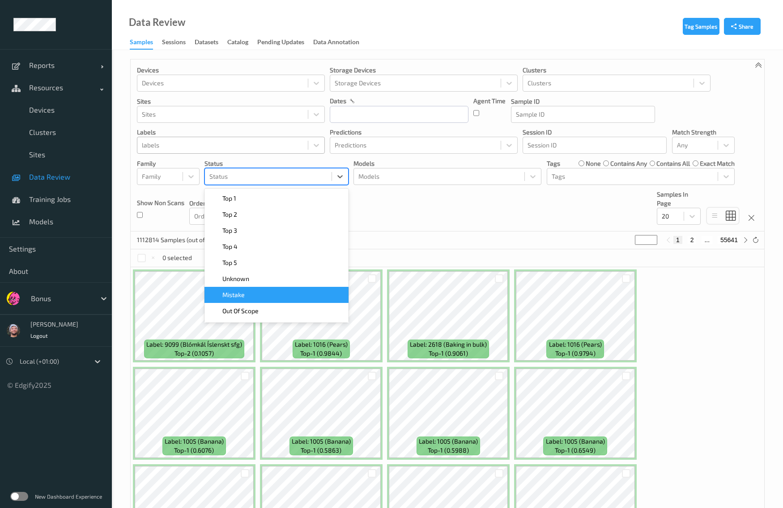
click at [254, 292] on div "Mistake" at bounding box center [276, 295] width 133 height 9
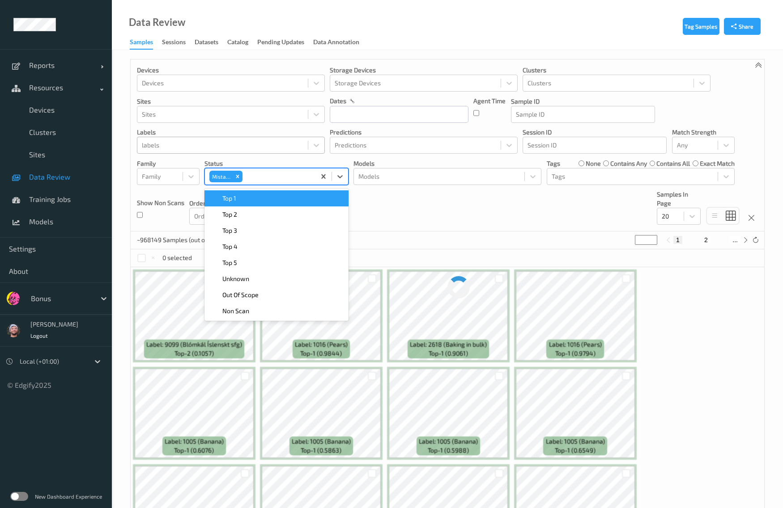
click at [242, 148] on div at bounding box center [222, 145] width 161 height 11
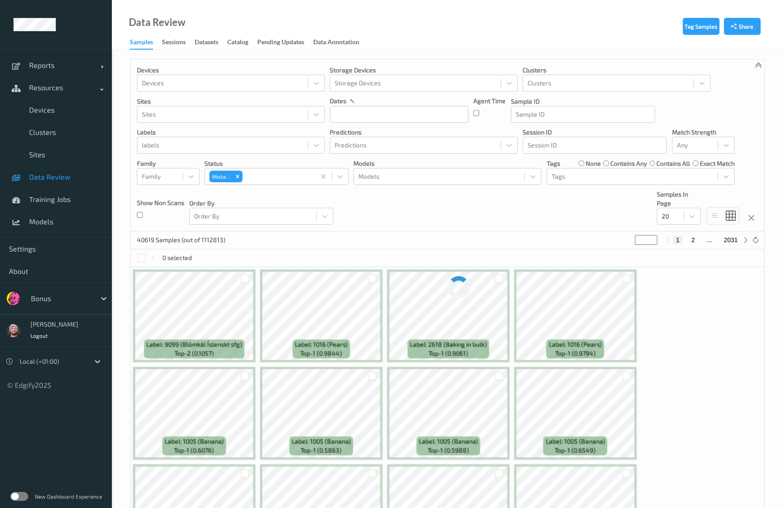
drag, startPoint x: 407, startPoint y: 211, endPoint x: 300, endPoint y: 195, distance: 108.5
click at [401, 211] on div "Devices Devices Storage Devices Storage Devices Clusters Clusters Sites Sites d…" at bounding box center [447, 145] width 633 height 172
click at [288, 178] on div at bounding box center [277, 176] width 67 height 11
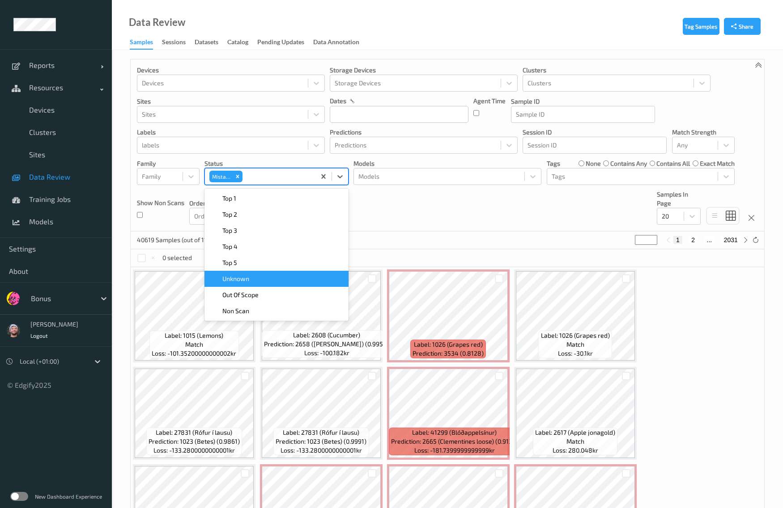
click at [248, 281] on span "Unknown" at bounding box center [235, 279] width 27 height 9
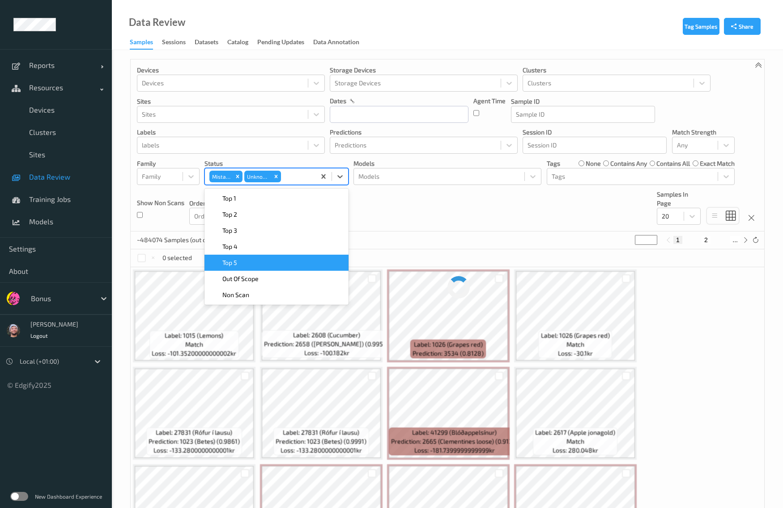
click at [551, 220] on div "Devices Devices Storage Devices Storage Devices Clusters Clusters Sites Sites d…" at bounding box center [447, 145] width 633 height 172
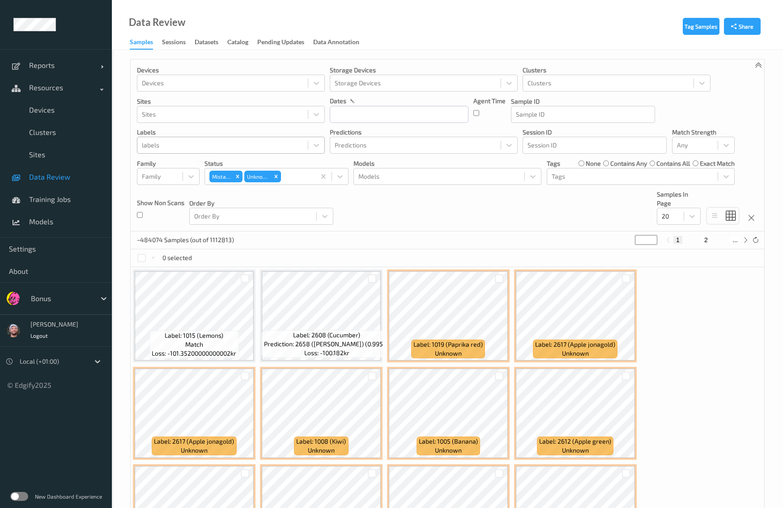
click at [159, 143] on div at bounding box center [222, 145] width 161 height 11
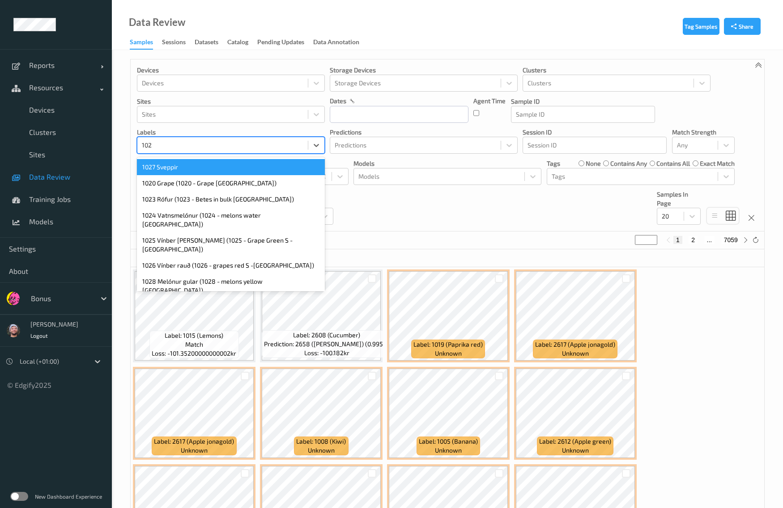
type input "1026"
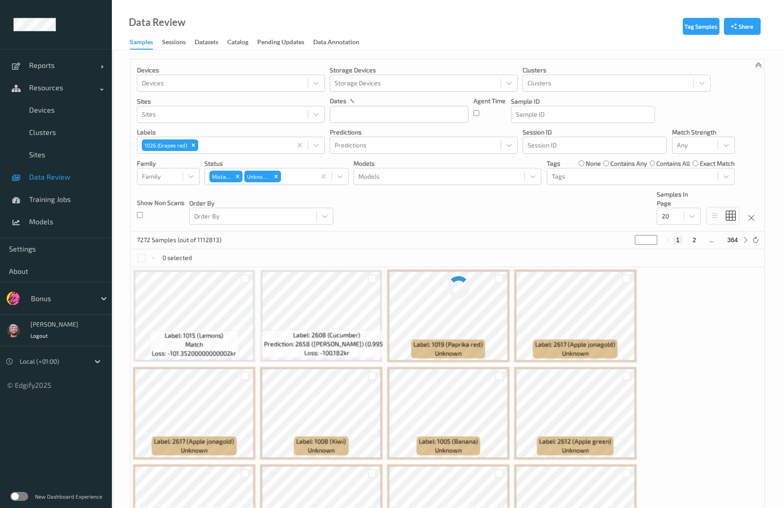
drag, startPoint x: 354, startPoint y: 217, endPoint x: 372, endPoint y: 186, distance: 36.3
click at [372, 186] on div "Devices Devices Storage Devices Storage Devices Clusters Clusters Sites Sites d…" at bounding box center [447, 145] width 633 height 172
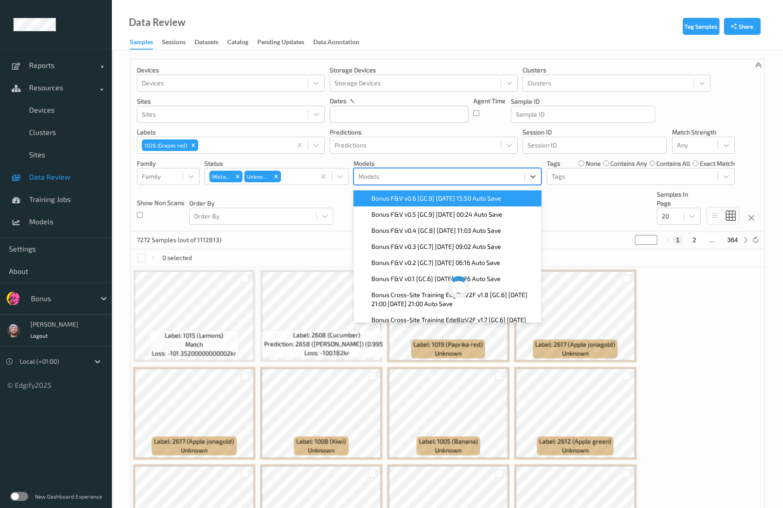
click at [401, 173] on div at bounding box center [438, 176] width 161 height 11
click at [406, 199] on span "Bonus F&V v0.6 [GC.9] [DATE] 15:50 Auto Save" at bounding box center [436, 198] width 130 height 9
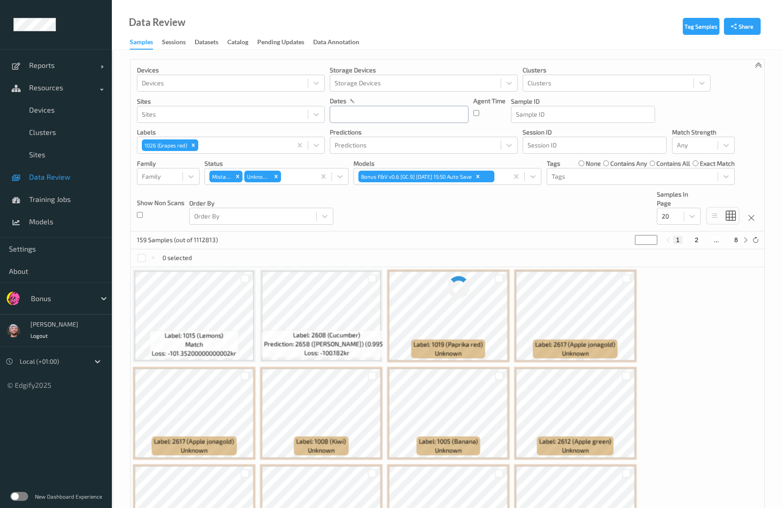
drag, startPoint x: 339, startPoint y: 205, endPoint x: 334, endPoint y: 121, distance: 84.2
click at [334, 121] on input "text" at bounding box center [399, 114] width 139 height 17
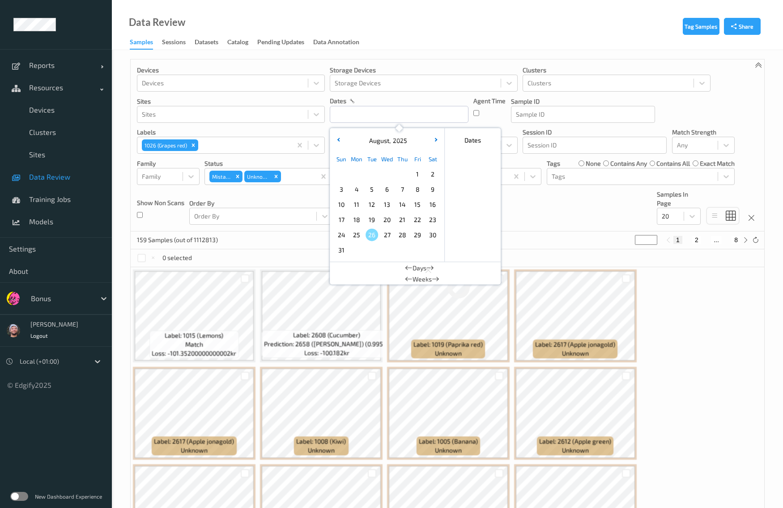
drag, startPoint x: 358, startPoint y: 233, endPoint x: 381, endPoint y: 214, distance: 30.5
click at [360, 233] on span "25" at bounding box center [356, 235] width 13 height 13
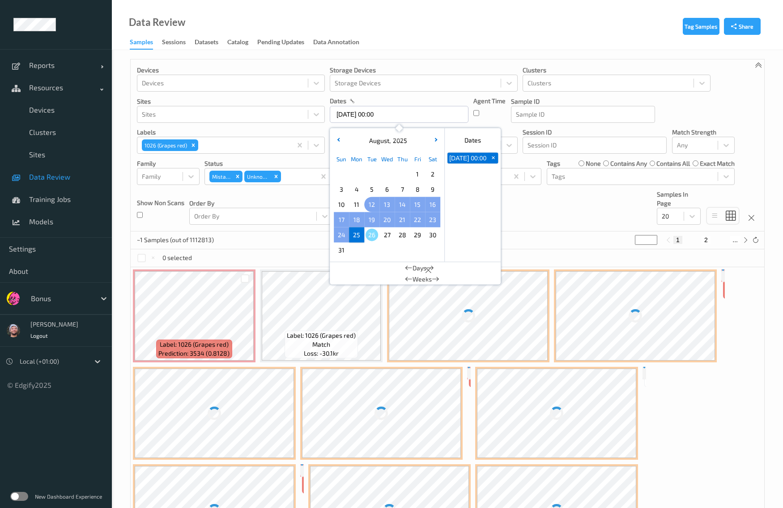
click at [370, 204] on span "12" at bounding box center [371, 205] width 13 height 13
type input "[DATE] 00:00 -> [DATE] 23:59"
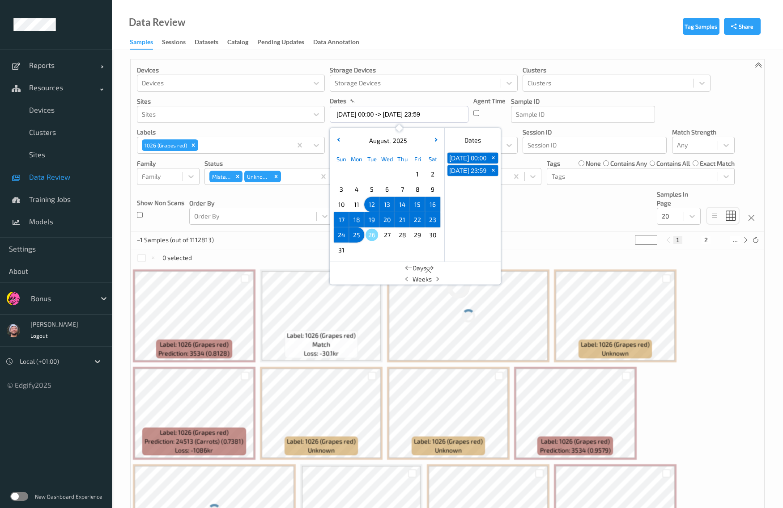
click at [508, 205] on div "Devices Devices Storage Devices Storage Devices Clusters Clusters Sites Sites d…" at bounding box center [447, 145] width 633 height 172
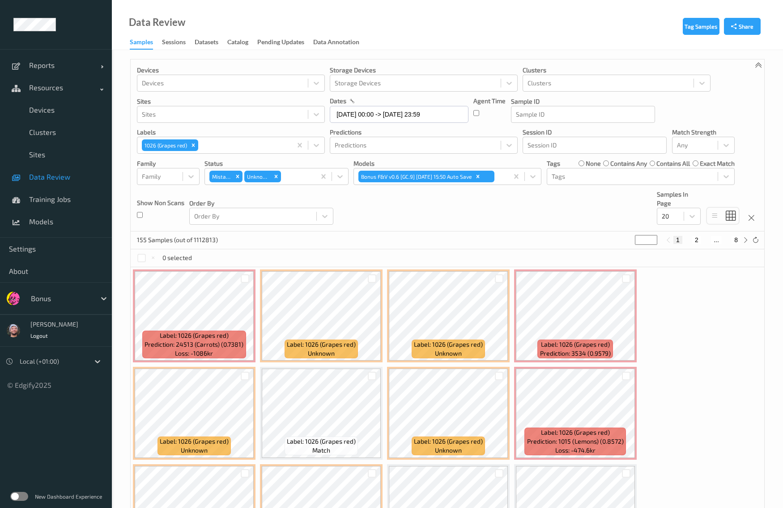
drag, startPoint x: 390, startPoint y: 219, endPoint x: 542, endPoint y: 220, distance: 152.1
click at [390, 219] on div "Devices Devices Storage Devices Storage Devices Clusters Clusters Sites Sites d…" at bounding box center [447, 145] width 633 height 172
click at [671, 216] on div at bounding box center [669, 216] width 17 height 11
click at [679, 300] on span "200" at bounding box center [679, 302] width 11 height 9
click at [232, 173] on div "Mistake" at bounding box center [220, 177] width 23 height 12
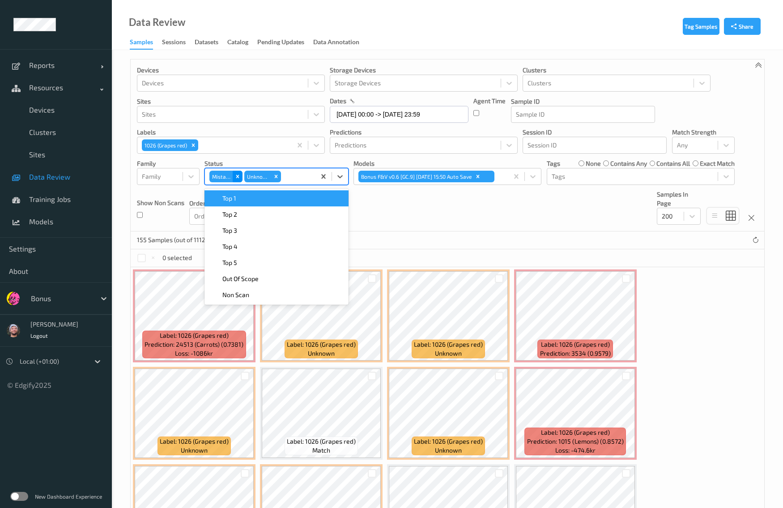
click at [236, 174] on icon "Remove Mistake" at bounding box center [237, 177] width 6 height 6
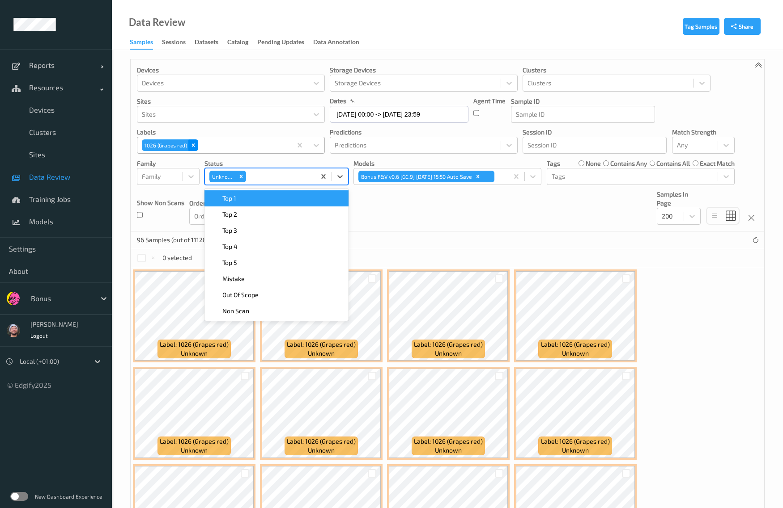
click at [192, 144] on icon "Remove 1026 (Grapes red)" at bounding box center [193, 145] width 3 height 3
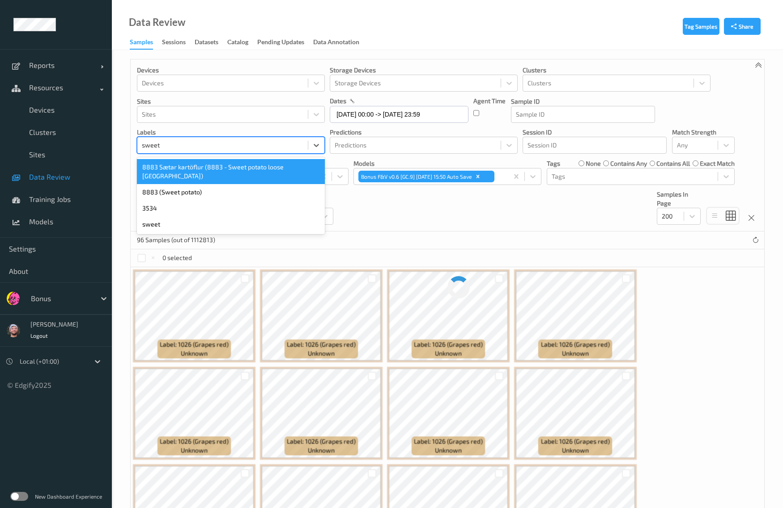
type input "sweet"
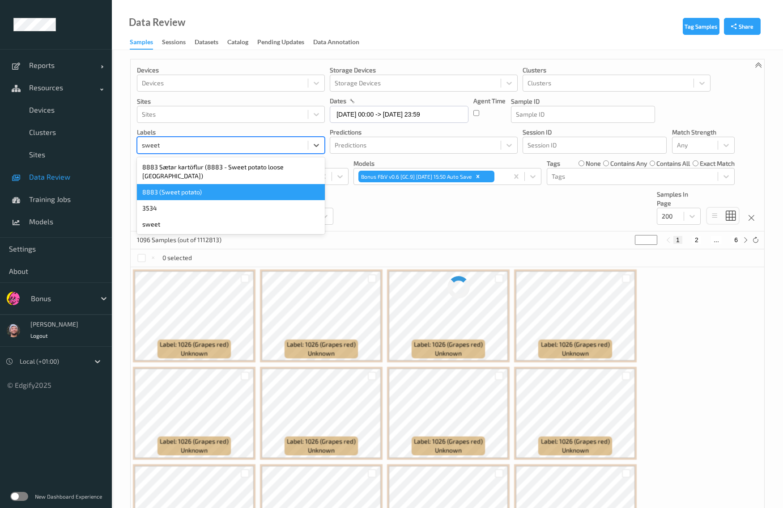
click at [193, 184] on div "8883 (Sweet potato)" at bounding box center [231, 192] width 188 height 16
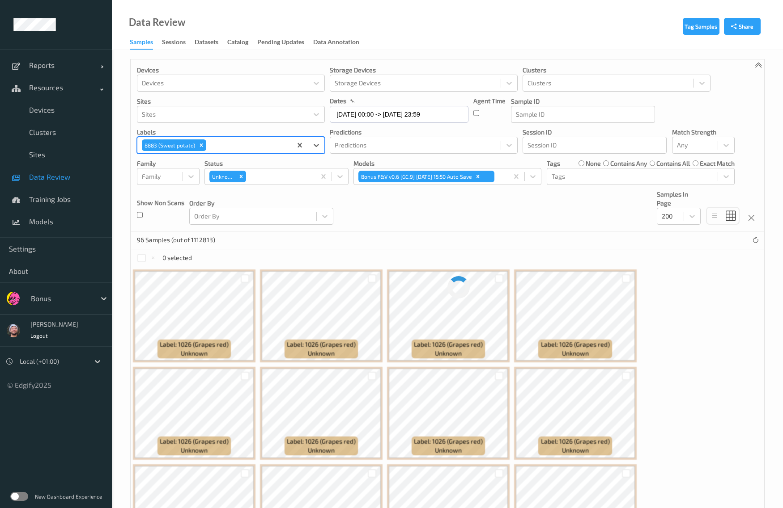
click at [405, 207] on div "Devices Devices Storage Devices Storage Devices Clusters Clusters Sites Sites d…" at bounding box center [447, 145] width 633 height 172
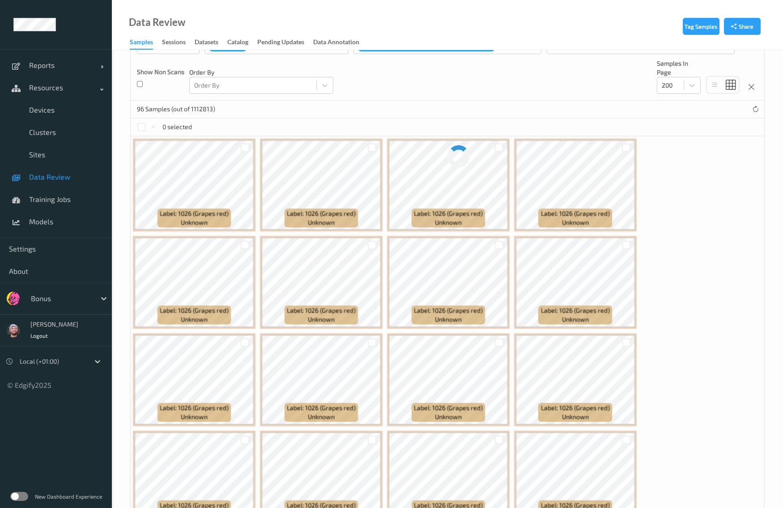
scroll to position [168, 0]
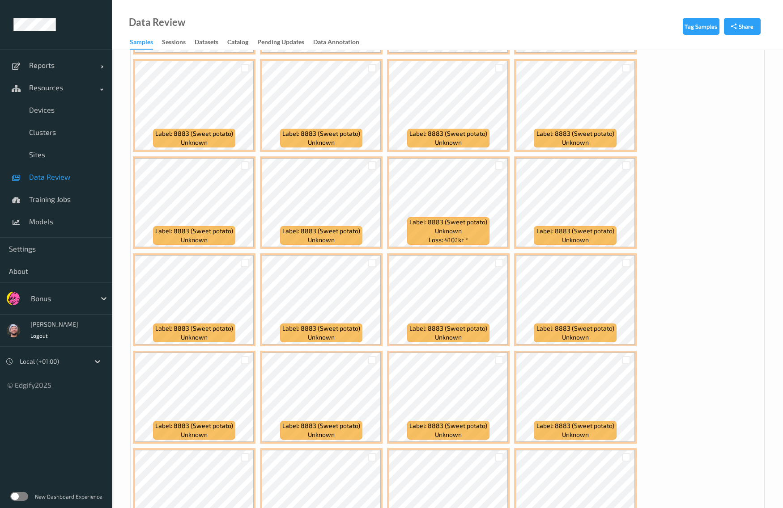
scroll to position [866, 0]
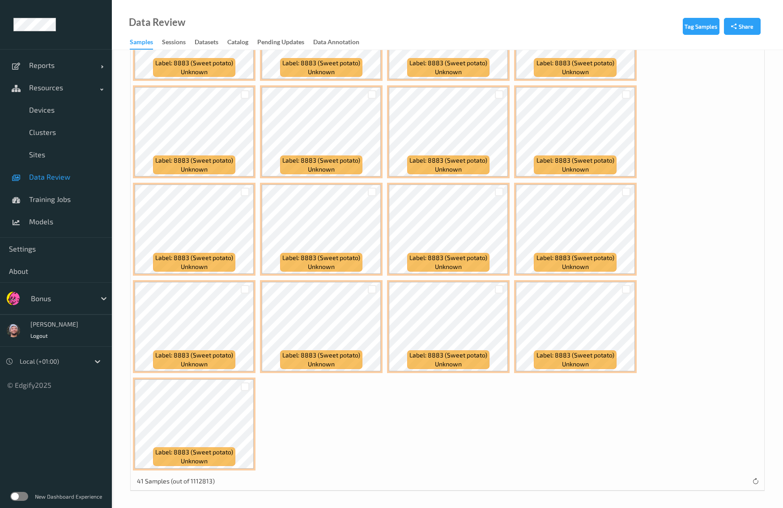
click at [54, 171] on link "Data Review" at bounding box center [56, 177] width 112 height 22
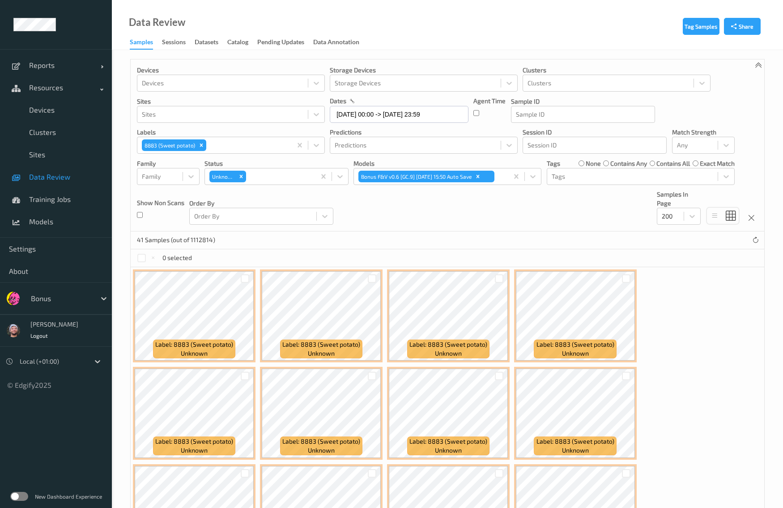
click at [416, 211] on div "Devices Devices Storage Devices Storage Devices Clusters Clusters Sites Sites d…" at bounding box center [447, 145] width 633 height 172
click at [197, 140] on div "Remove 8883 (Sweet potato)" at bounding box center [201, 146] width 10 height 12
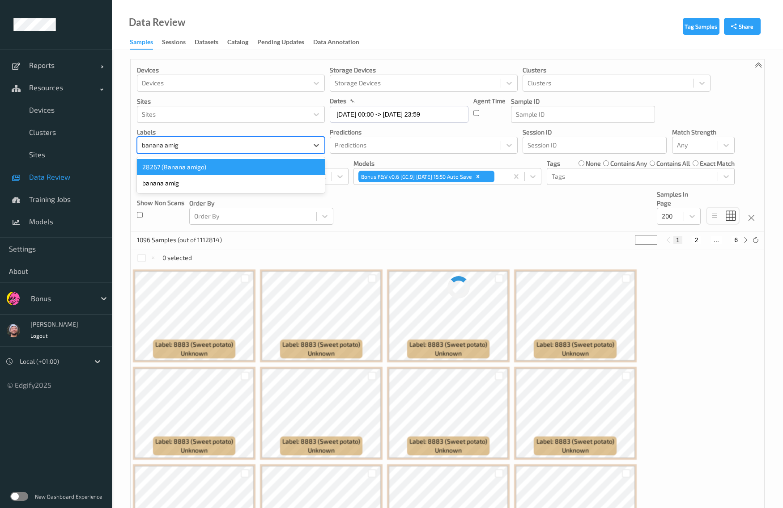
type input "banana amigo"
click at [200, 165] on div "28267 (Banana amigo)" at bounding box center [231, 167] width 188 height 16
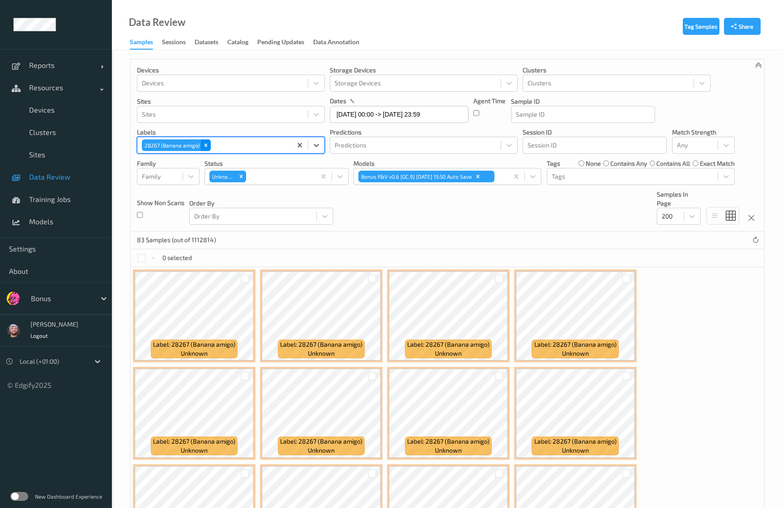
click at [205, 146] on icon "Remove 28267 (Banana amigo)" at bounding box center [205, 145] width 3 height 3
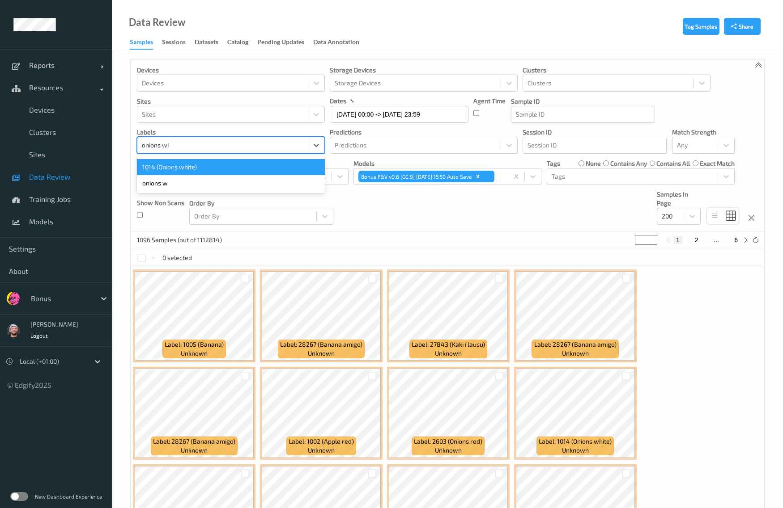
type input "onions whi"
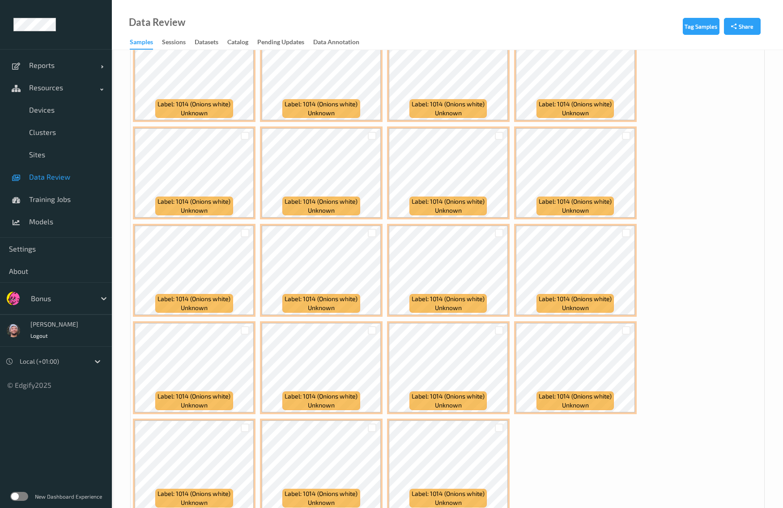
scroll to position [769, 0]
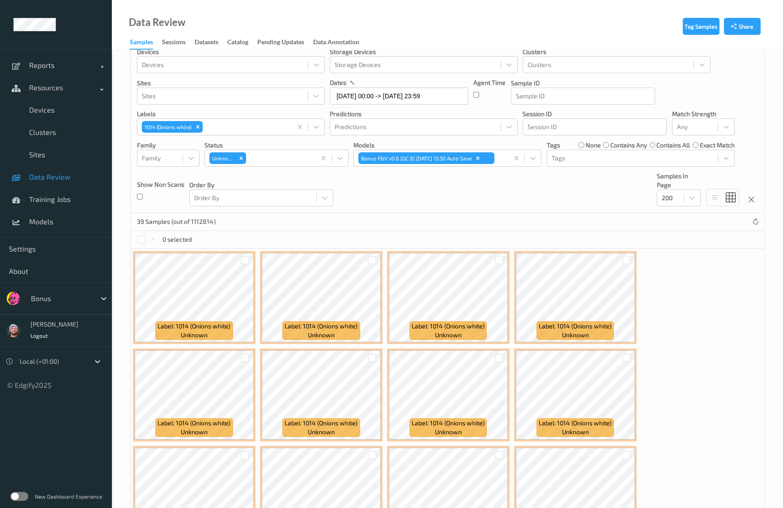
scroll to position [0, 0]
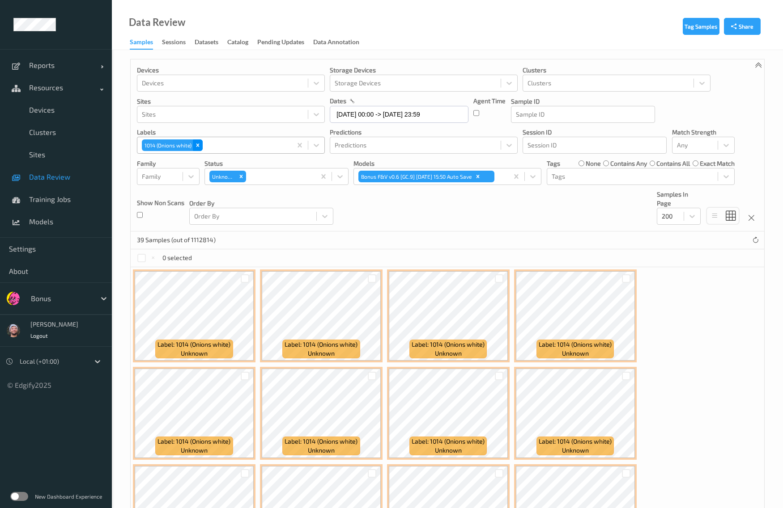
click at [193, 147] on div "Remove 1014 (Onions white)" at bounding box center [198, 146] width 10 height 12
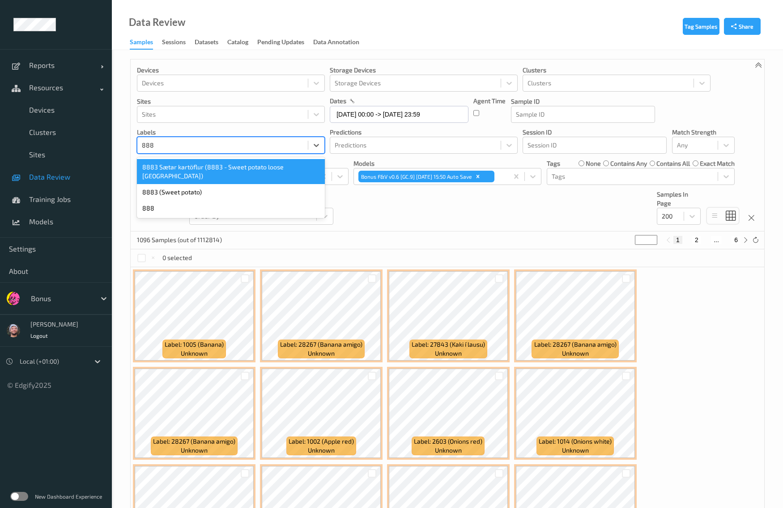
type input "8883"
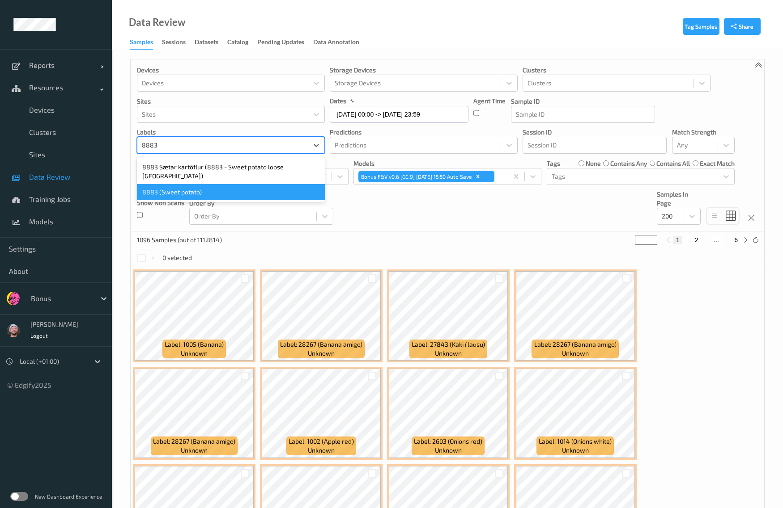
click at [203, 184] on div "8883 (Sweet potato)" at bounding box center [231, 192] width 188 height 16
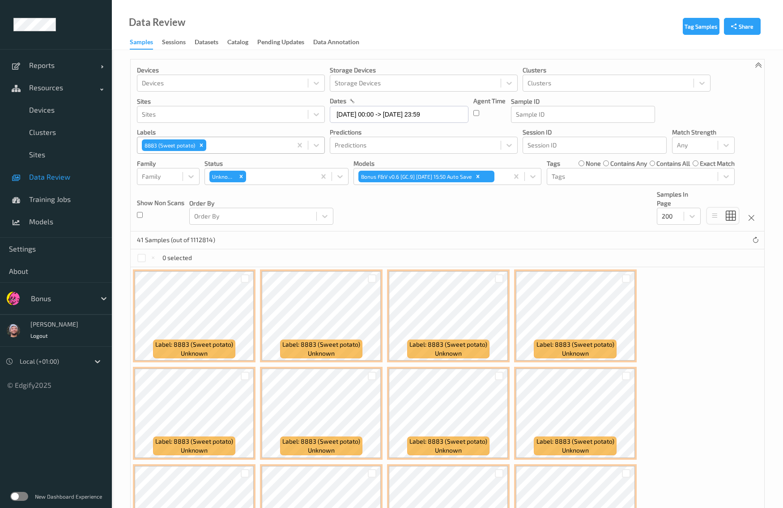
click at [421, 227] on div "Devices Devices Storage Devices Storage Devices Clusters Clusters Sites Sites d…" at bounding box center [447, 145] width 633 height 172
click at [198, 146] on icon "Remove 8883 (Sweet potato)" at bounding box center [201, 145] width 6 height 6
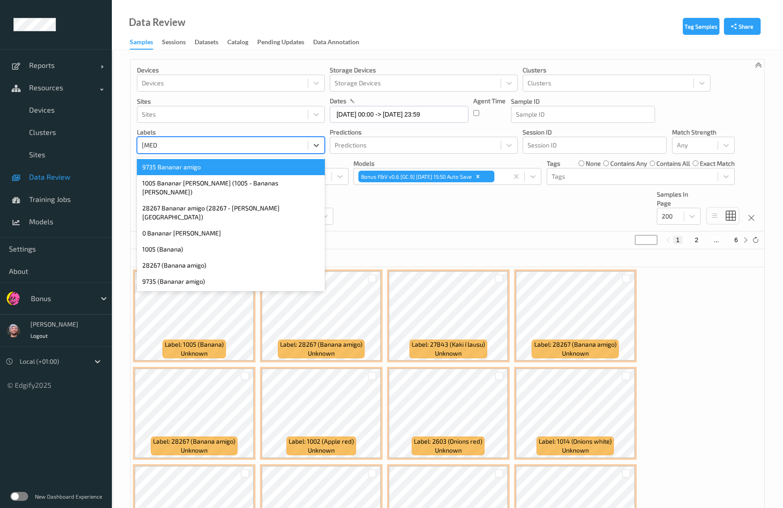
type input "banana"
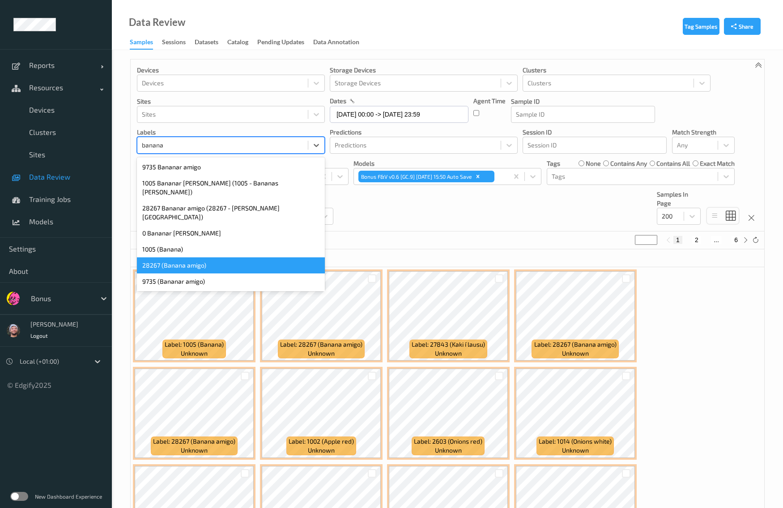
click at [186, 258] on div "28267 (Banana amigo)" at bounding box center [231, 266] width 188 height 16
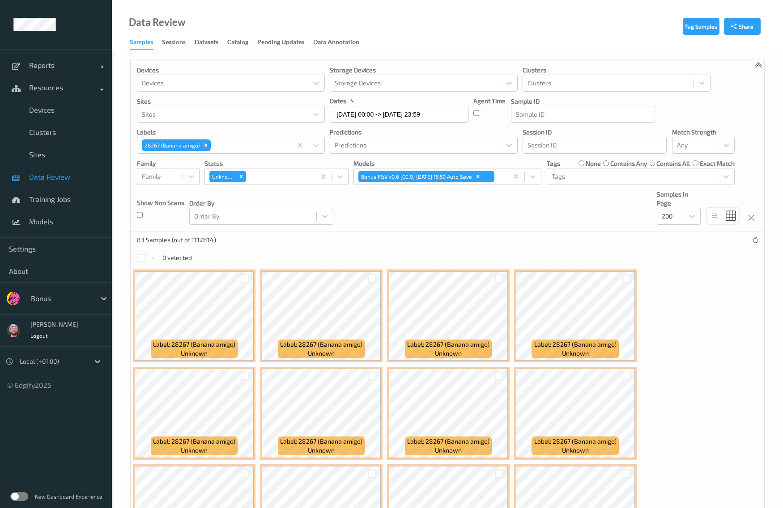
click at [381, 226] on div "Devices Devices Storage Devices Storage Devices Clusters Clusters Sites Sites d…" at bounding box center [447, 145] width 633 height 172
click at [205, 144] on icon "Remove 28267 (Banana amigo)" at bounding box center [206, 145] width 6 height 6
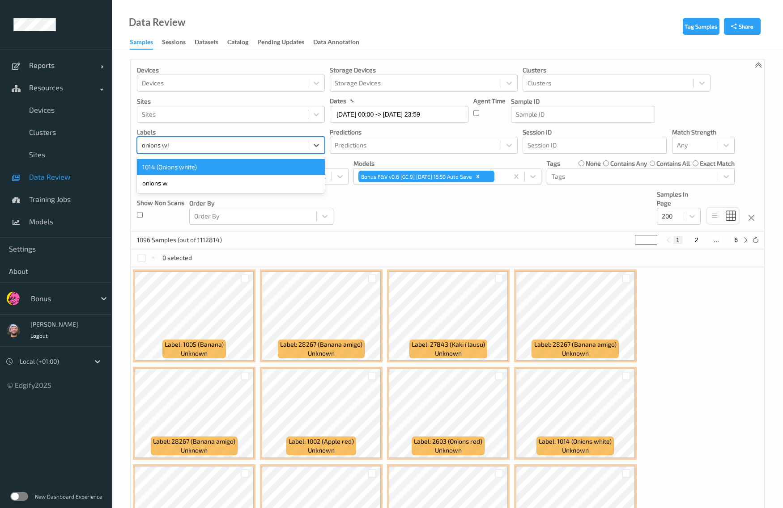
type input "onions whi"
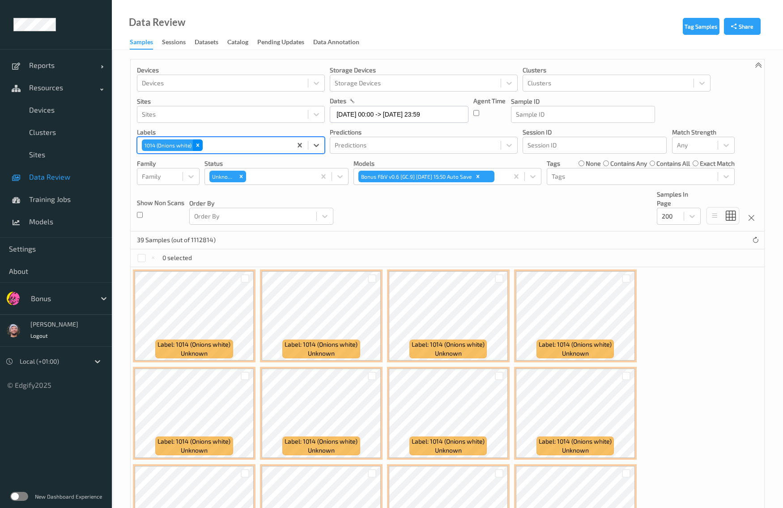
click at [200, 143] on icon "Remove 1014 (Onions white)" at bounding box center [198, 145] width 6 height 6
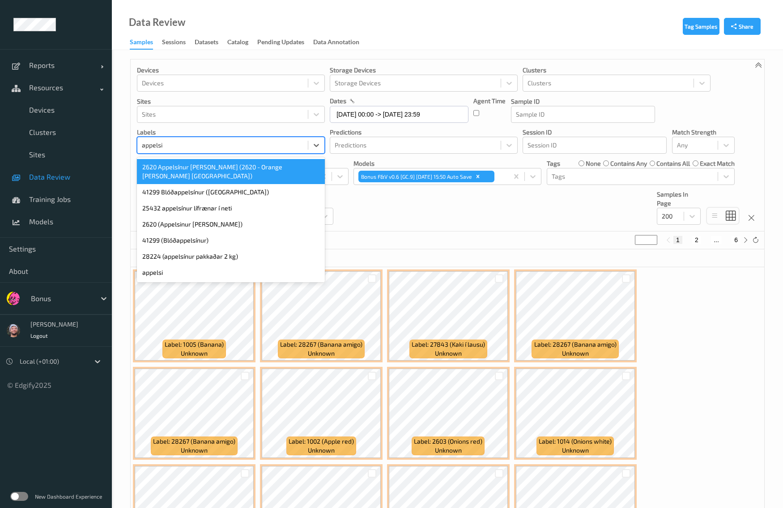
type input "appelsin"
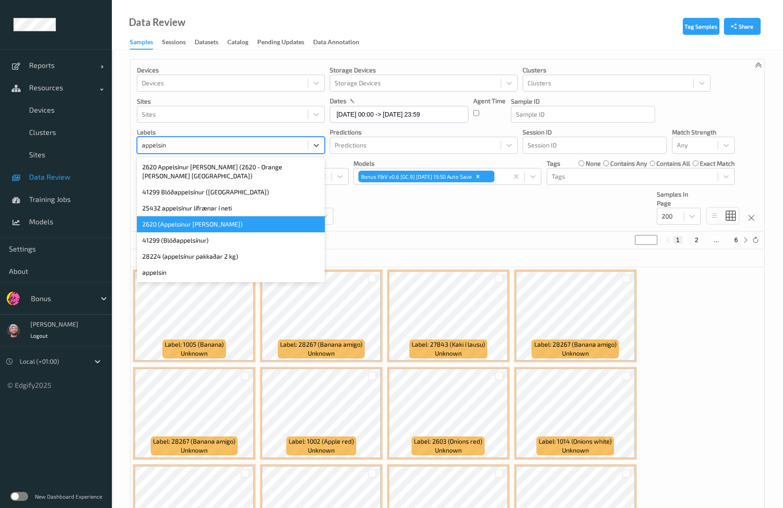
click at [199, 217] on div "2620 (Appelsinur [PERSON_NAME])" at bounding box center [231, 224] width 188 height 16
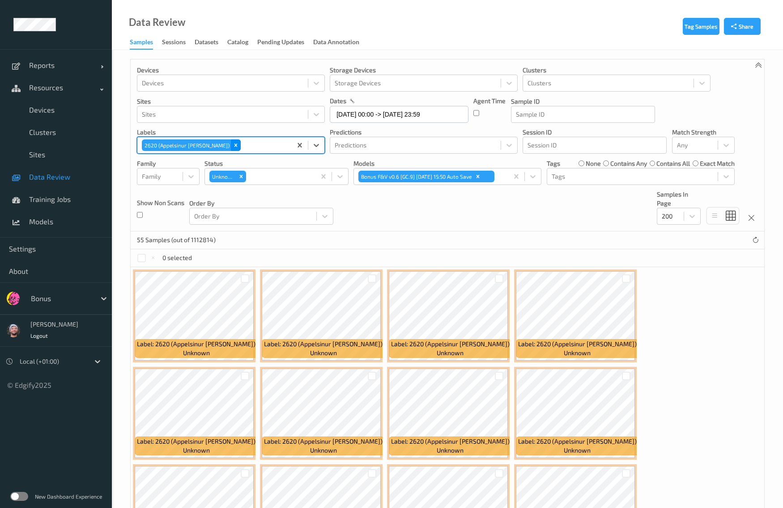
click at [233, 148] on icon "Remove 2620 (Appelsinur robin)" at bounding box center [236, 145] width 6 height 6
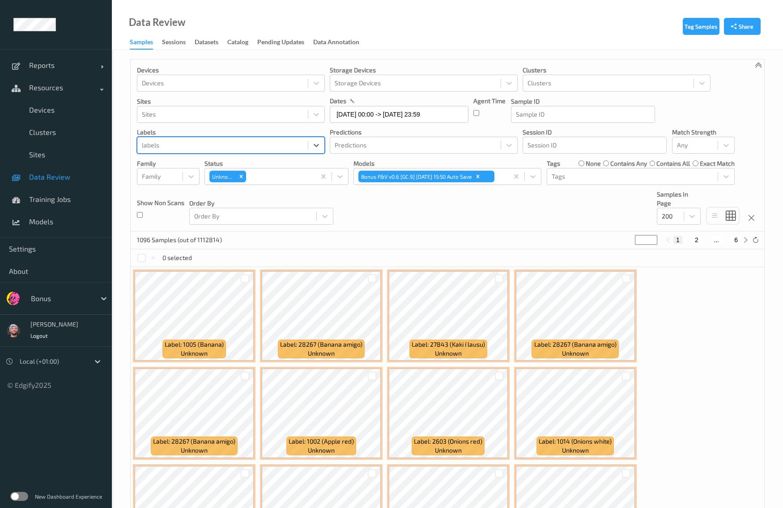
type input "c"
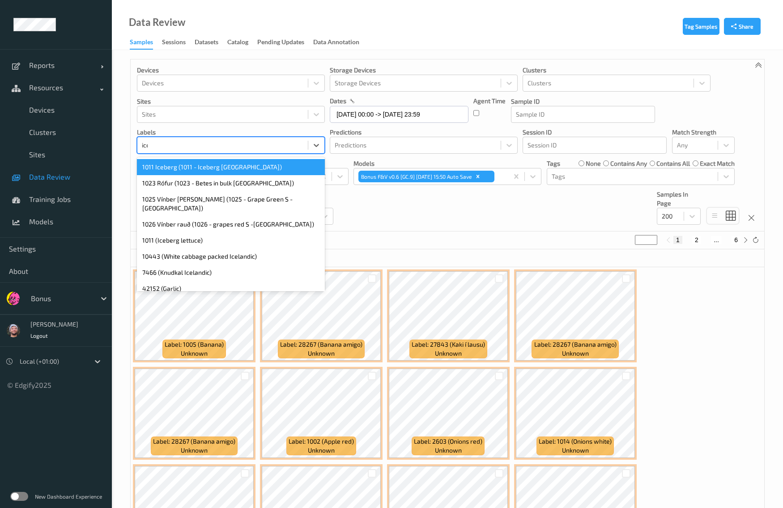
type input "iceb"
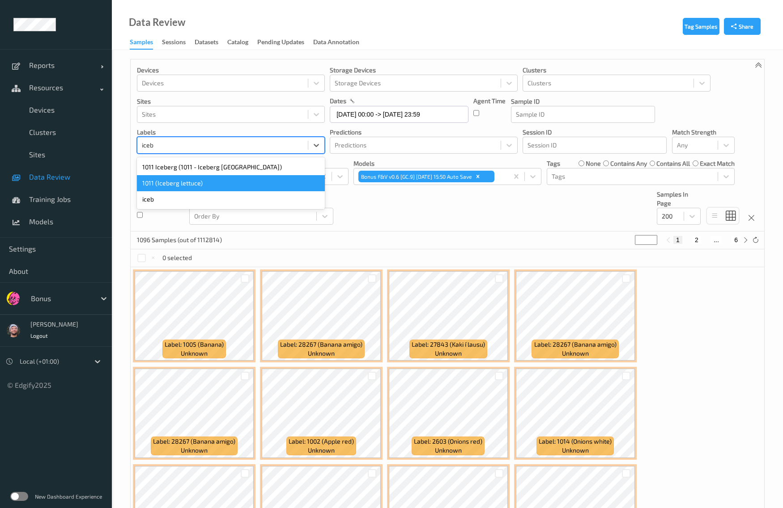
click at [180, 180] on div "1011 (Iceberg lettuce)" at bounding box center [231, 183] width 188 height 16
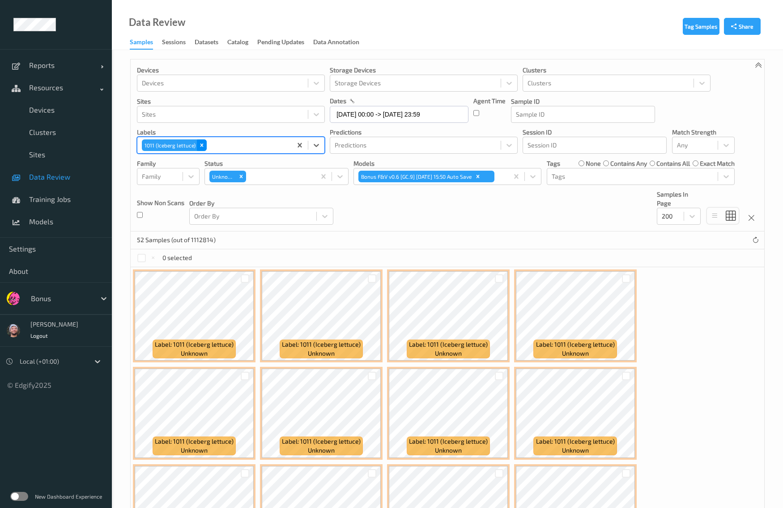
click at [199, 144] on icon "Remove 1011 (Iceberg lettuce)" at bounding box center [202, 145] width 6 height 6
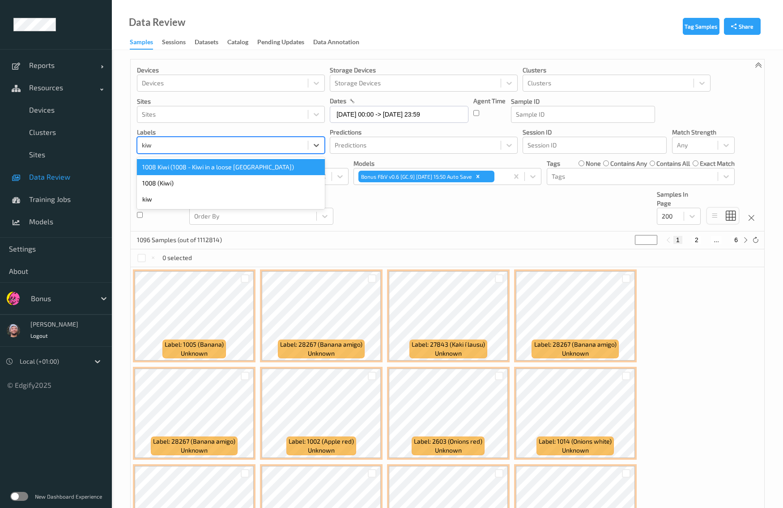
type input "kiwi"
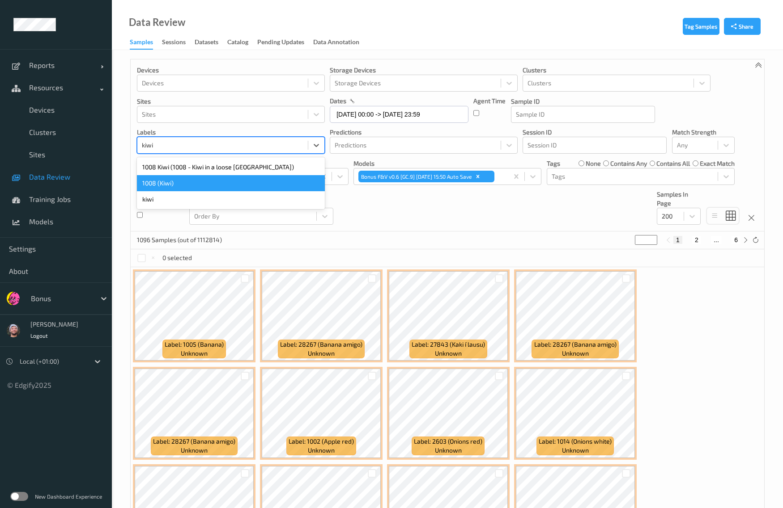
click at [207, 176] on div "1008 (Kiwi)" at bounding box center [231, 183] width 188 height 16
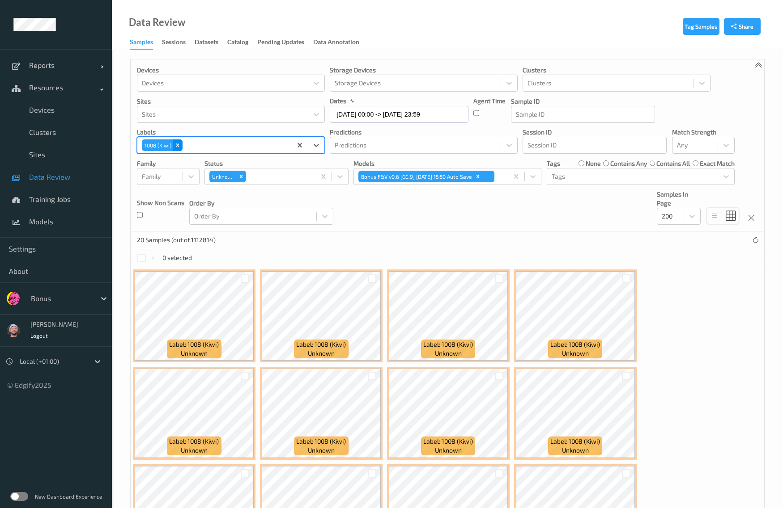
click at [175, 145] on icon "Remove 1008 (Kiwi)" at bounding box center [177, 145] width 6 height 6
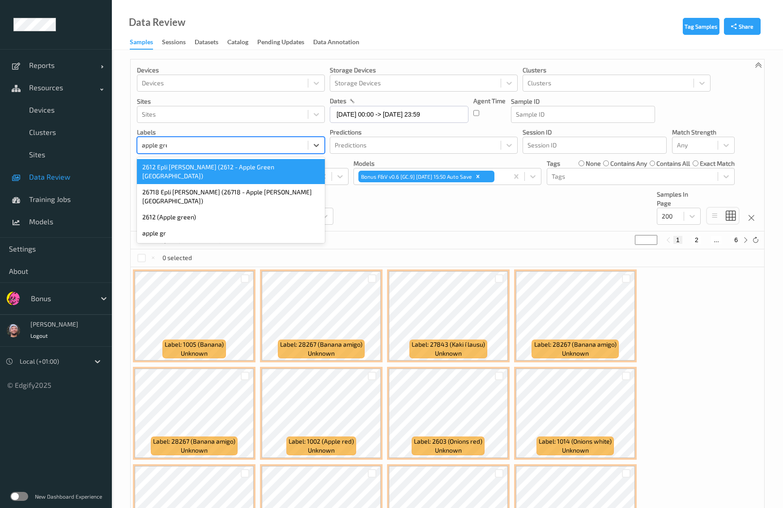
type input "apple green"
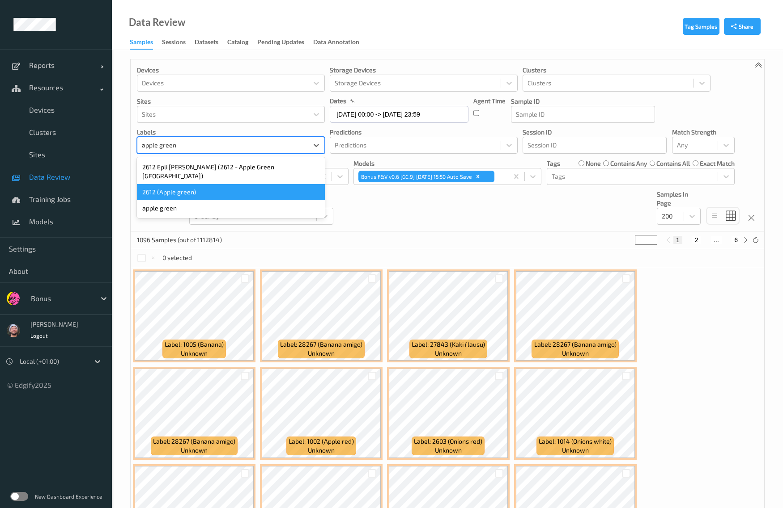
click at [203, 184] on div "2612 (Apple green)" at bounding box center [231, 192] width 188 height 16
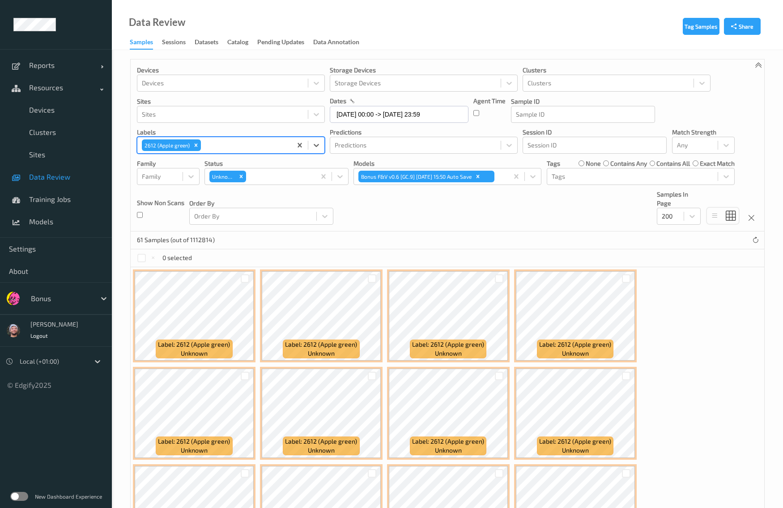
drag, startPoint x: 195, startPoint y: 146, endPoint x: 144, endPoint y: 133, distance: 53.4
click at [195, 146] on icon "Remove 2612 (Apple green)" at bounding box center [196, 145] width 3 height 3
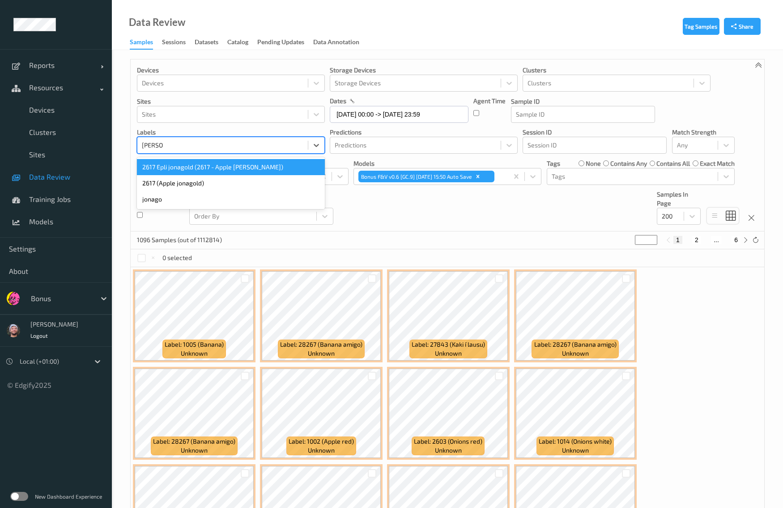
type input "jonagold"
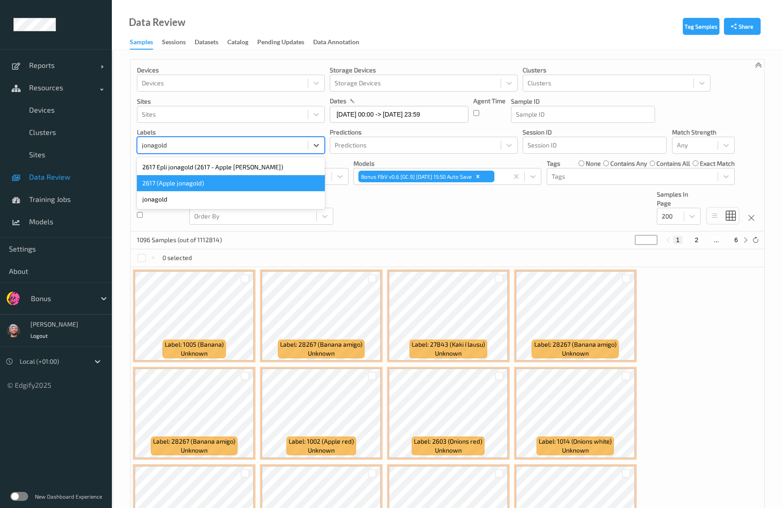
click at [237, 178] on div "2617 (Apple jonagold)" at bounding box center [231, 183] width 188 height 16
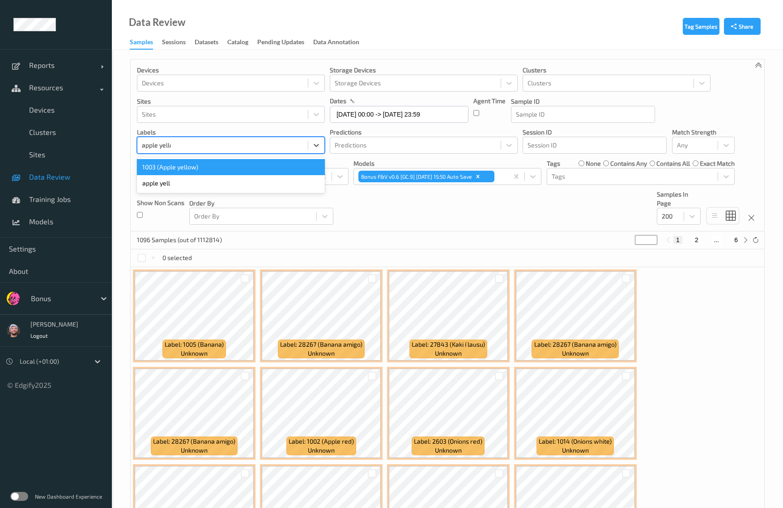
type input "apple yellow"
click at [262, 170] on div "1003 (Apple yellow)" at bounding box center [231, 167] width 188 height 16
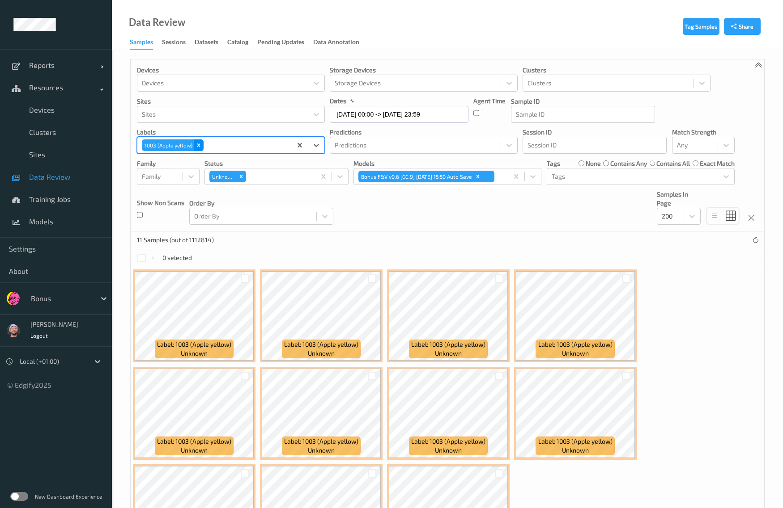
click at [195, 148] on icon "Remove 1003 (Apple yellow)" at bounding box center [198, 145] width 6 height 6
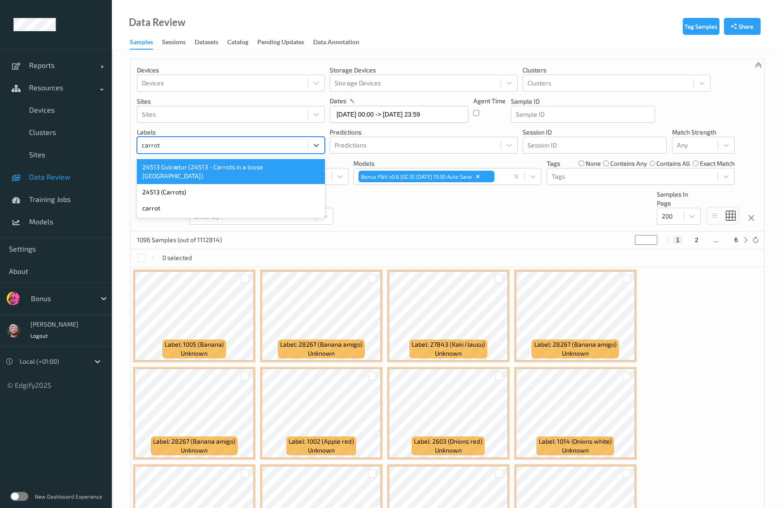
type input "carrots"
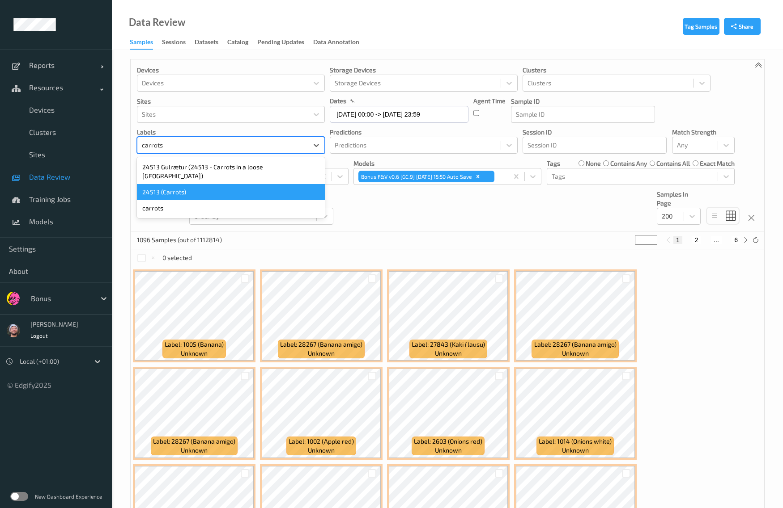
click at [209, 186] on div "24513 (Carrots)" at bounding box center [231, 192] width 188 height 16
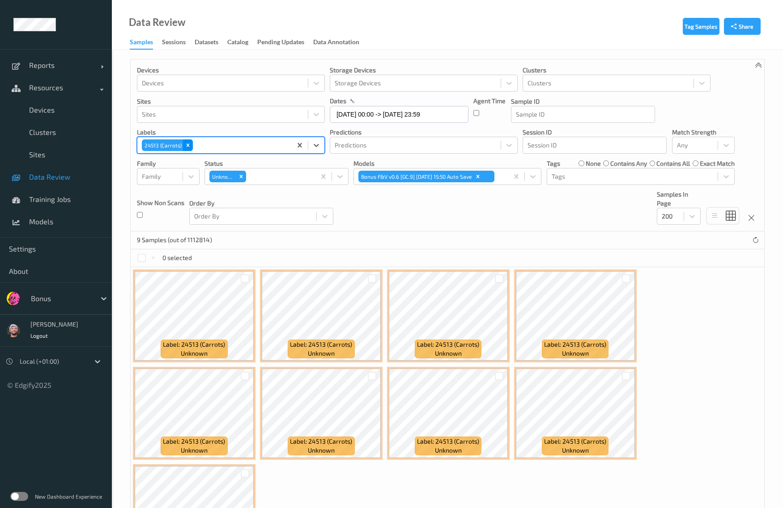
click at [183, 148] on div "Remove 24513 (Carrots)" at bounding box center [188, 146] width 10 height 12
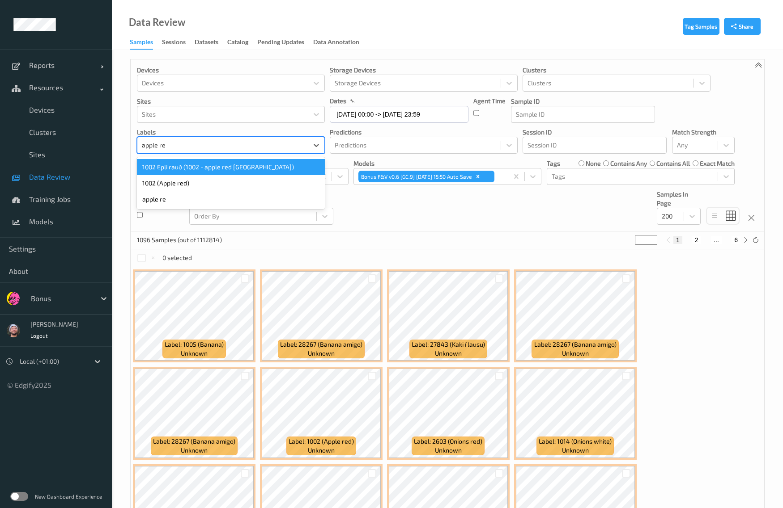
type input "apple red"
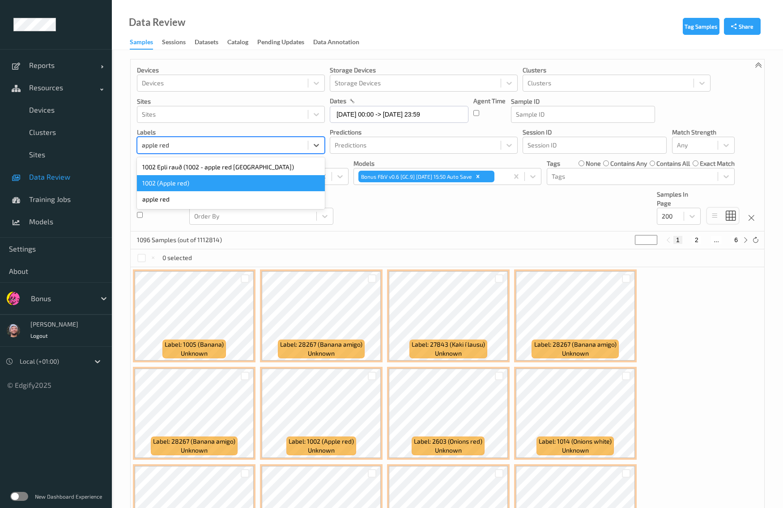
drag, startPoint x: 195, startPoint y: 195, endPoint x: 191, endPoint y: 188, distance: 7.6
click at [191, 188] on div "1002 Epli rauð (1002 - apple red Italy) 1002 (Apple red) apple red" at bounding box center [231, 183] width 188 height 52
click at [191, 188] on div "1002 (Apple red)" at bounding box center [231, 183] width 188 height 16
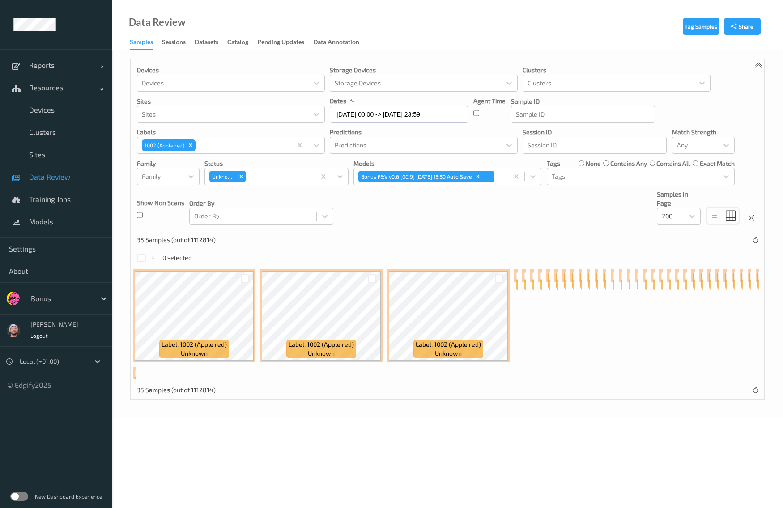
click at [443, 200] on div "Devices Devices Storage Devices Storage Devices Clusters Clusters Sites Sites d…" at bounding box center [447, 145] width 633 height 172
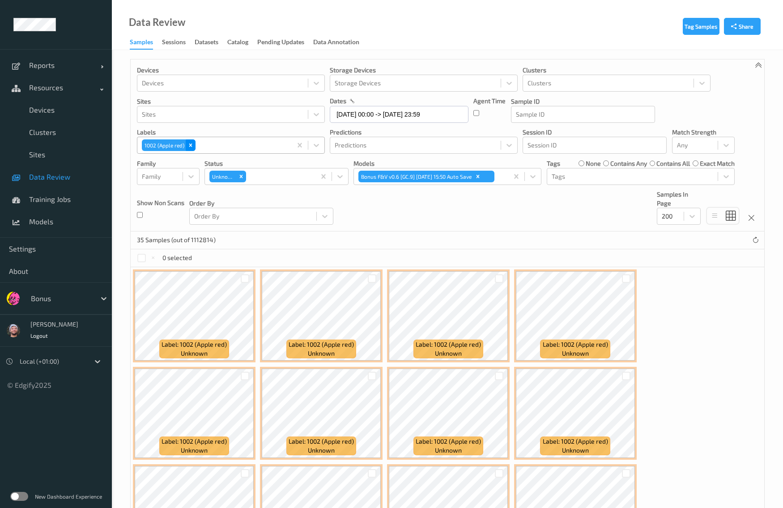
click at [191, 142] on icon "Remove 1002 (Apple red)" at bounding box center [190, 145] width 6 height 6
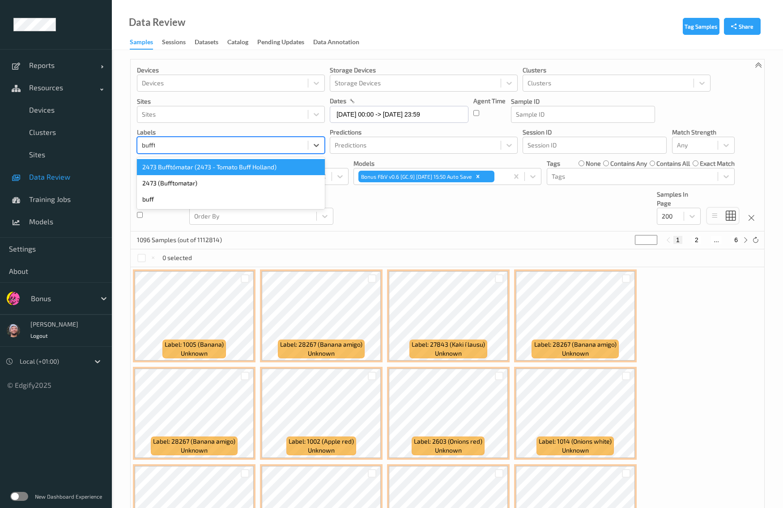
type input "bufftom"
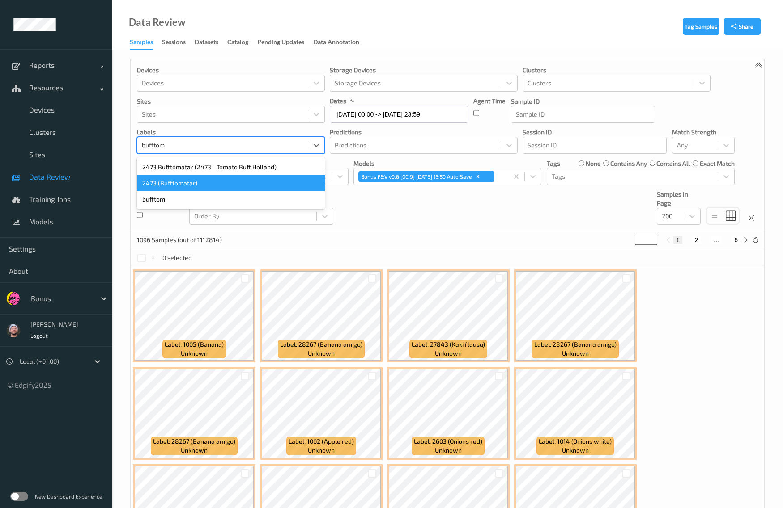
click at [177, 186] on div "2473 (Bufftomatar)" at bounding box center [231, 183] width 188 height 16
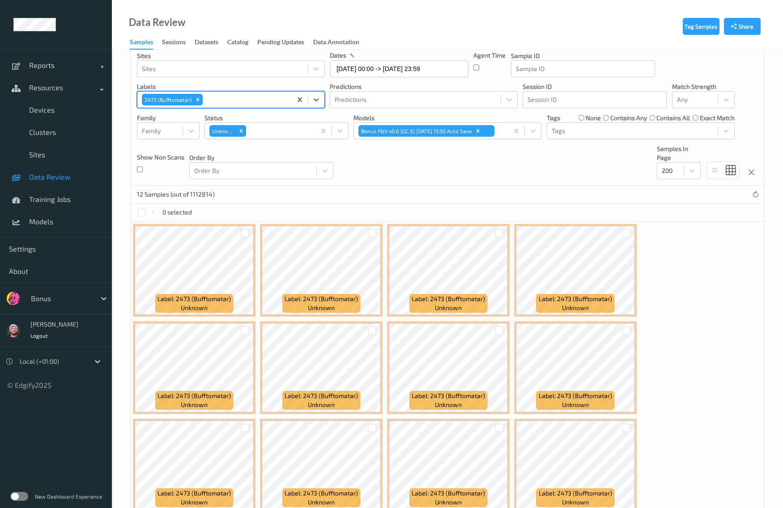
scroll to position [33, 0]
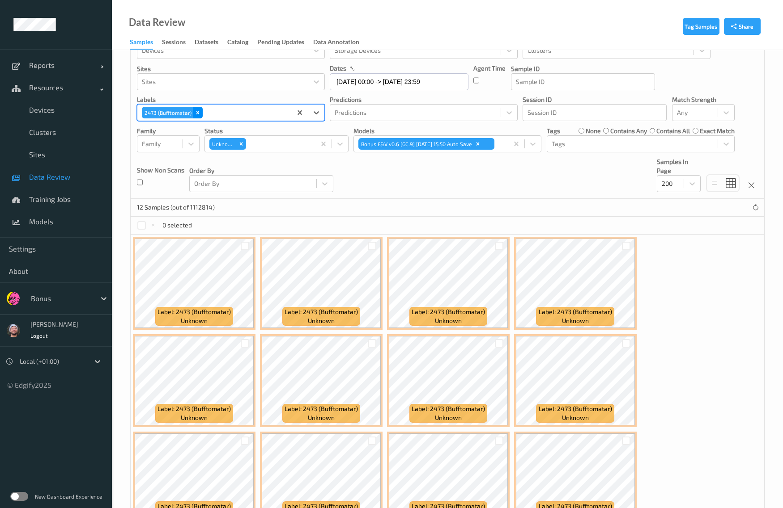
click at [195, 110] on icon "Remove 2473 (Bufftomatar)" at bounding box center [198, 113] width 6 height 6
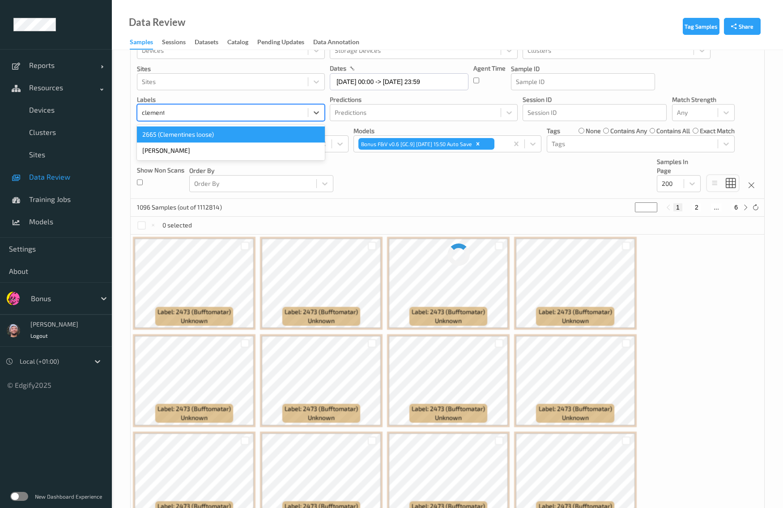
type input "clementin"
click at [182, 137] on div "2665 (Clementines loose)" at bounding box center [231, 135] width 188 height 16
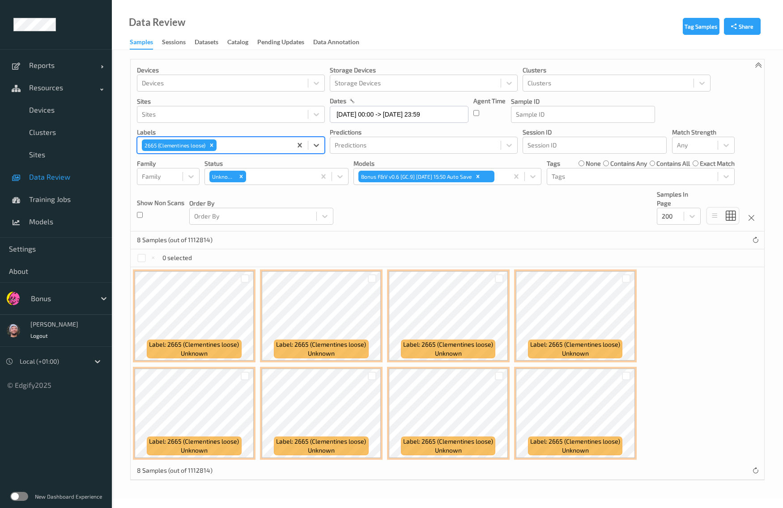
scroll to position [0, 0]
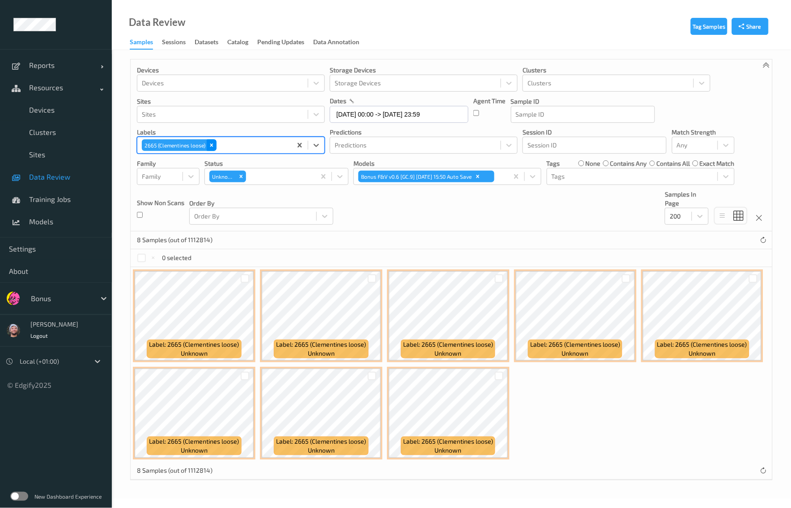
click at [208, 146] on div "Remove 2665 (Clementines loose)" at bounding box center [212, 146] width 10 height 12
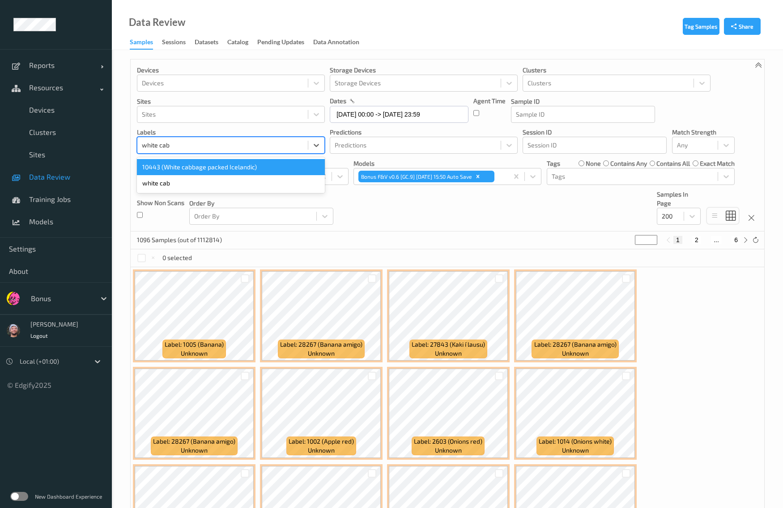
type input "white cabb"
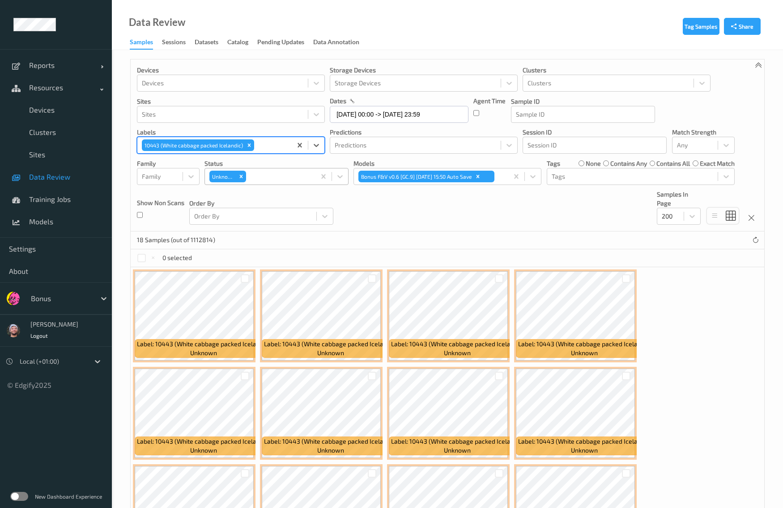
click at [244, 170] on div "Unknown" at bounding box center [227, 176] width 38 height 13
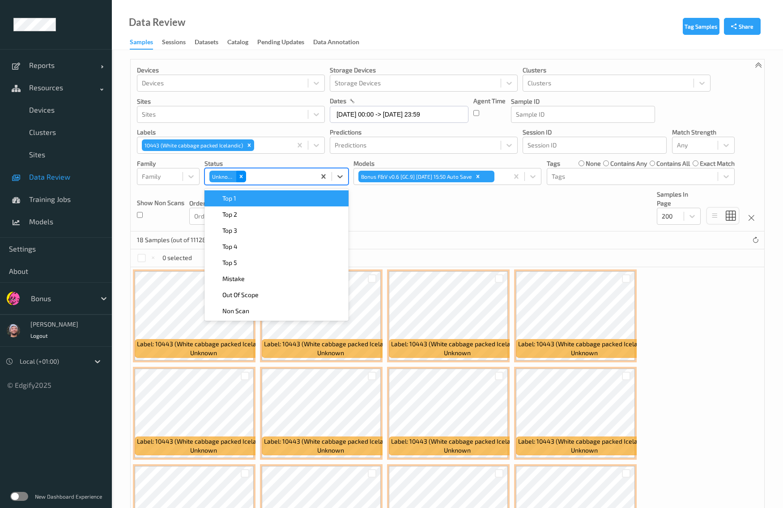
click at [242, 177] on icon "Remove Unknown" at bounding box center [241, 176] width 3 height 3
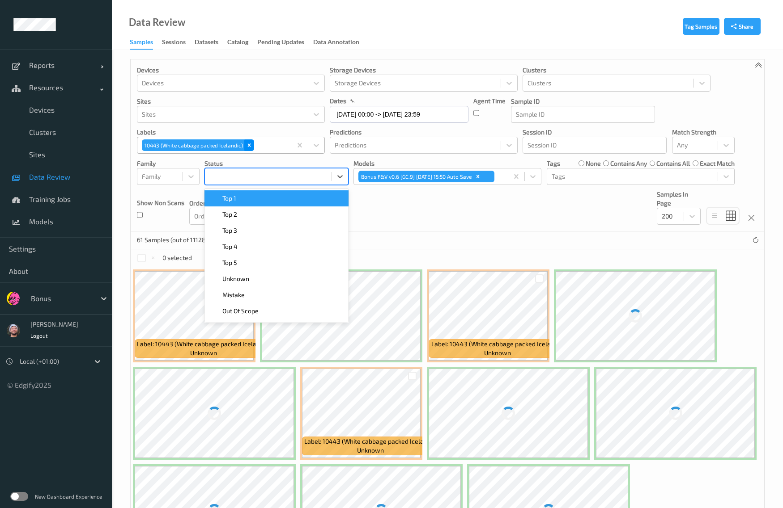
click at [247, 150] on div "Remove 10443 (White cabbage packed Icelandic)" at bounding box center [249, 146] width 10 height 12
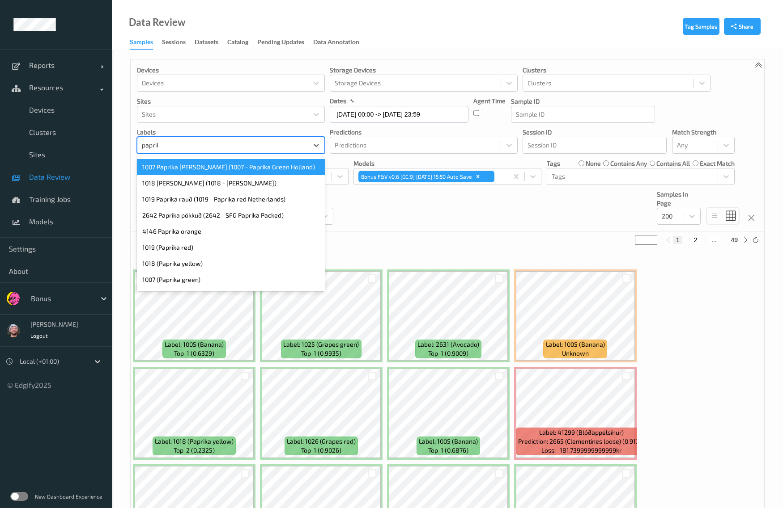
type input "paprika"
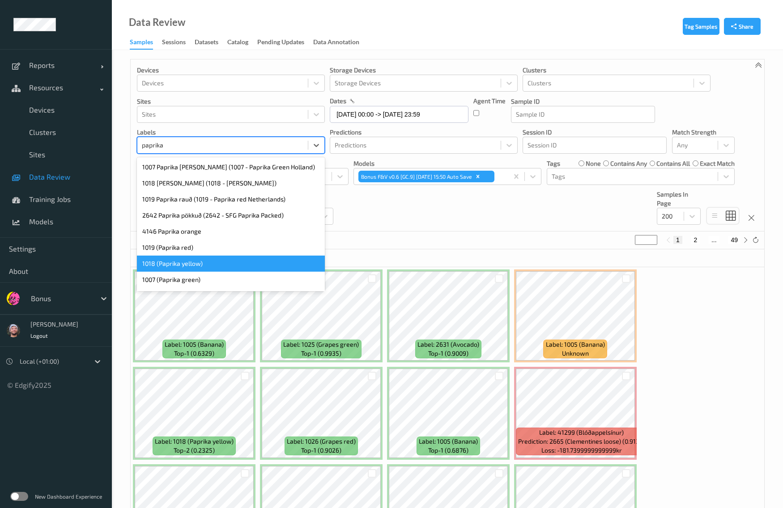
click at [215, 260] on div "1018 (Paprika yellow)" at bounding box center [231, 264] width 188 height 16
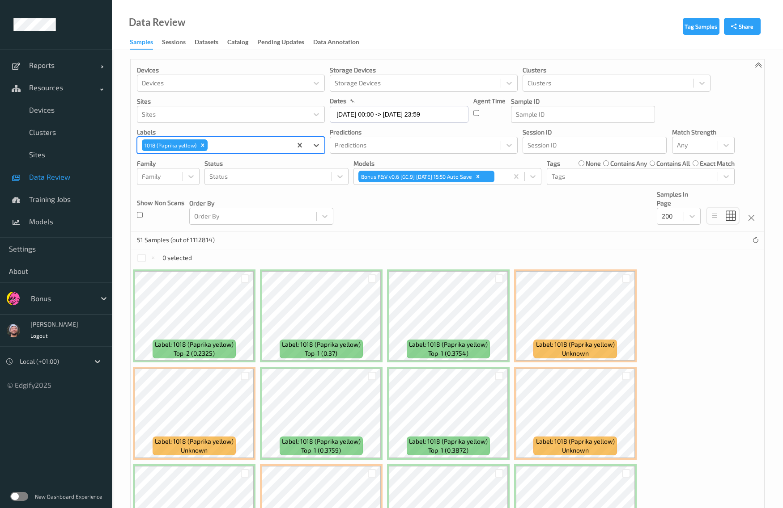
click at [202, 145] on icon "Remove 1018 (Paprika yellow)" at bounding box center [202, 145] width 6 height 6
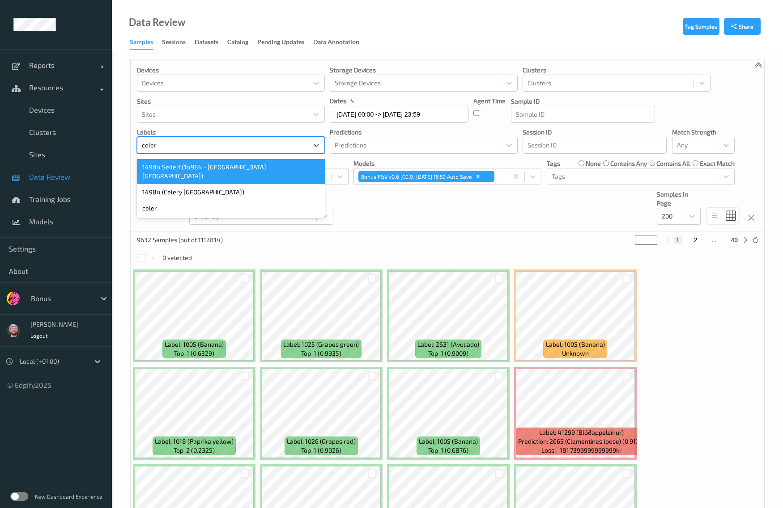
type input "celery"
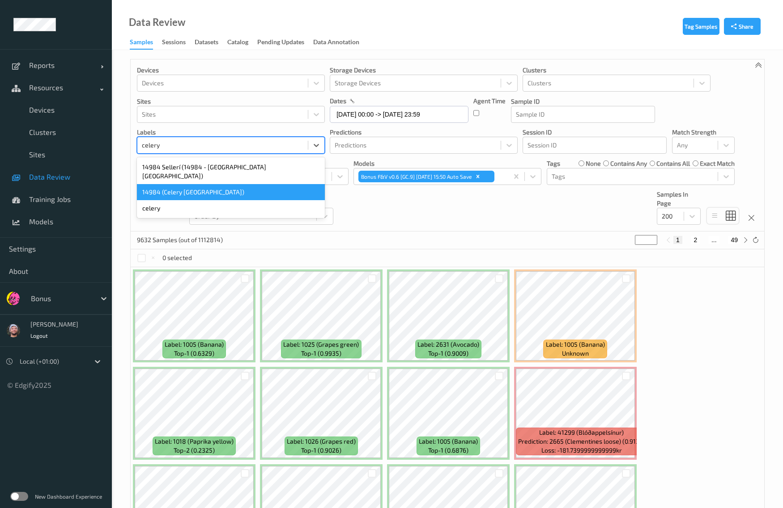
click at [189, 184] on div "14984 (Celery [GEOGRAPHIC_DATA])" at bounding box center [231, 192] width 188 height 16
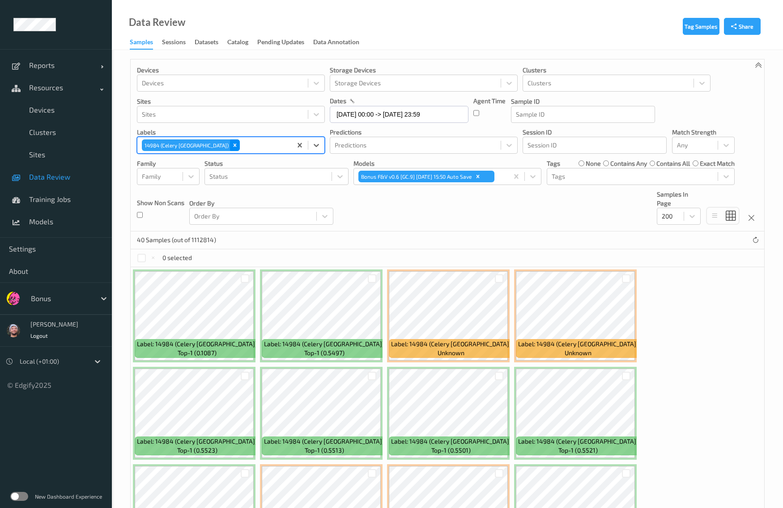
click at [232, 144] on icon "Remove 14984 (Celery Spain)" at bounding box center [235, 145] width 6 height 6
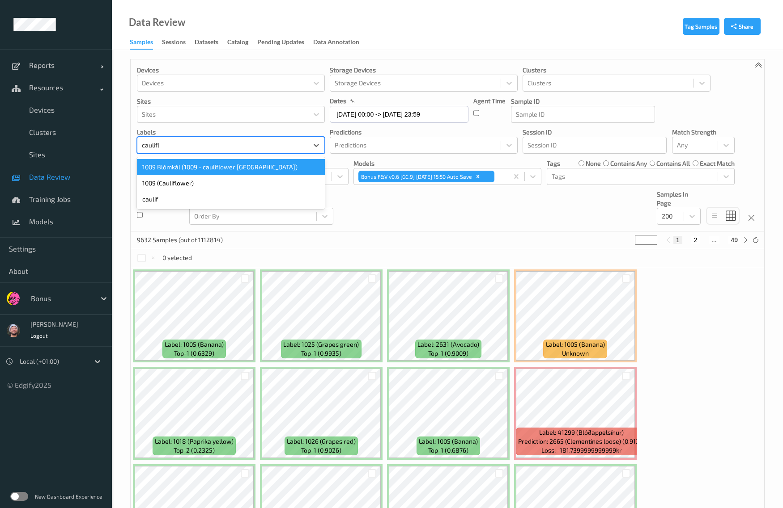
type input "cauliflo"
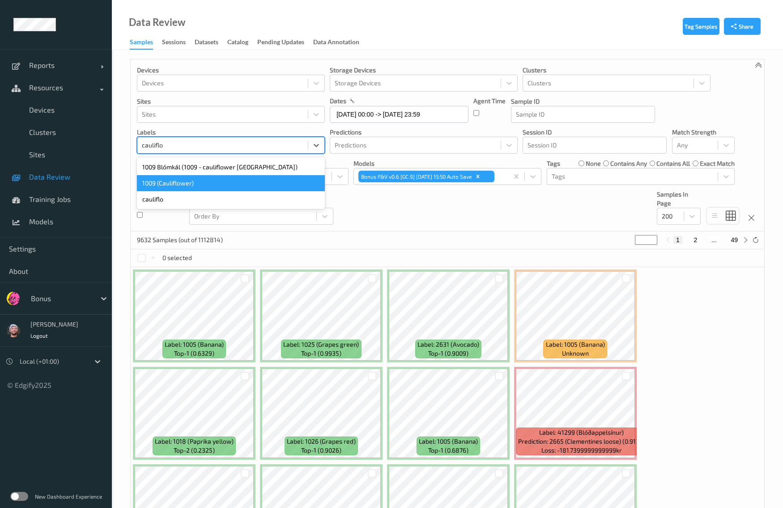
click at [177, 179] on div "1009 (Cauliflower)" at bounding box center [231, 183] width 188 height 16
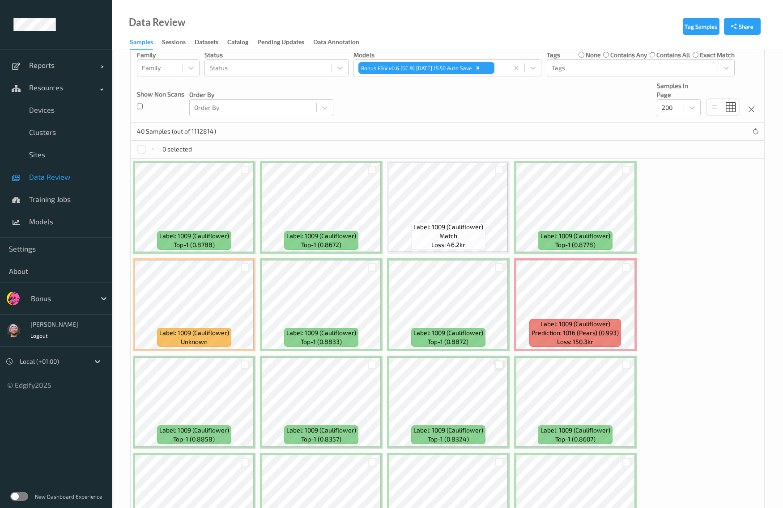
scroll to position [56, 0]
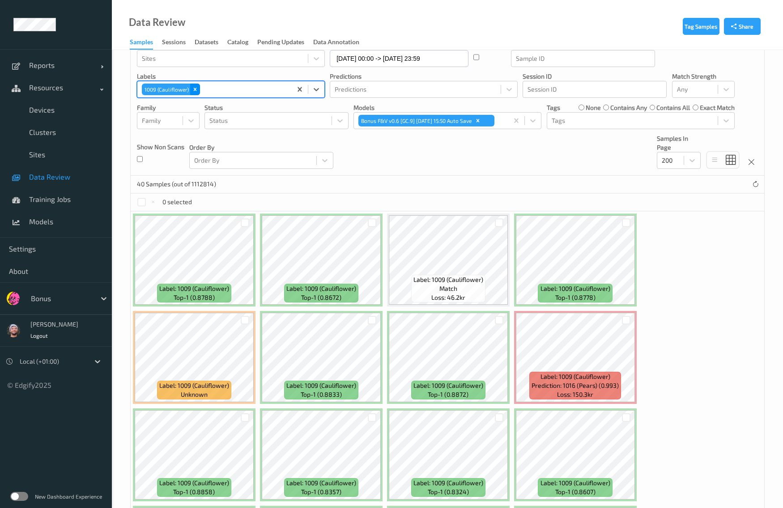
click at [198, 95] on div "Remove 1009 (Cauliflower)" at bounding box center [195, 90] width 10 height 12
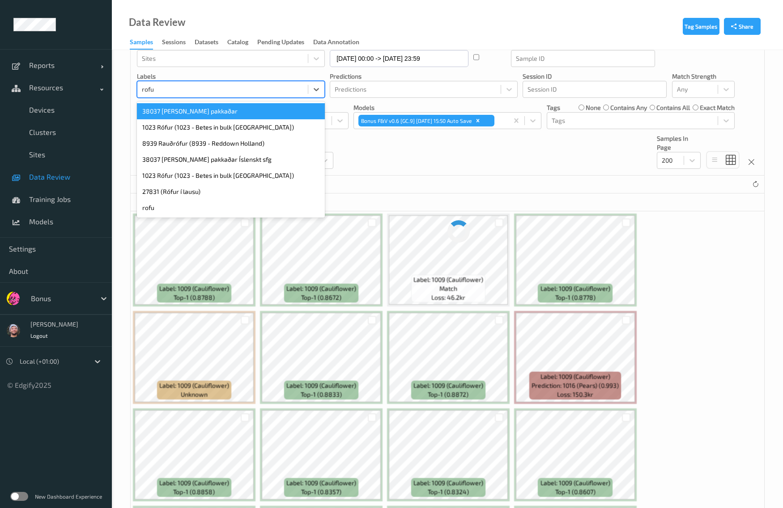
type input "rofur"
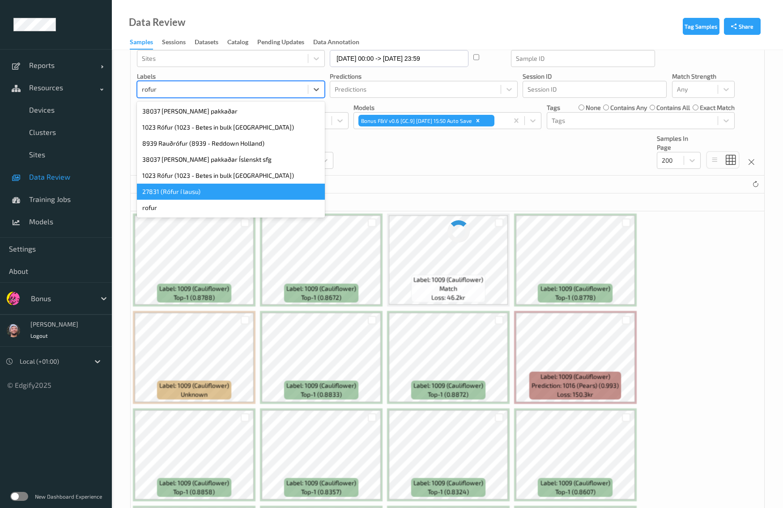
click at [179, 198] on div "27831 (Rófur í lausu)" at bounding box center [231, 192] width 188 height 16
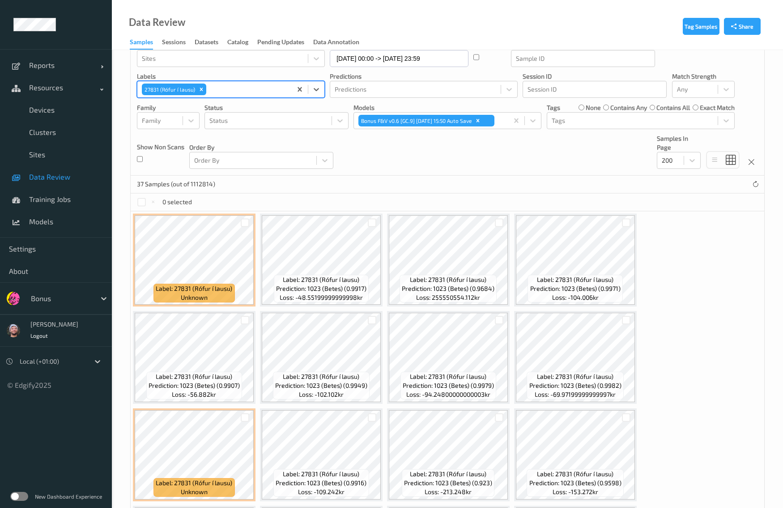
click at [497, 173] on div "Devices Devices Storage Devices Storage Devices Clusters Clusters Sites Sites d…" at bounding box center [447, 90] width 633 height 172
click at [376, 171] on div "Devices Devices Storage Devices Storage Devices Clusters Clusters Sites Sites d…" at bounding box center [447, 90] width 633 height 172
click at [198, 89] on icon "Remove 27831 (Rófur í lausu)" at bounding box center [201, 89] width 6 height 6
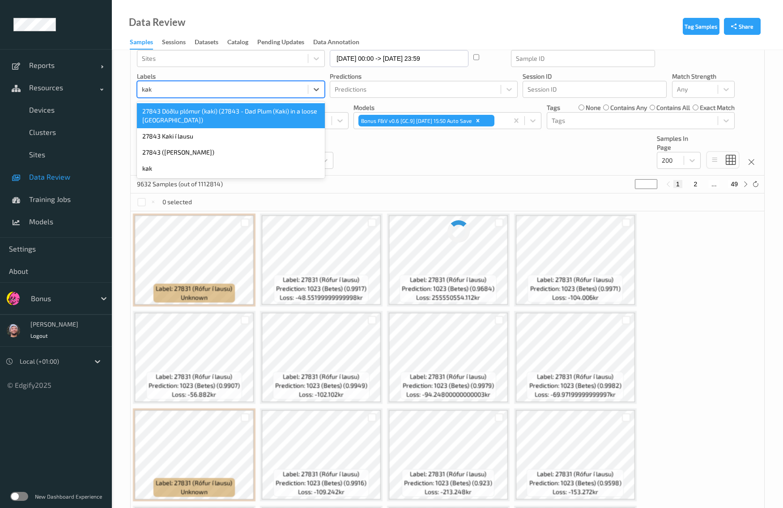
type input "kaki"
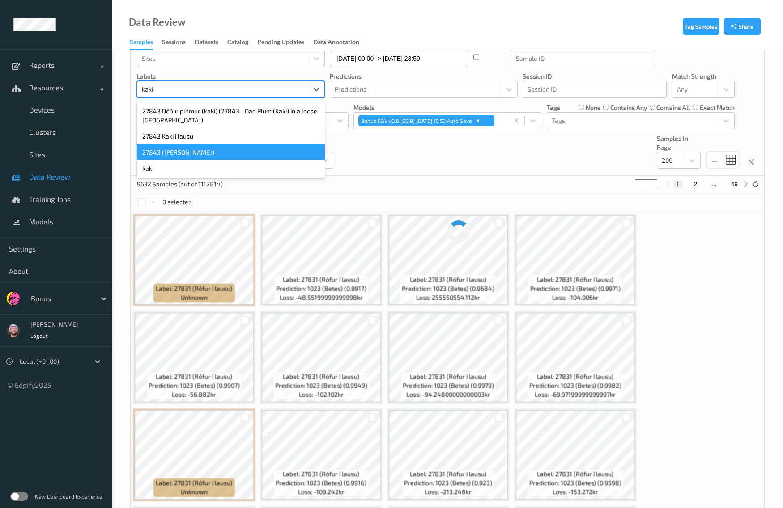
click at [188, 153] on div "27843 ([PERSON_NAME])" at bounding box center [231, 152] width 188 height 16
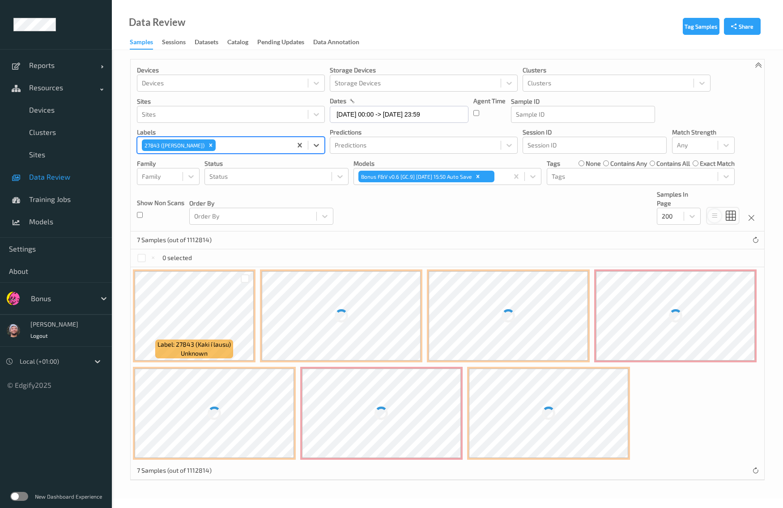
scroll to position [0, 0]
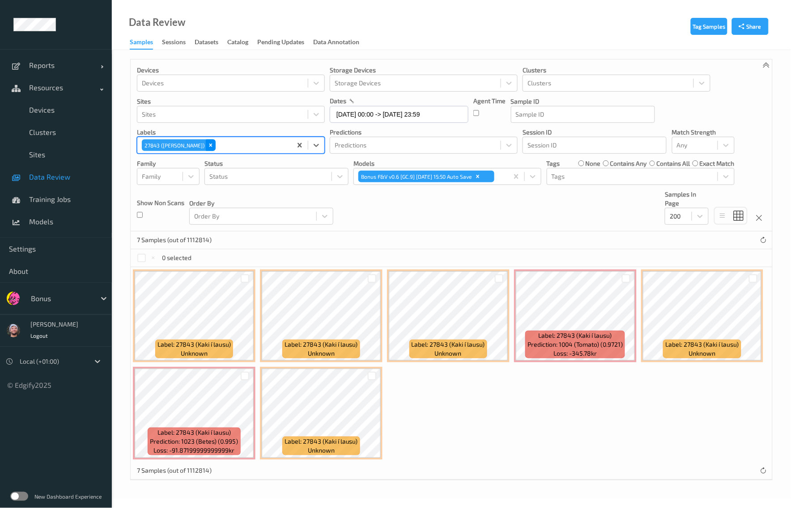
click at [208, 144] on icon "Remove 27843 (Kaki í lausu)" at bounding box center [211, 145] width 6 height 6
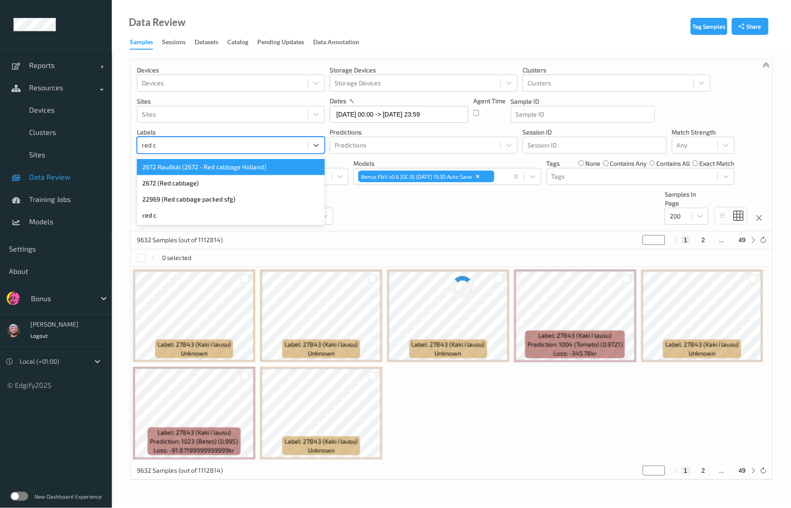
type input "red ca"
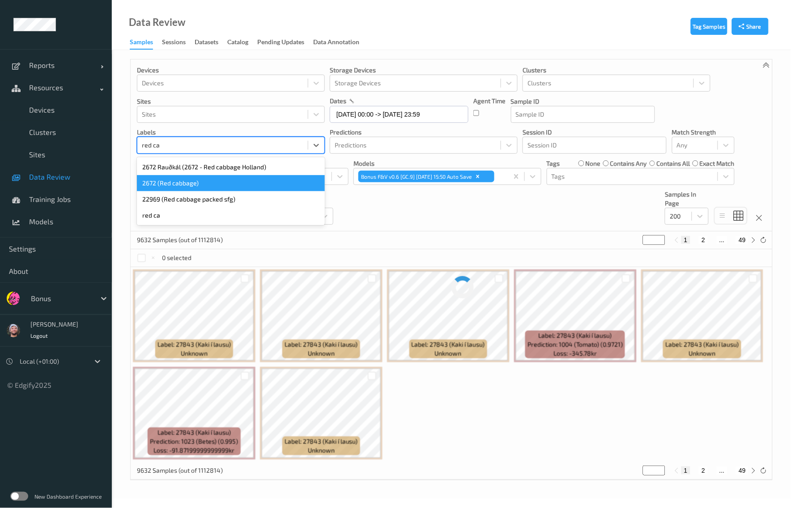
click at [188, 177] on div "2672 (Red cabbage)" at bounding box center [231, 183] width 188 height 16
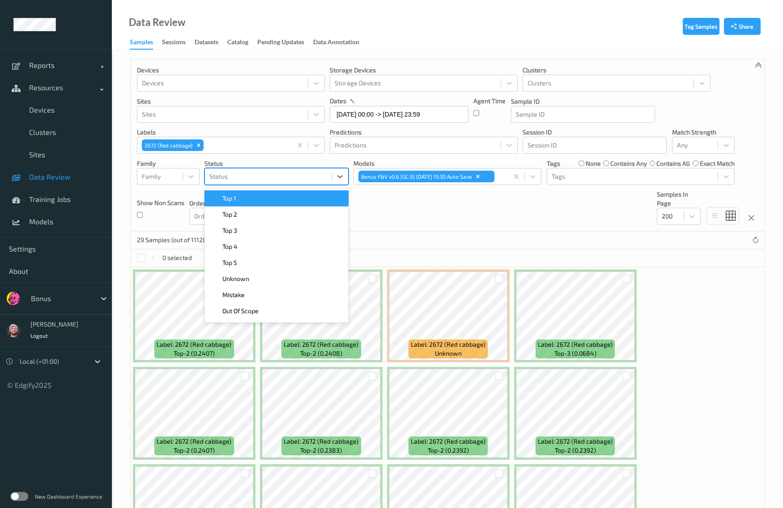
click at [262, 173] on div at bounding box center [268, 176] width 118 height 11
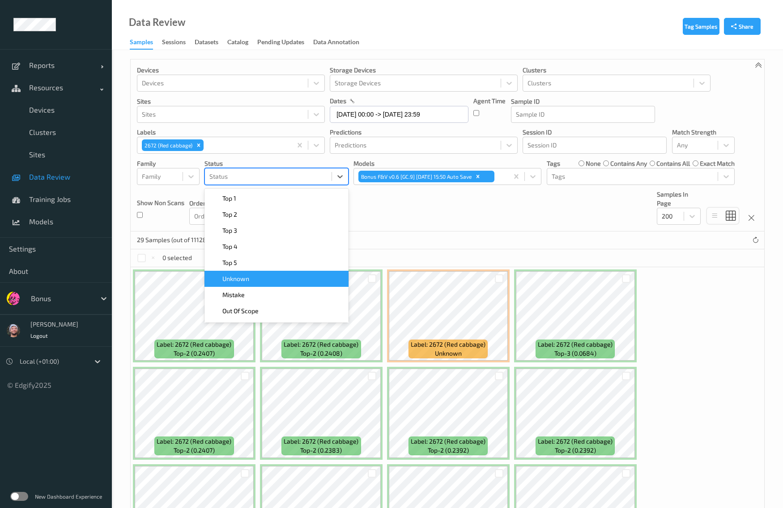
click at [220, 280] on span at bounding box center [216, 279] width 13 height 9
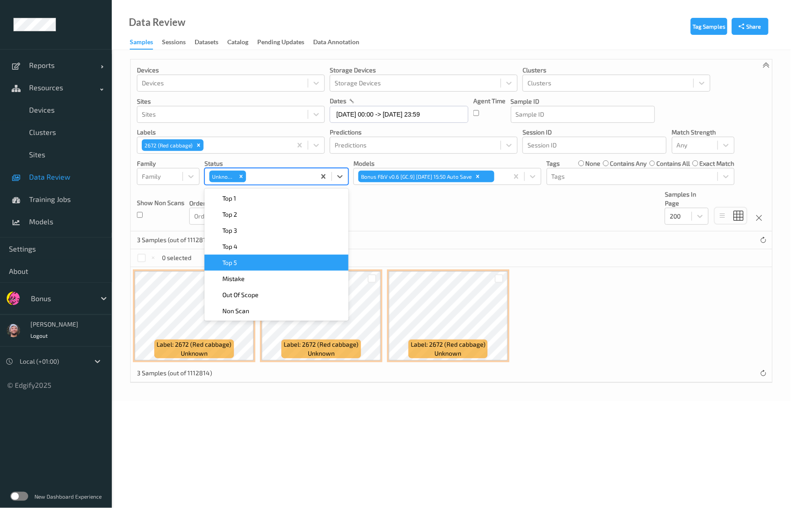
click at [462, 224] on div "Devices Devices Storage Devices Storage Devices Clusters Clusters Sites Sites d…" at bounding box center [451, 145] width 641 height 172
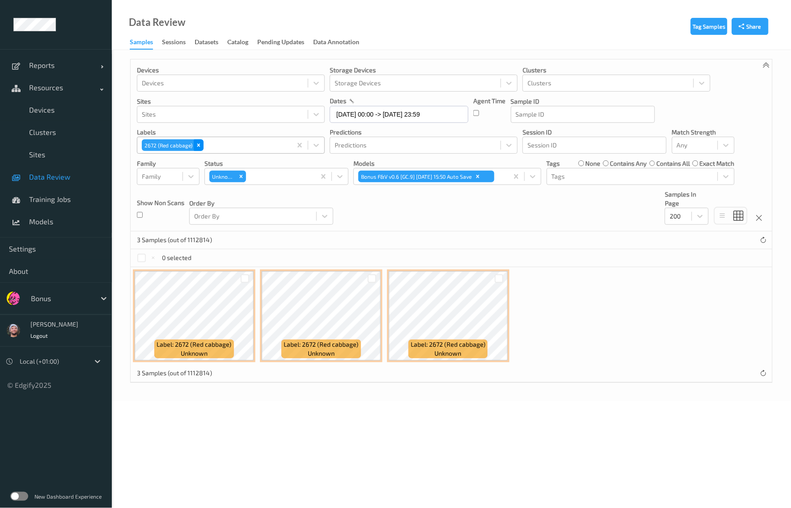
click at [197, 145] on icon "Remove 2672 (Red cabbage)" at bounding box center [198, 145] width 3 height 3
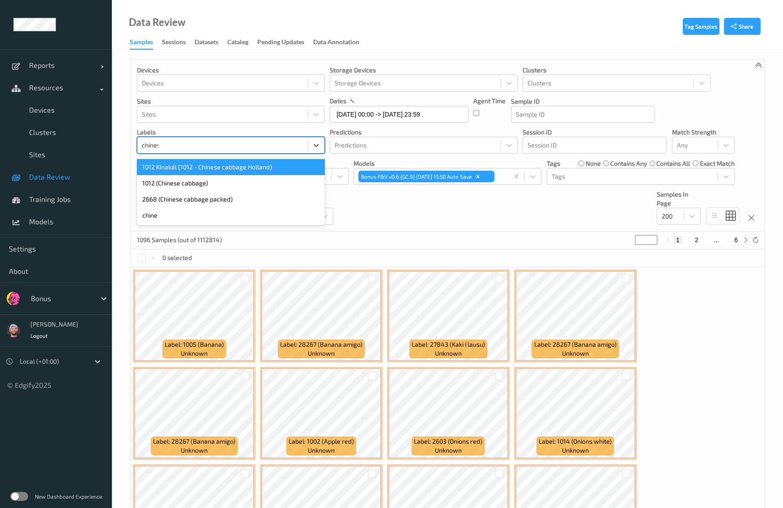
type input "chinese"
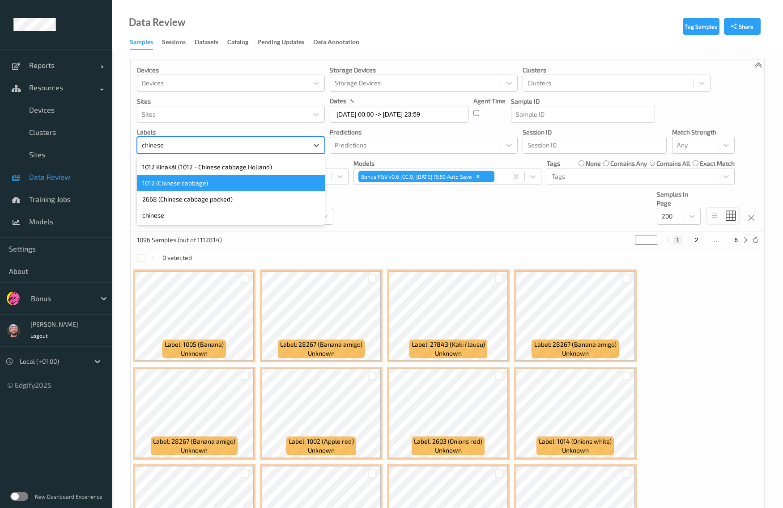
click at [182, 185] on div "1012 (Chinese cabbage)" at bounding box center [231, 183] width 188 height 16
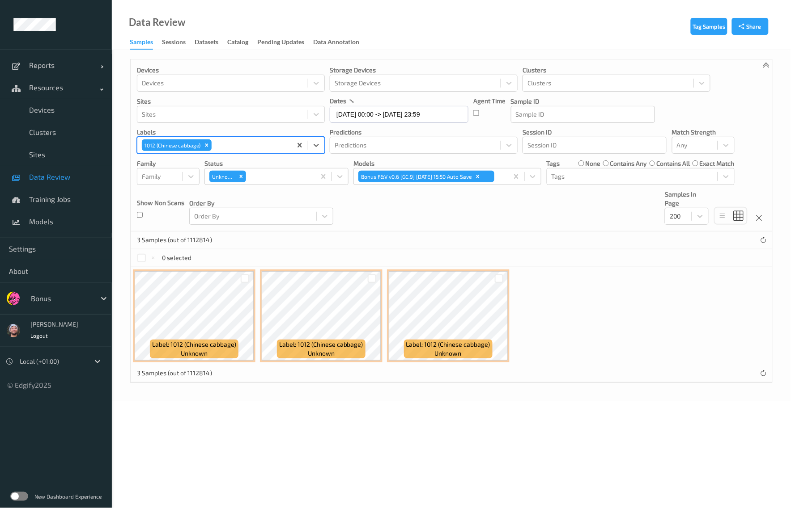
click at [408, 247] on div "3 Samples (out of 1112814)" at bounding box center [451, 241] width 641 height 18
click at [238, 173] on div "Remove Unknown" at bounding box center [241, 177] width 10 height 12
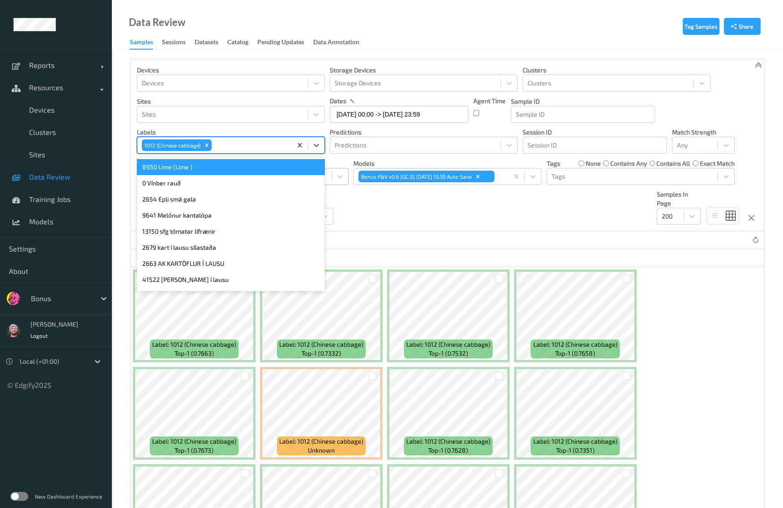
click at [200, 144] on div "1012 (Chinese cabbage)" at bounding box center [172, 146] width 60 height 12
click at [204, 146] on icon "Remove 1012 (Chinese cabbage)" at bounding box center [206, 145] width 6 height 6
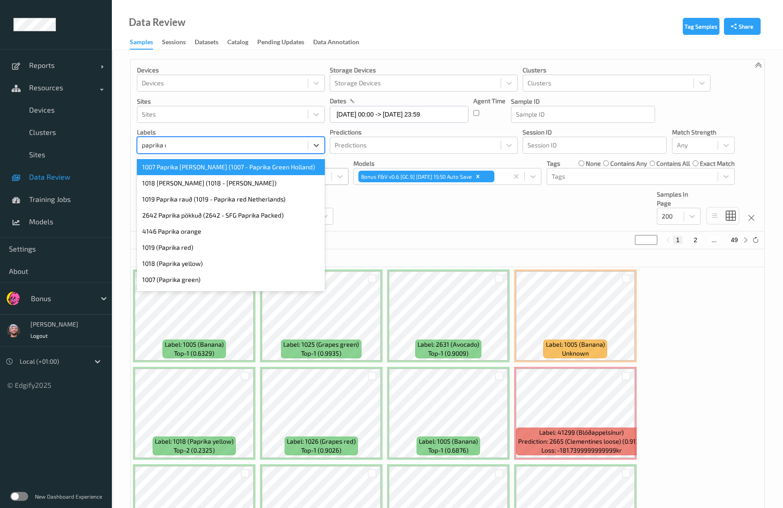
type input "paprika or"
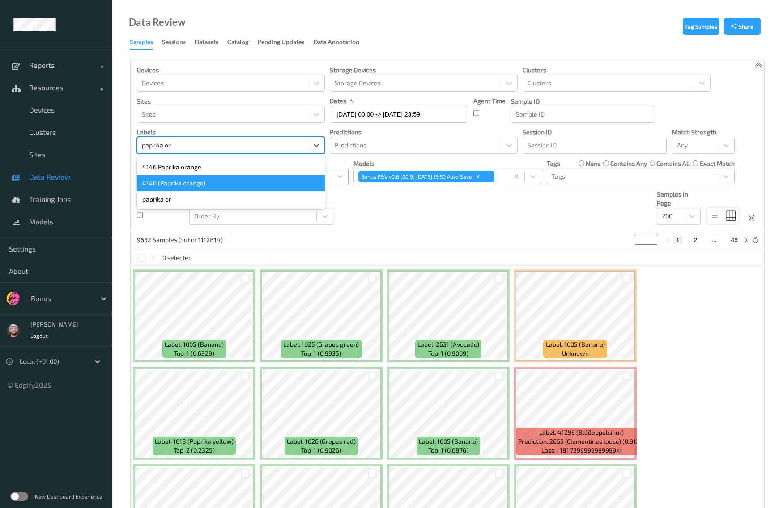
click at [206, 178] on div "4146 (Paprika orange)" at bounding box center [231, 183] width 188 height 16
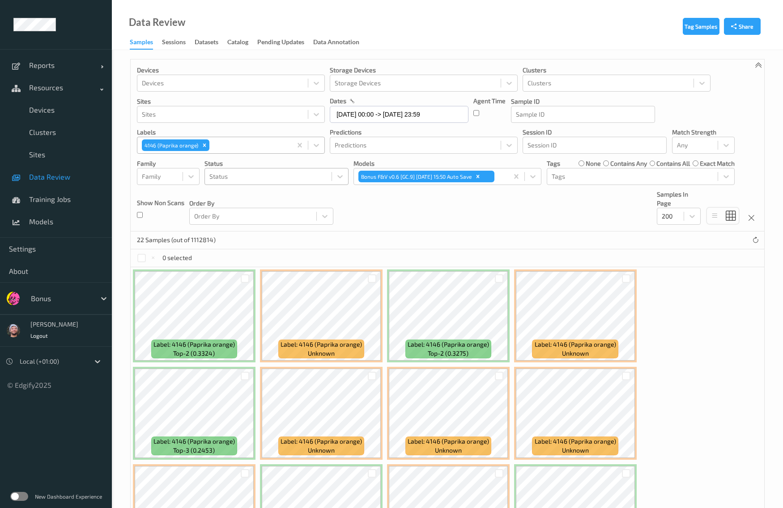
click at [317, 240] on div "22 Samples (out of 1112814)" at bounding box center [447, 241] width 633 height 18
click at [276, 195] on div "Order By Order By" at bounding box center [261, 207] width 144 height 35
click at [425, 221] on div "Devices Devices Storage Devices Storage Devices Clusters Clusters Sites Sites d…" at bounding box center [447, 145] width 633 height 172
click at [445, 240] on div "22 Samples (out of 1112814)" at bounding box center [447, 241] width 633 height 18
click at [207, 141] on div "Remove 4146 (Paprika orange)" at bounding box center [204, 146] width 10 height 12
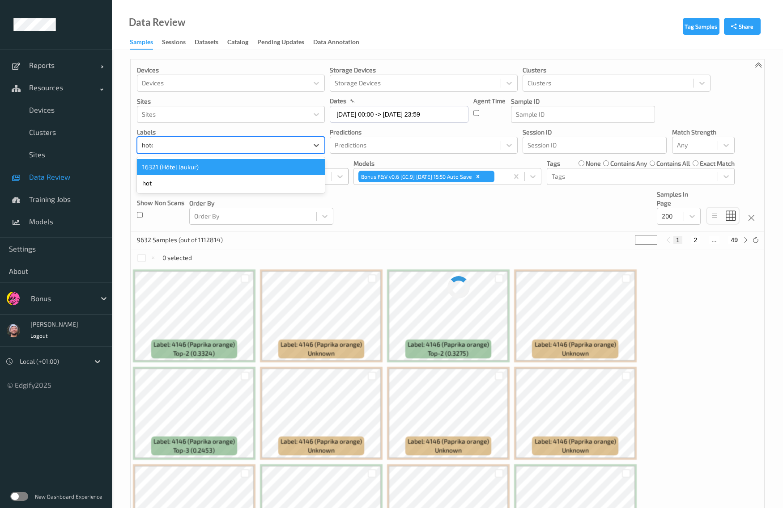
type input "hotel"
click at [200, 161] on div "16321 (Hótel laukur)" at bounding box center [231, 167] width 188 height 16
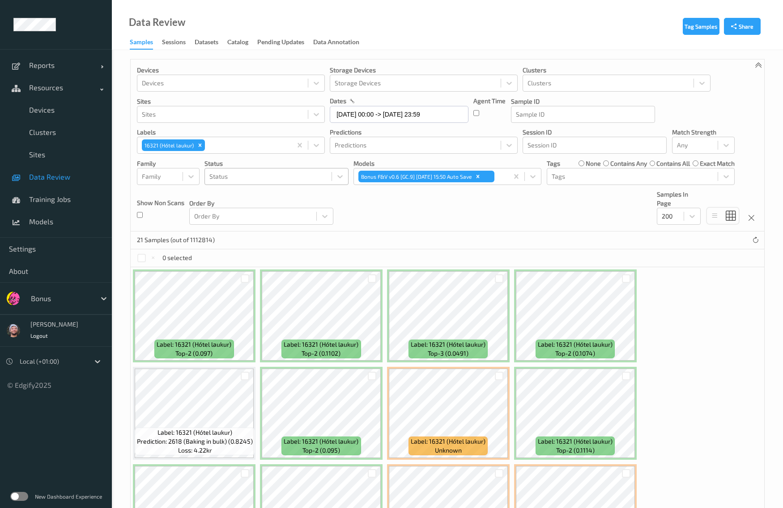
click at [381, 224] on div "Devices Devices Storage Devices Storage Devices Clusters Clusters Sites Sites d…" at bounding box center [447, 145] width 633 height 172
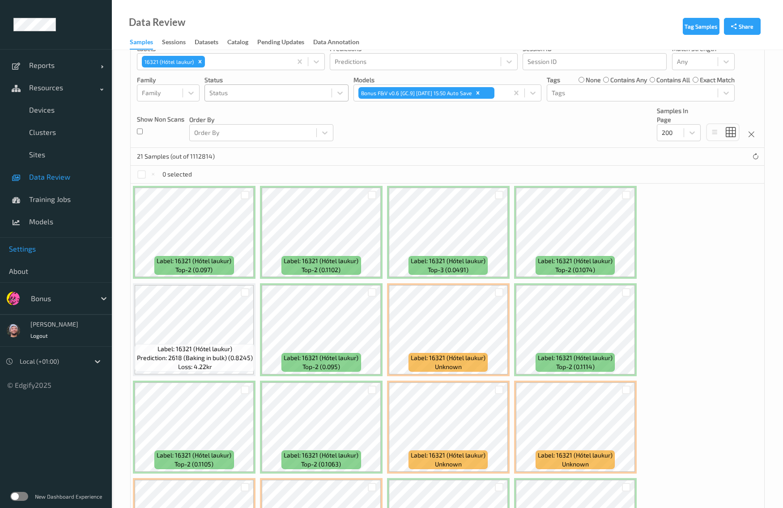
scroll to position [168, 0]
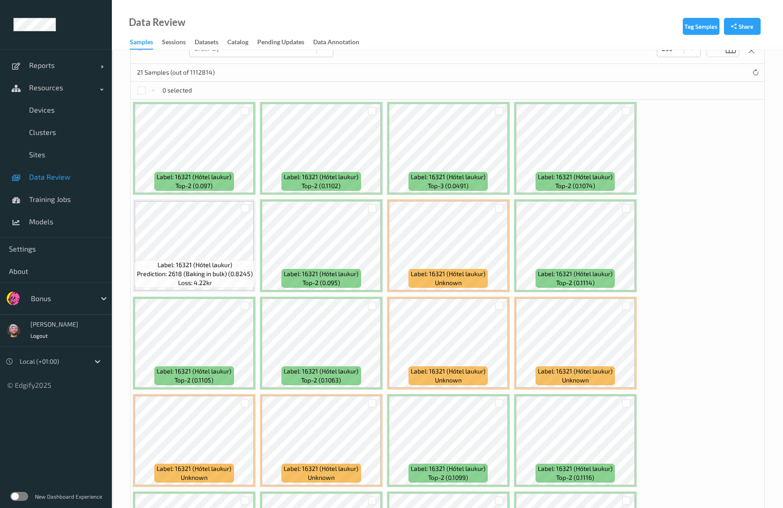
drag, startPoint x: 487, startPoint y: 63, endPoint x: 471, endPoint y: 63, distance: 16.6
